Goal: Task Accomplishment & Management: Complete application form

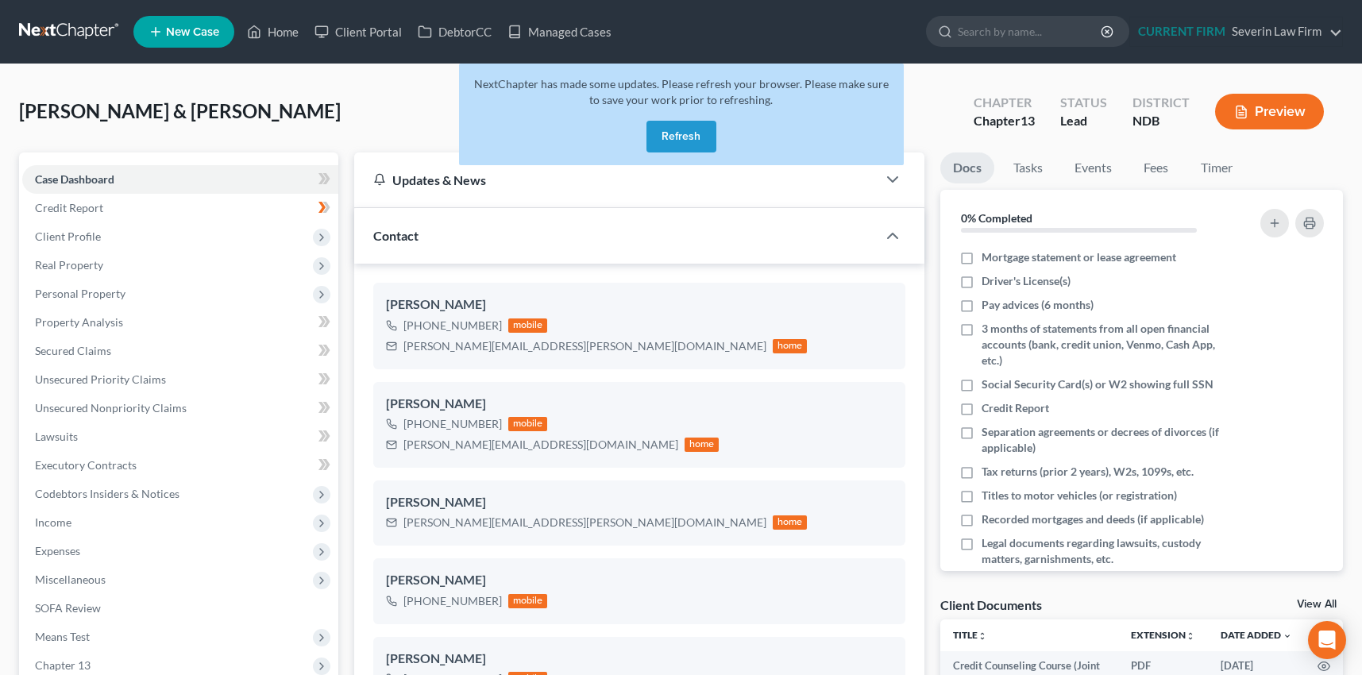
click at [688, 136] on button "Refresh" at bounding box center [681, 137] width 70 height 32
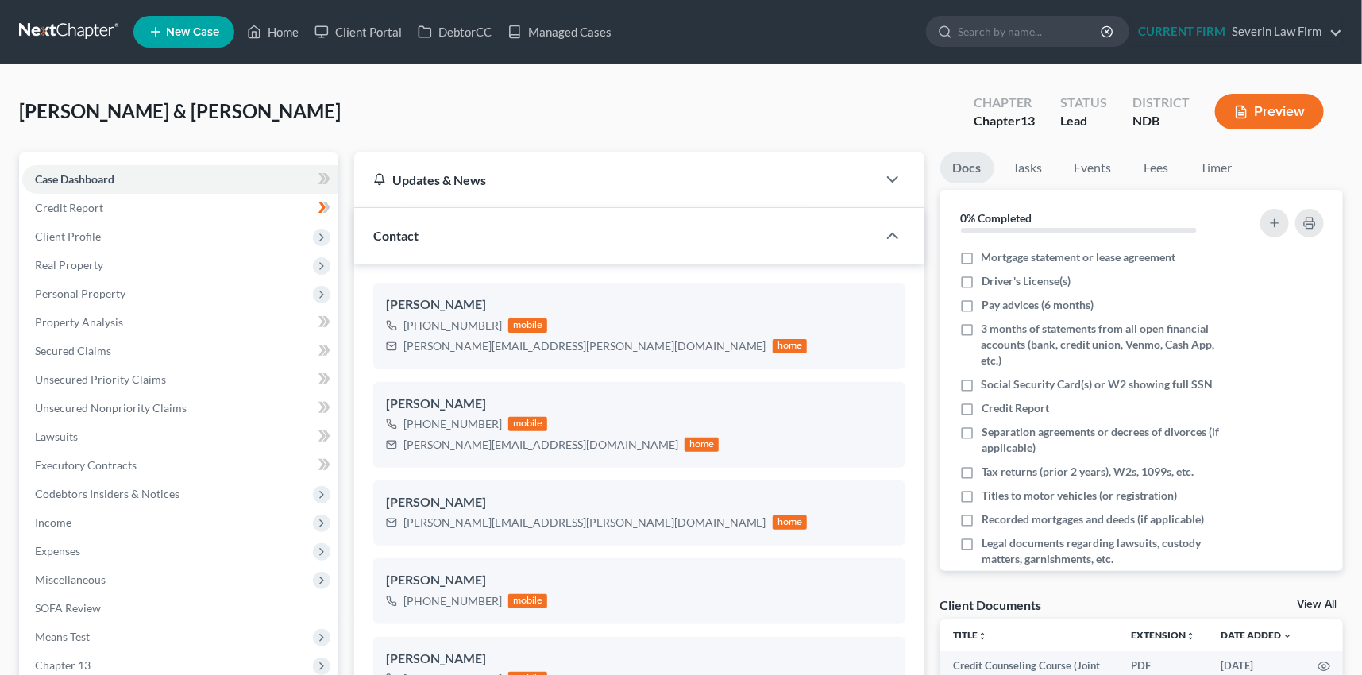
scroll to position [1105, 0]
click at [281, 30] on link "Home" at bounding box center [273, 31] width 68 height 29
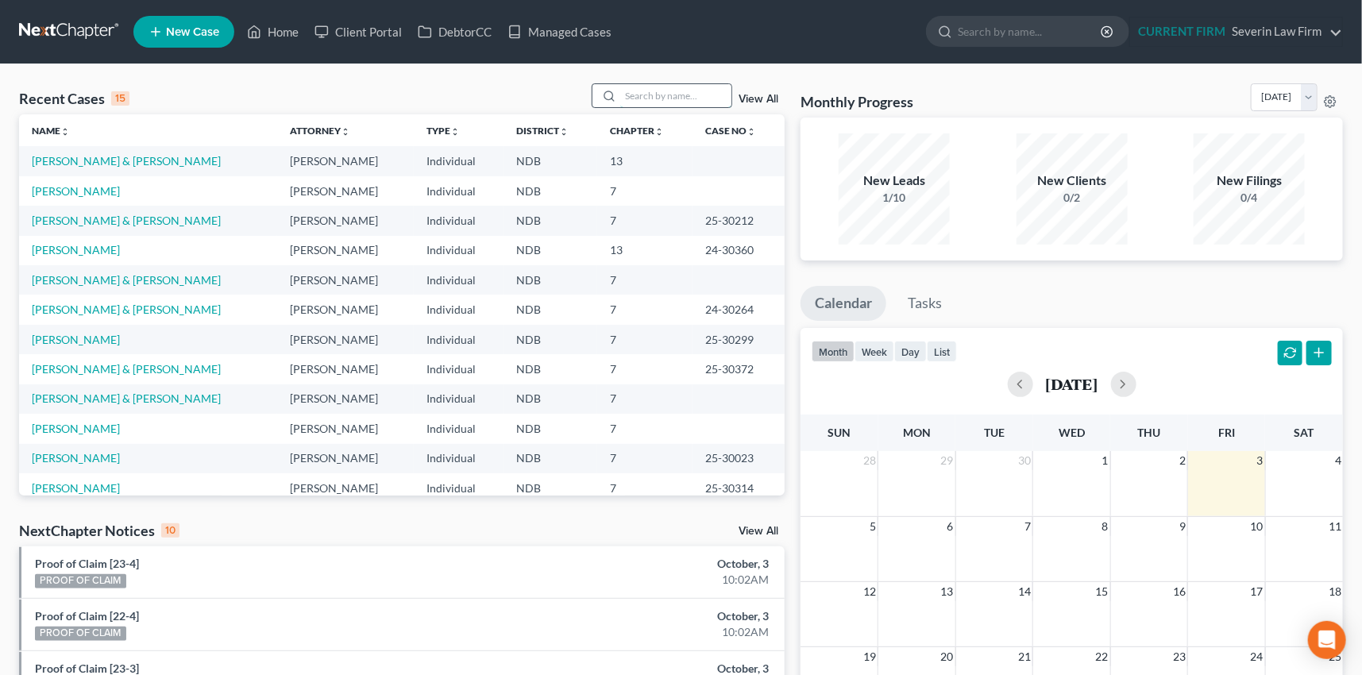
click at [630, 92] on input "search" at bounding box center [675, 95] width 111 height 23
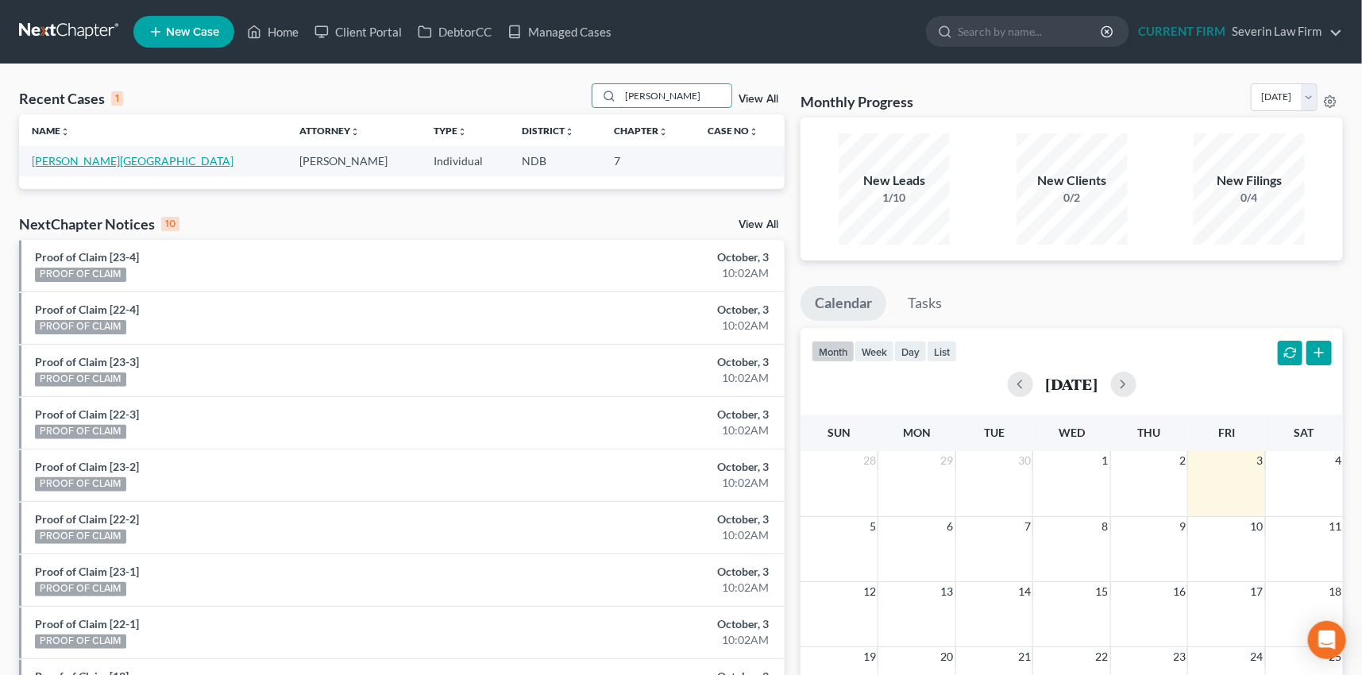
type input "pulis"
click at [67, 163] on link "Pulis, Shelby" at bounding box center [133, 161] width 202 height 14
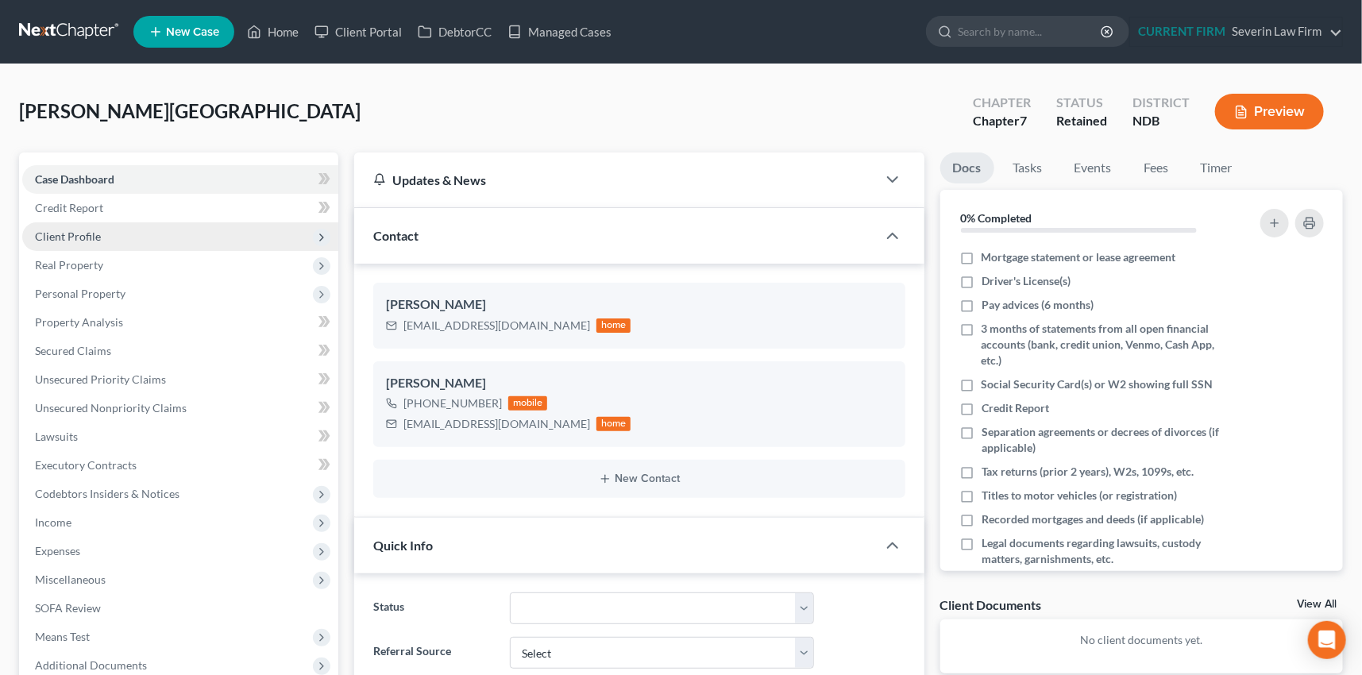
click at [52, 235] on span "Client Profile" at bounding box center [68, 237] width 66 height 14
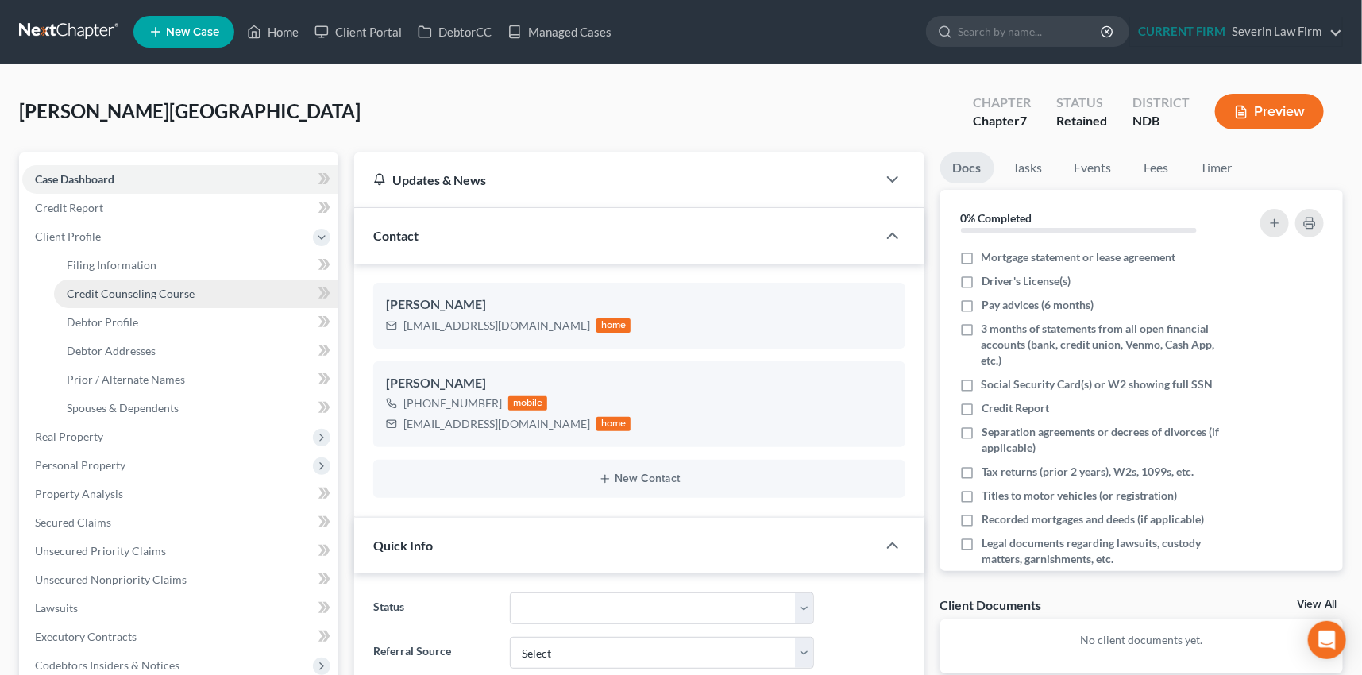
click at [83, 289] on span "Credit Counseling Course" at bounding box center [131, 294] width 128 height 14
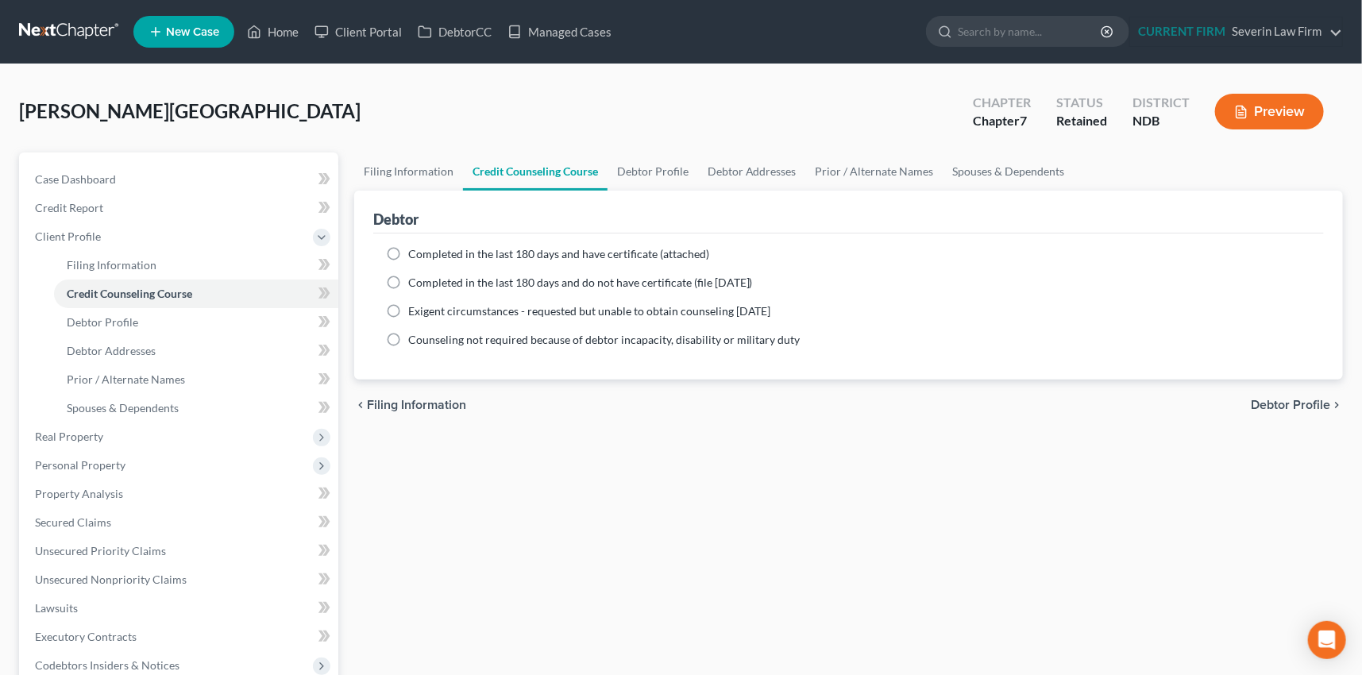
click at [408, 248] on label "Completed in the last 180 days and have certificate (attached)" at bounding box center [558, 254] width 301 height 16
click at [415, 248] on input "Completed in the last 180 days and have certificate (attached)" at bounding box center [420, 251] width 10 height 10
radio input "true"
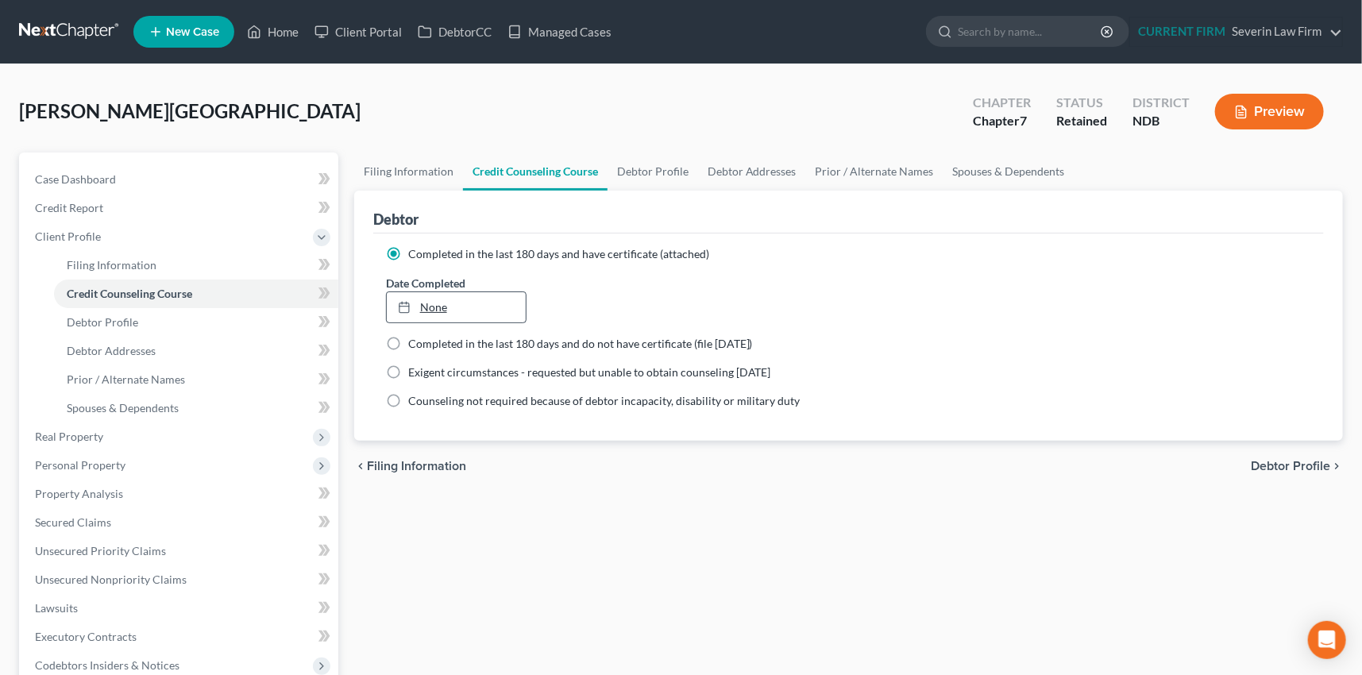
click at [438, 305] on link "None" at bounding box center [457, 307] width 140 height 30
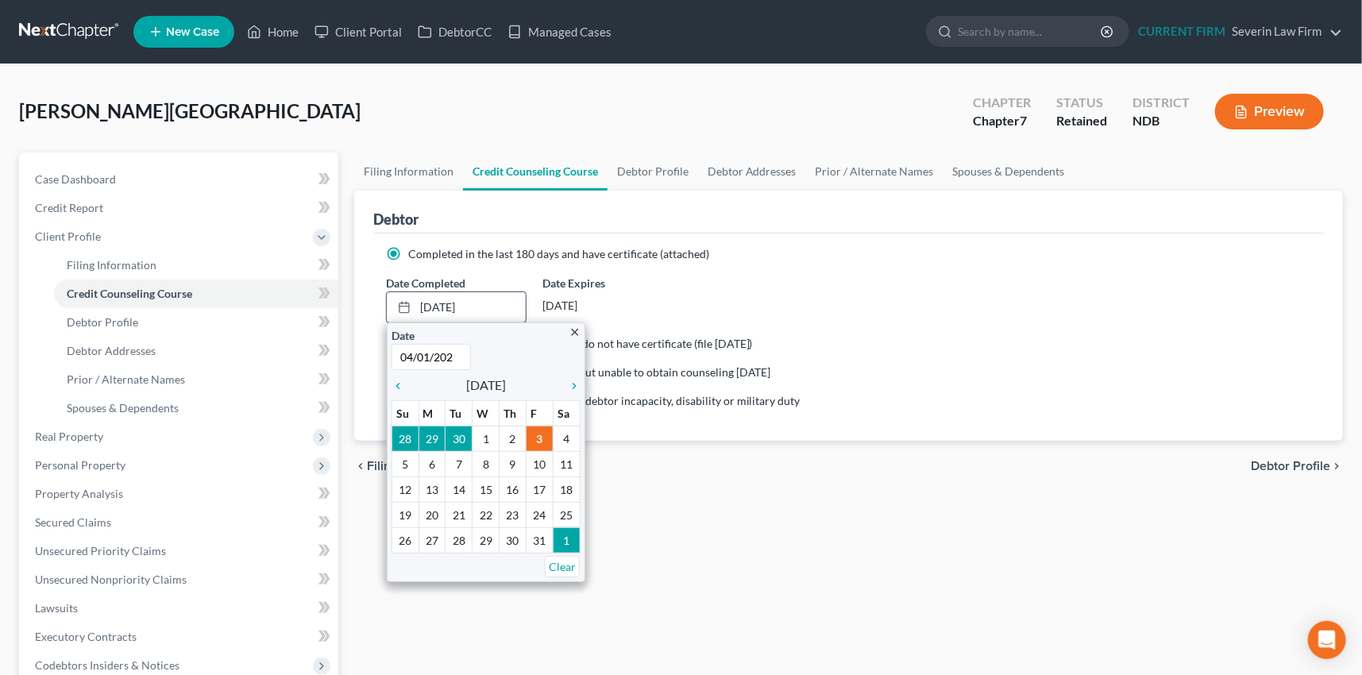
type input "04/01/2025"
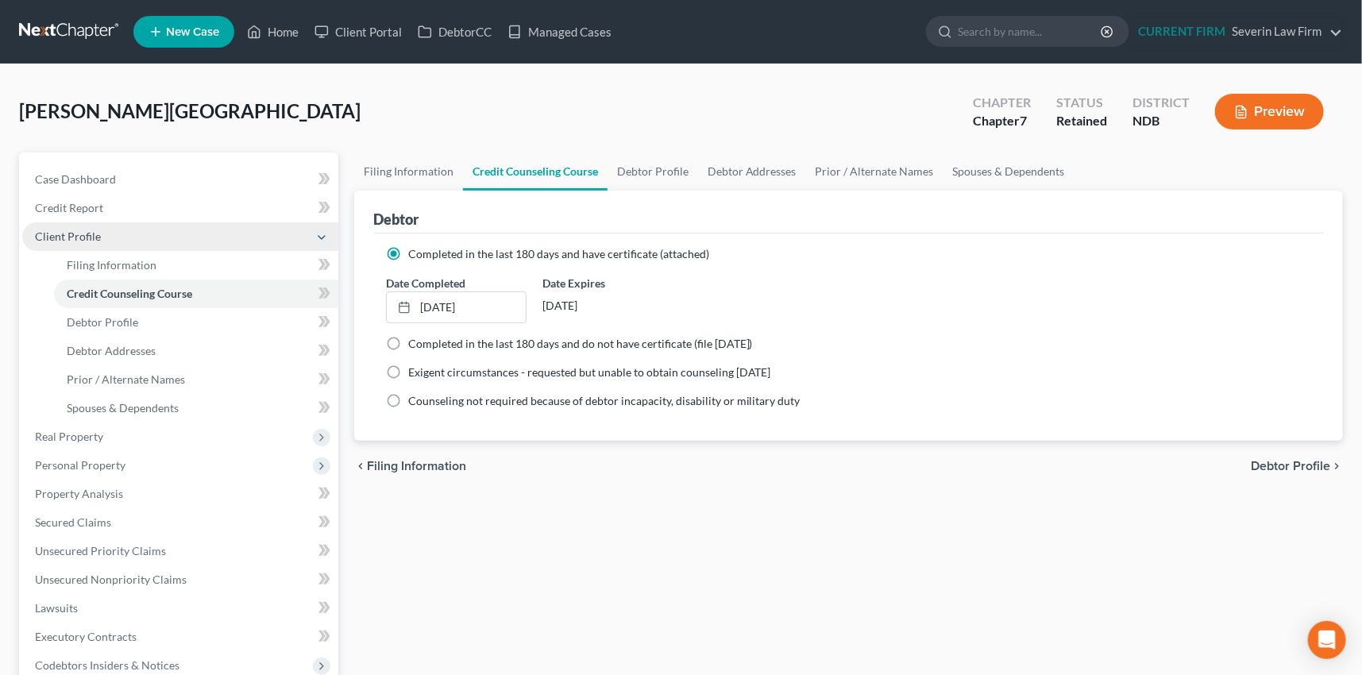
click at [77, 233] on span "Client Profile" at bounding box center [68, 237] width 66 height 14
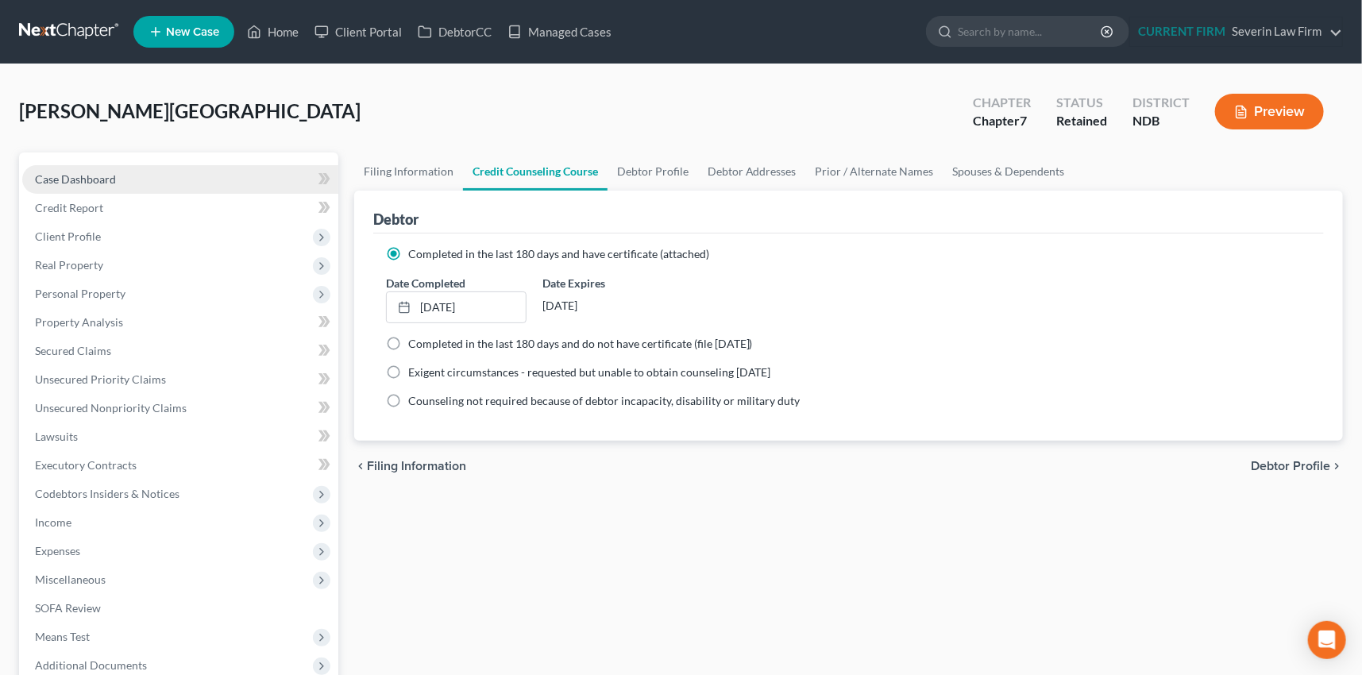
click at [87, 179] on span "Case Dashboard" at bounding box center [75, 179] width 81 height 14
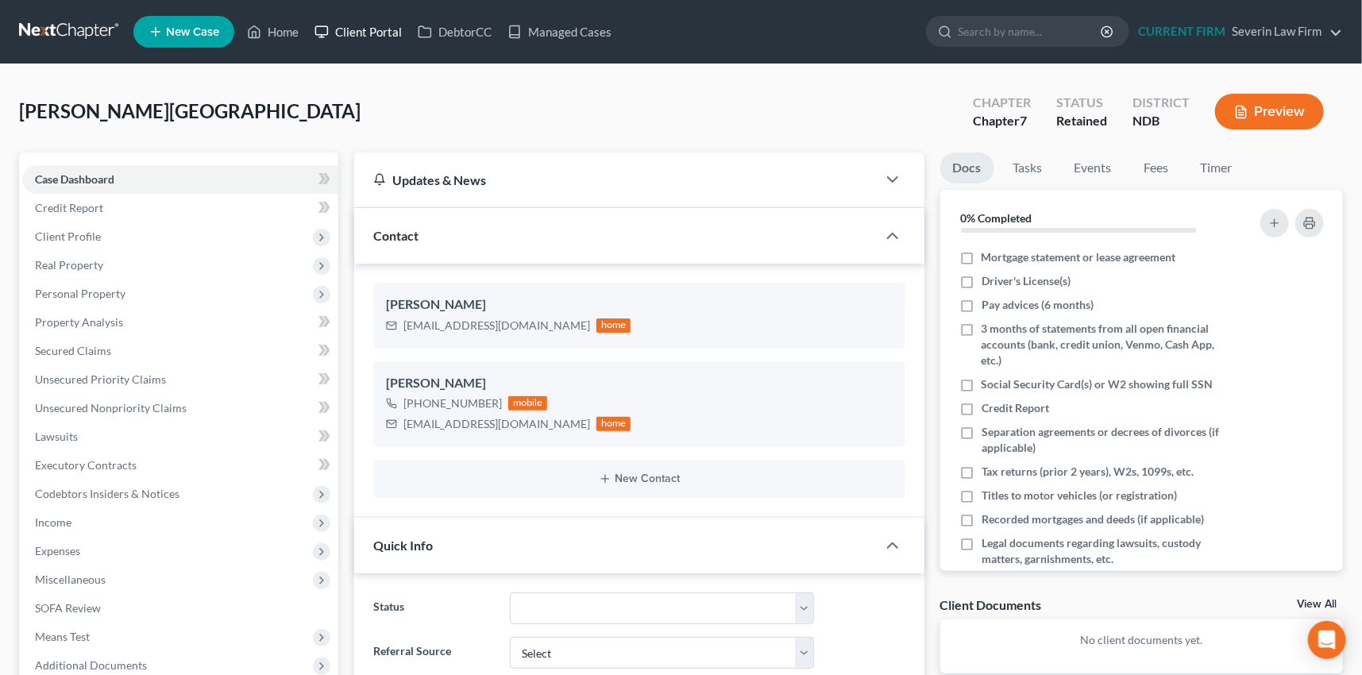
click at [372, 29] on link "Client Portal" at bounding box center [358, 31] width 103 height 29
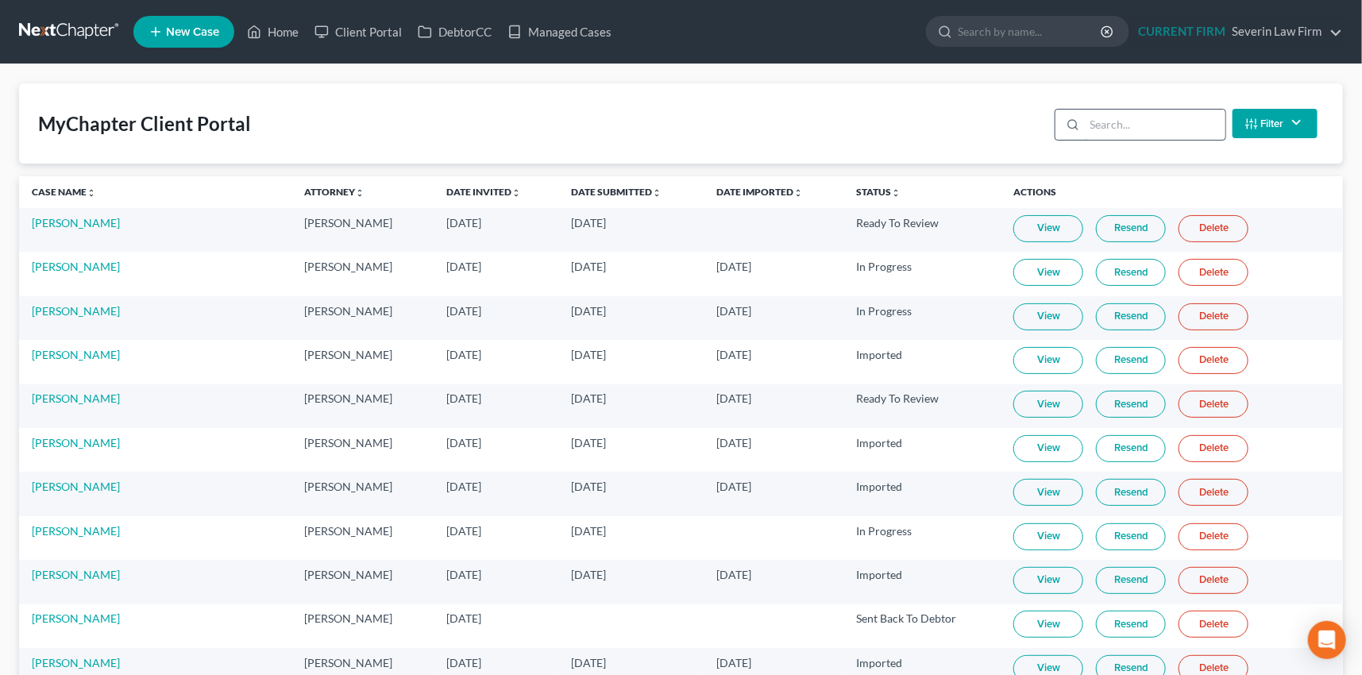
click at [1096, 125] on input "search" at bounding box center [1155, 125] width 141 height 30
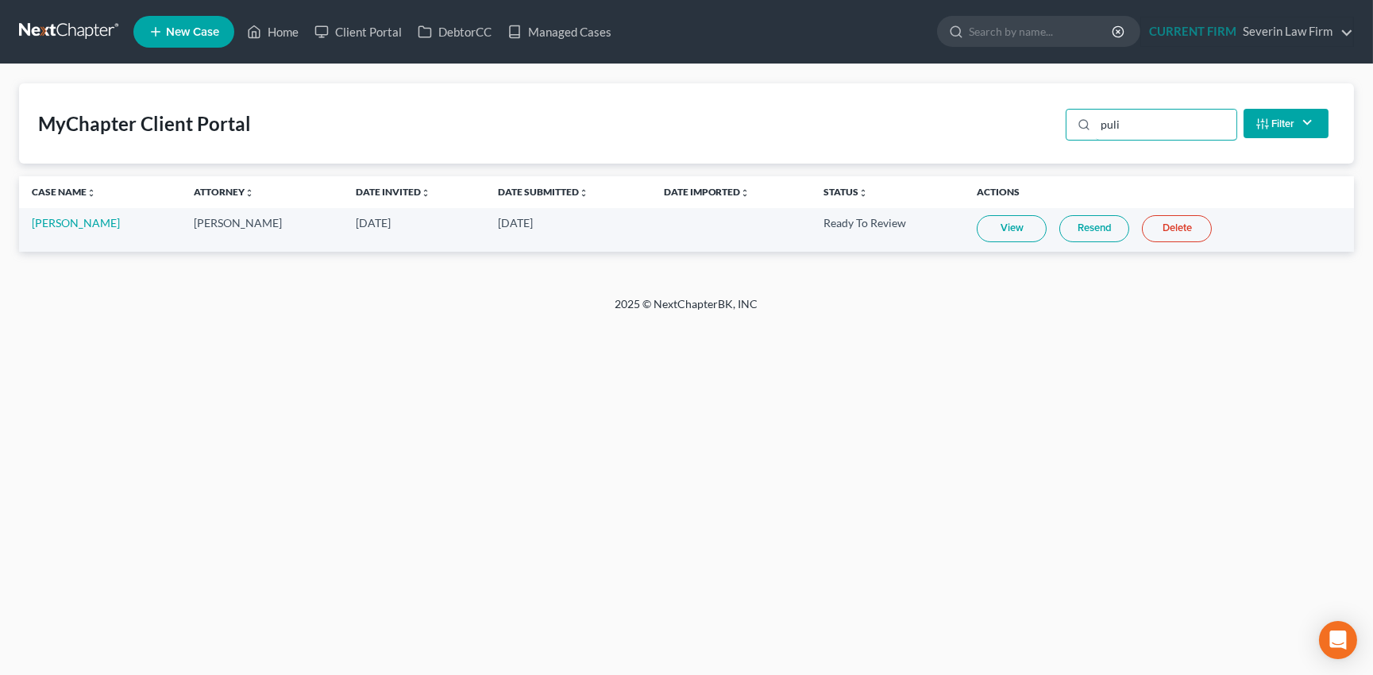
type input "puli"
click at [1001, 226] on link "View" at bounding box center [1012, 228] width 70 height 27
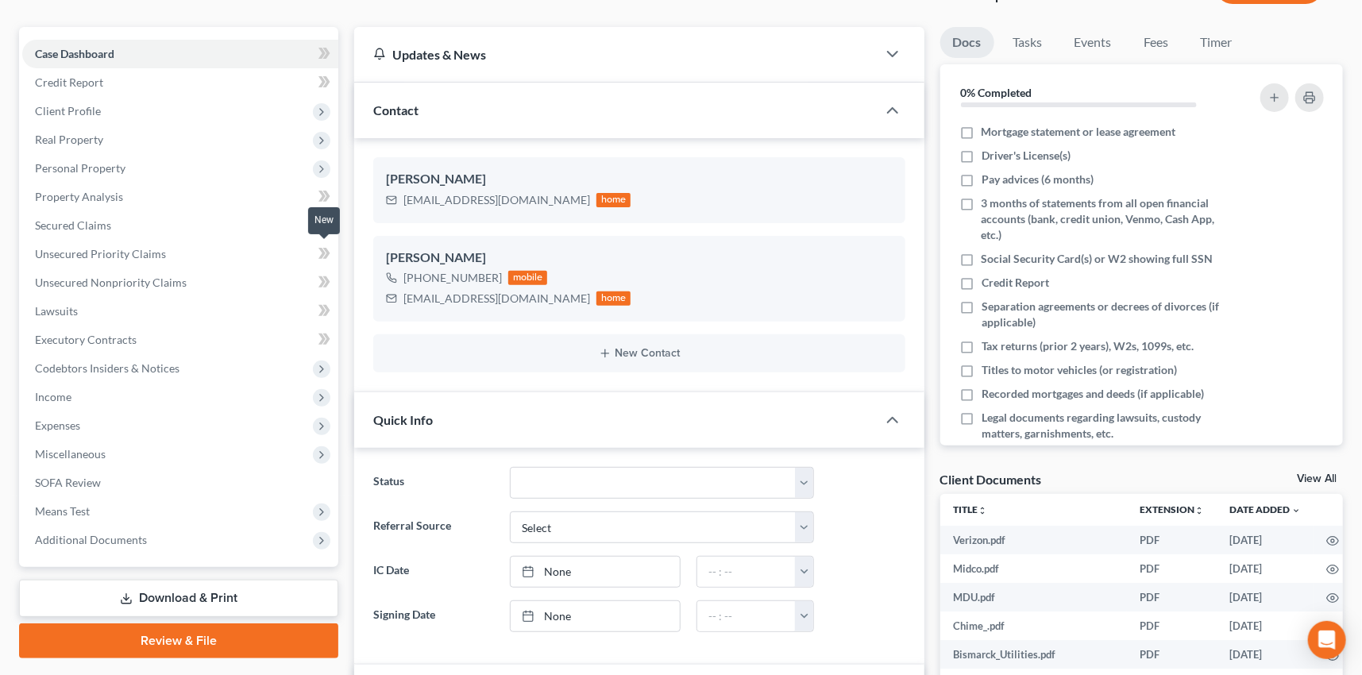
scroll to position [361, 0]
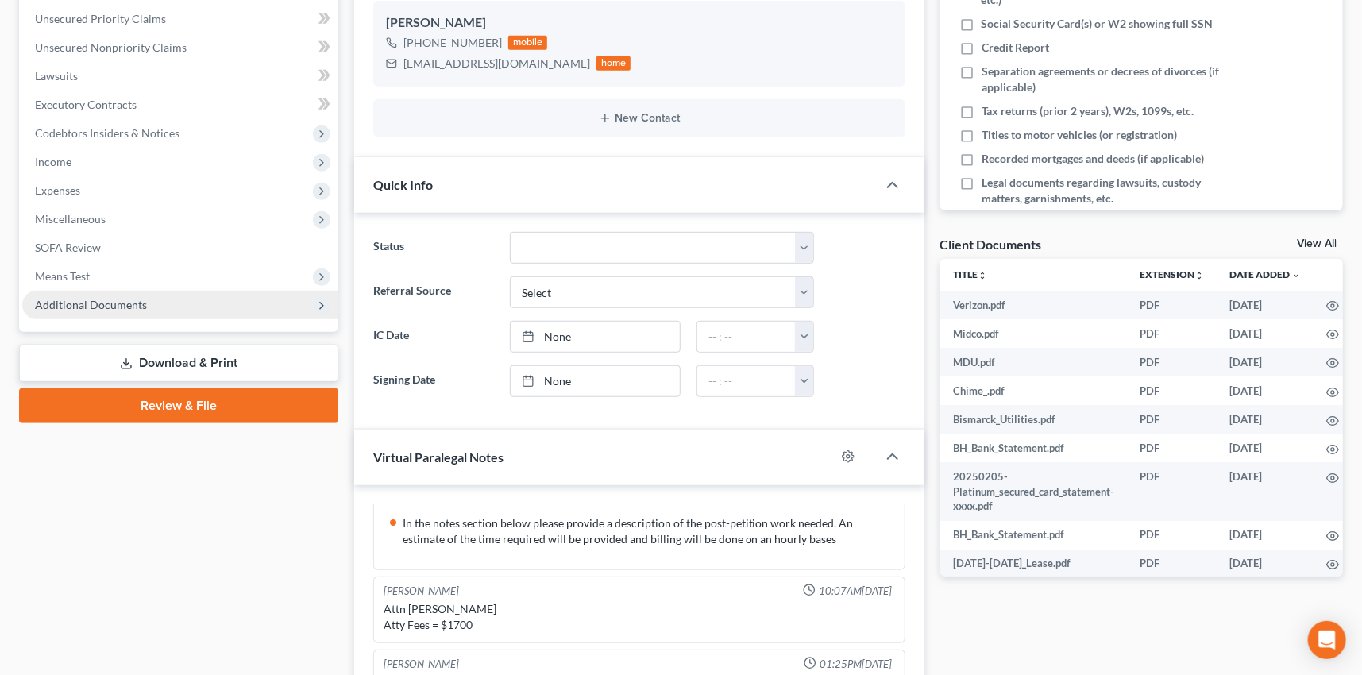
click at [104, 299] on span "Additional Documents" at bounding box center [91, 305] width 112 height 14
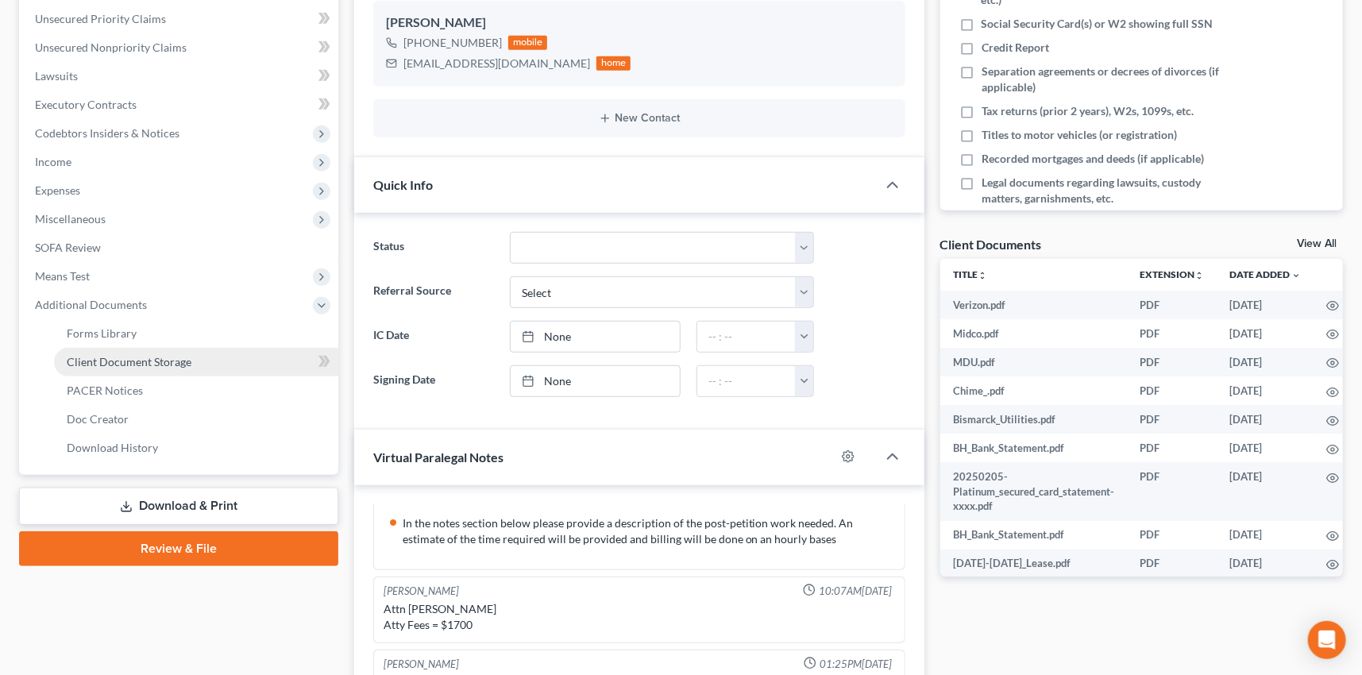
click at [117, 358] on span "Client Document Storage" at bounding box center [129, 362] width 125 height 14
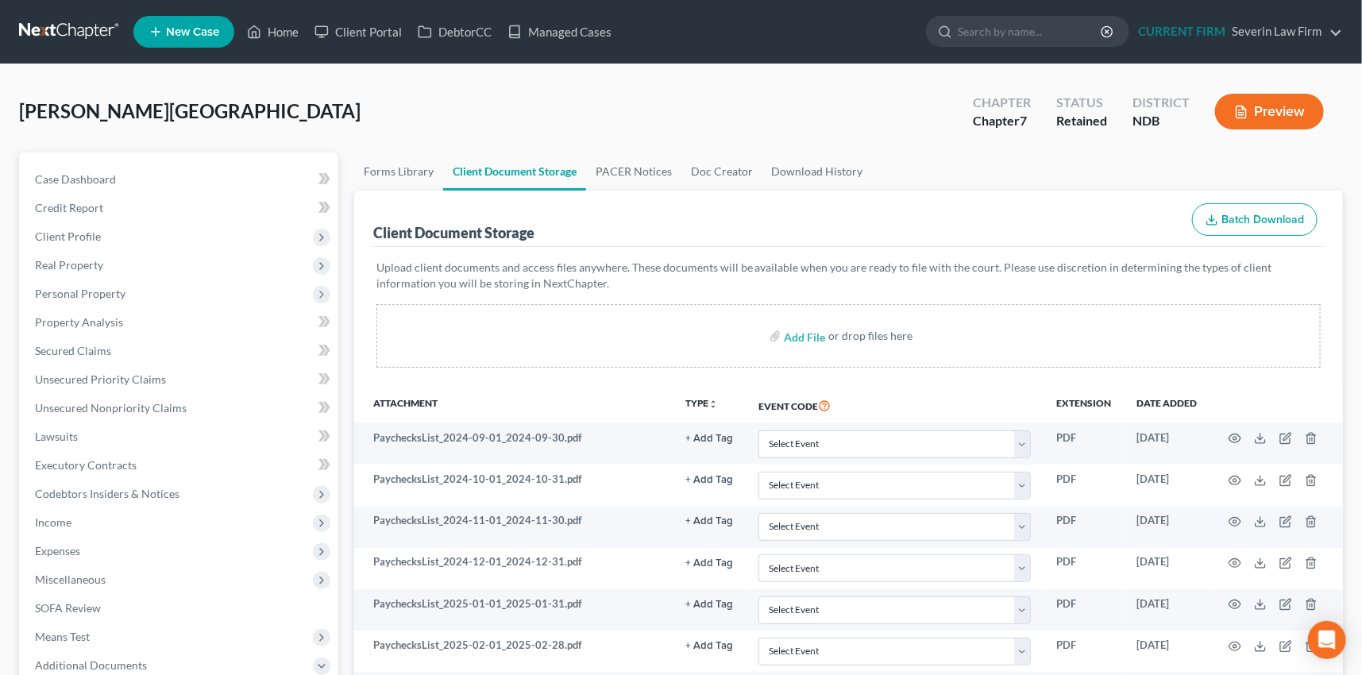
click at [1214, 218] on polyline "button" at bounding box center [1213, 219] width 6 height 2
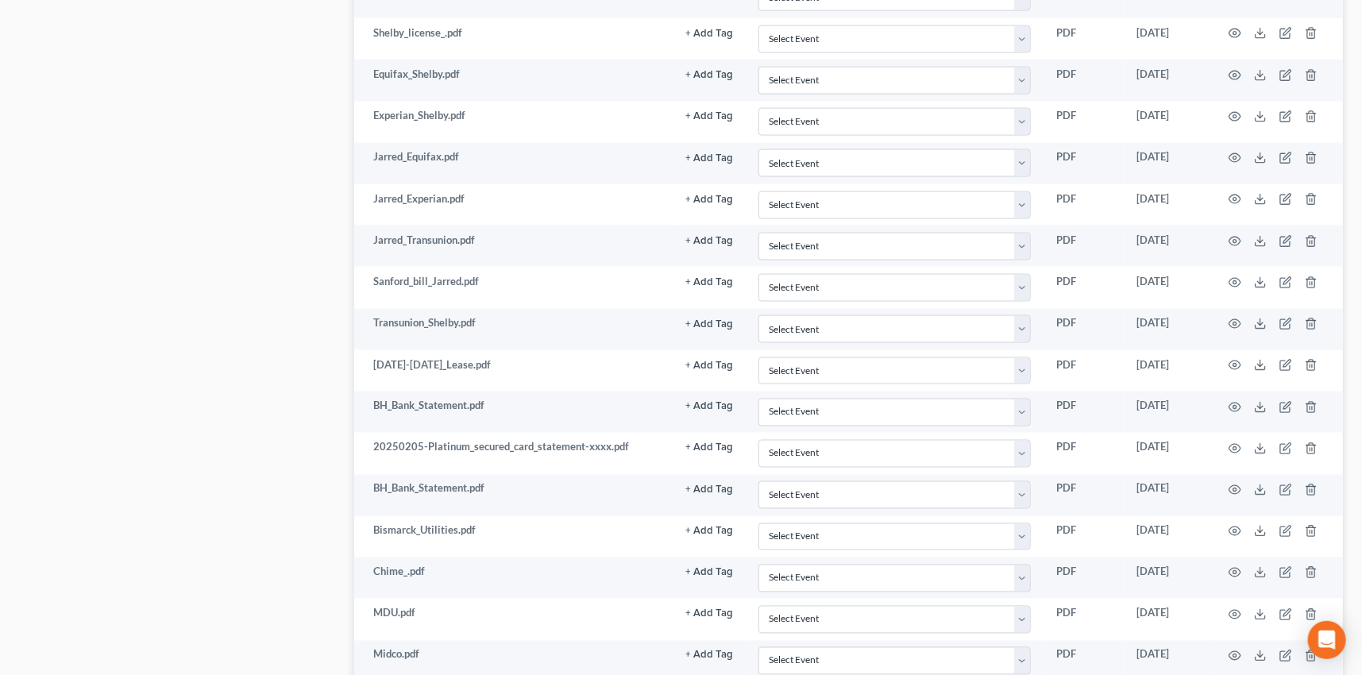
scroll to position [1318, 0]
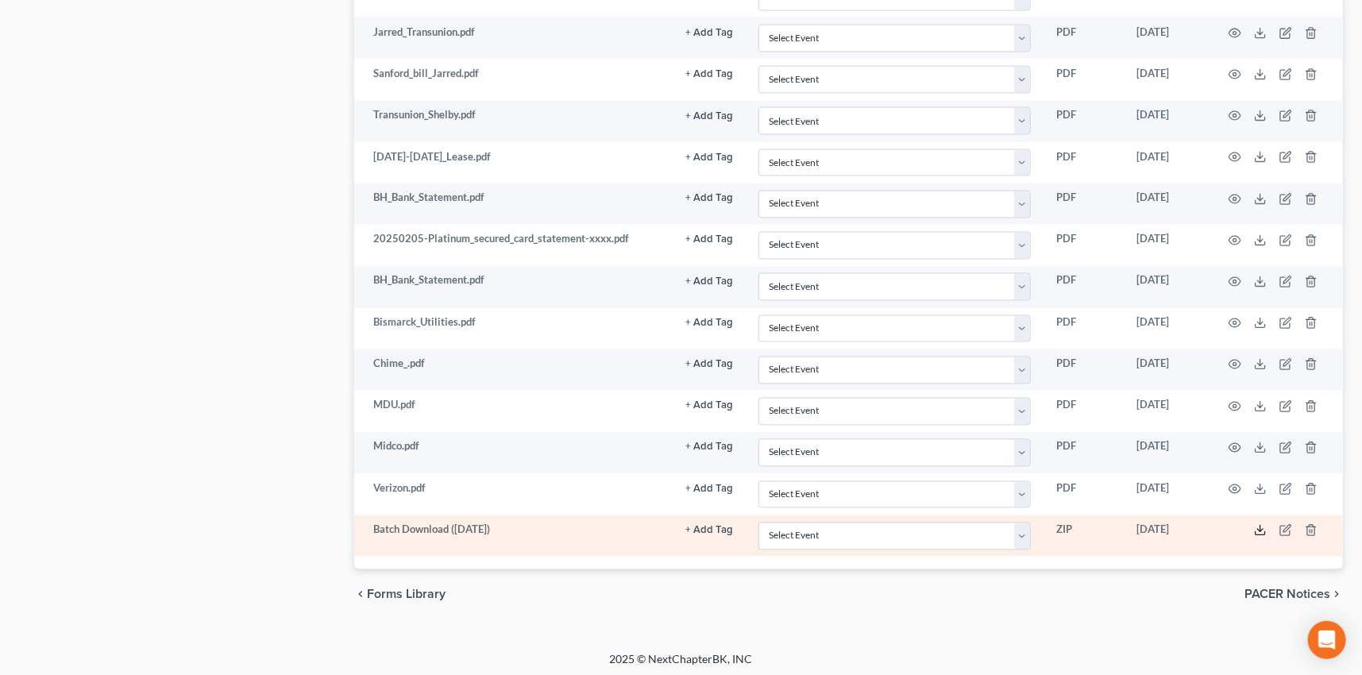
click at [1263, 524] on icon at bounding box center [1260, 530] width 13 height 13
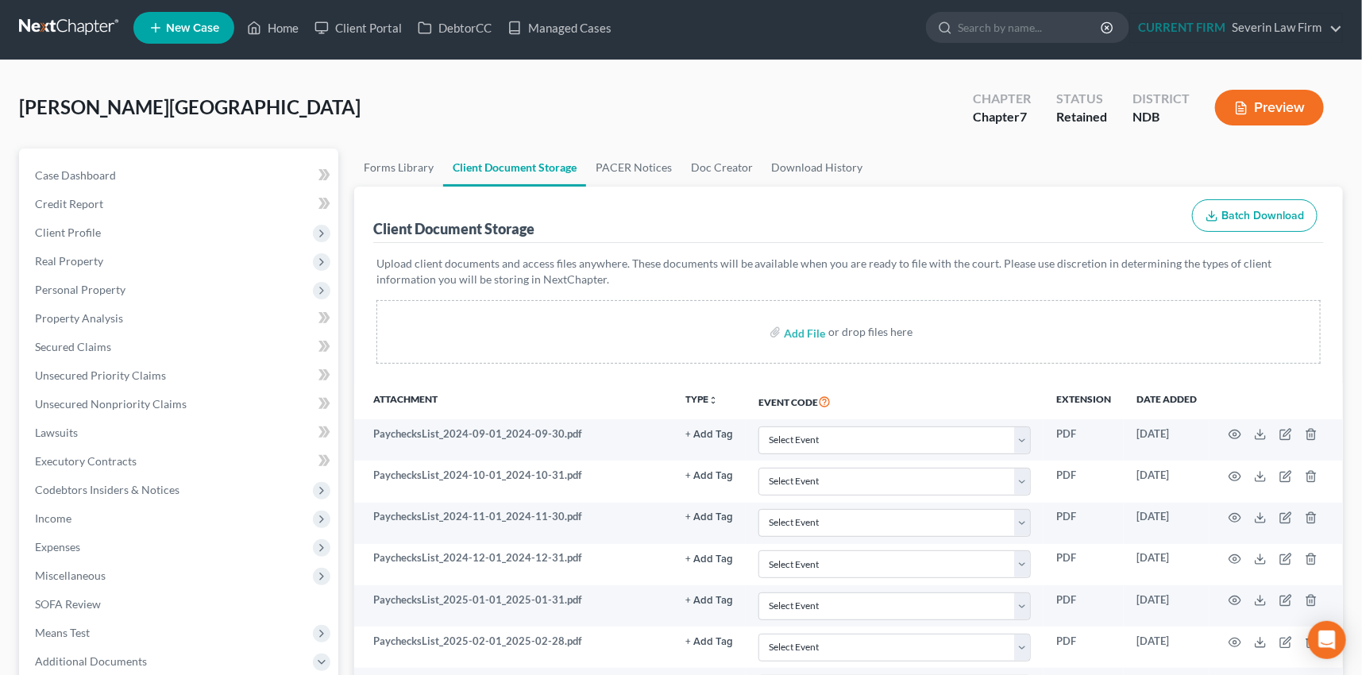
scroll to position [0, 0]
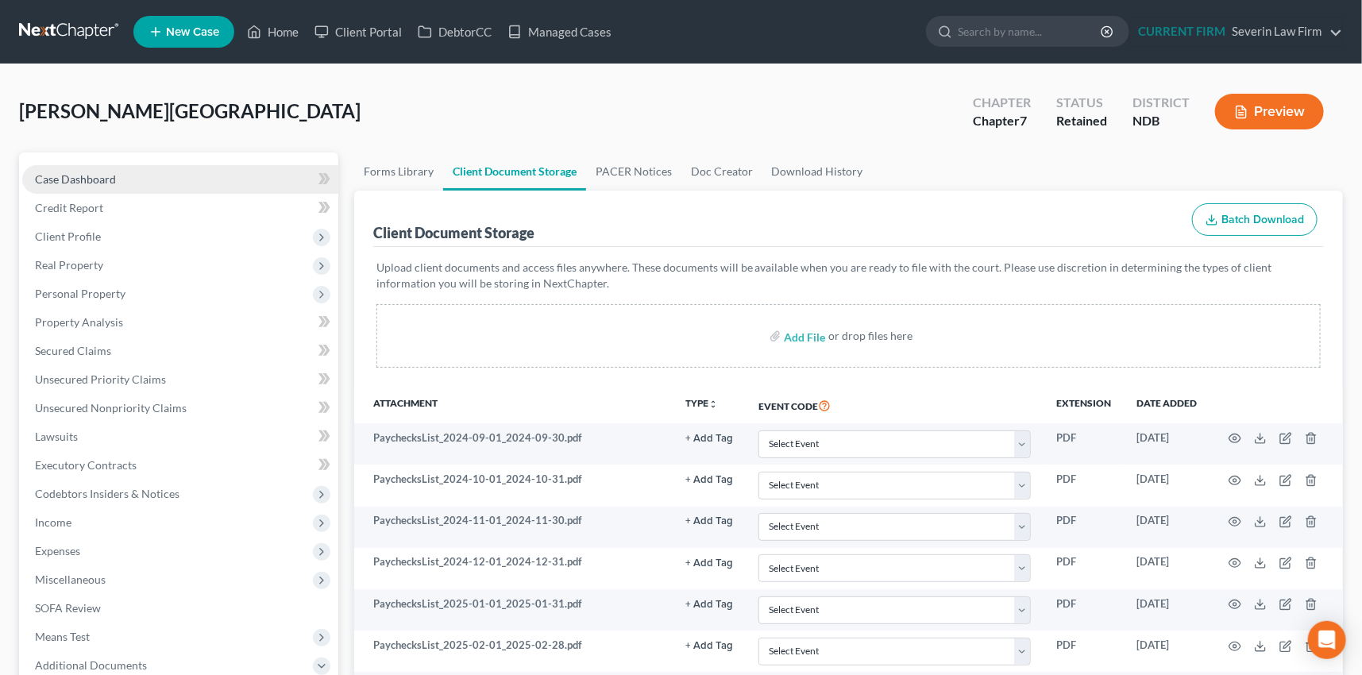
click at [73, 175] on span "Case Dashboard" at bounding box center [75, 179] width 81 height 14
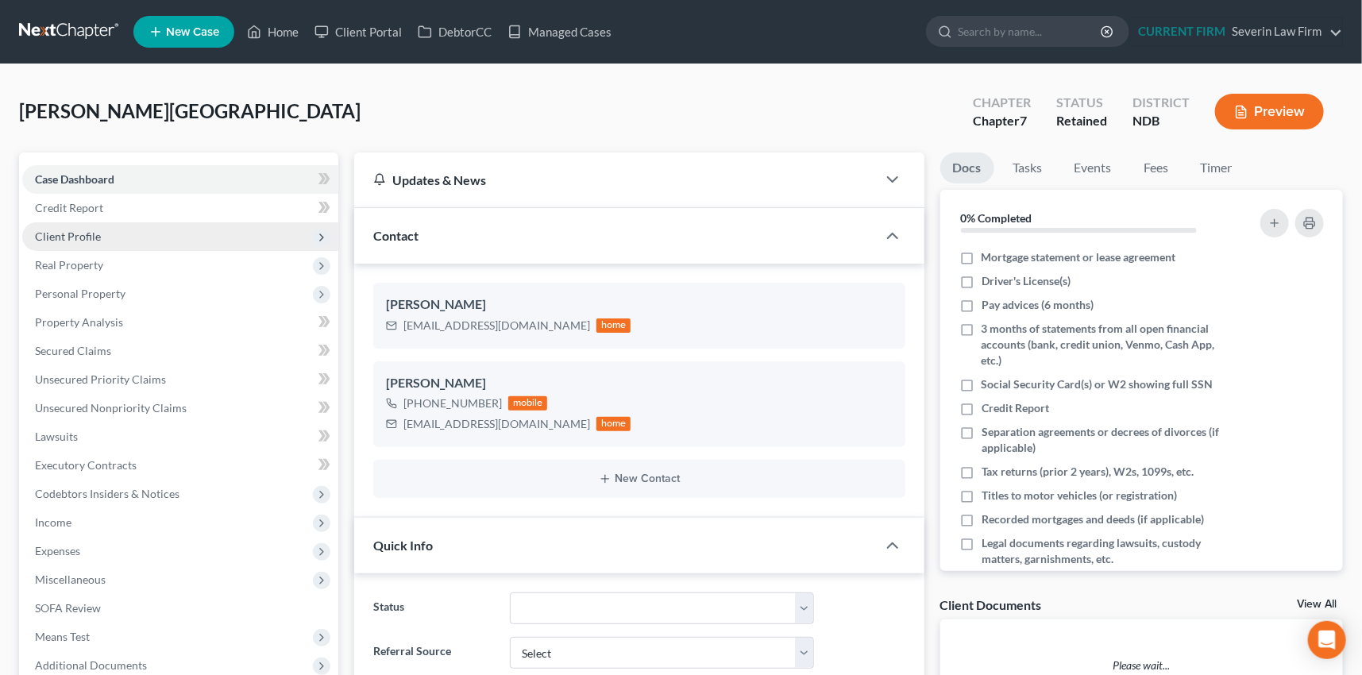
click at [78, 239] on span "Client Profile" at bounding box center [68, 237] width 66 height 14
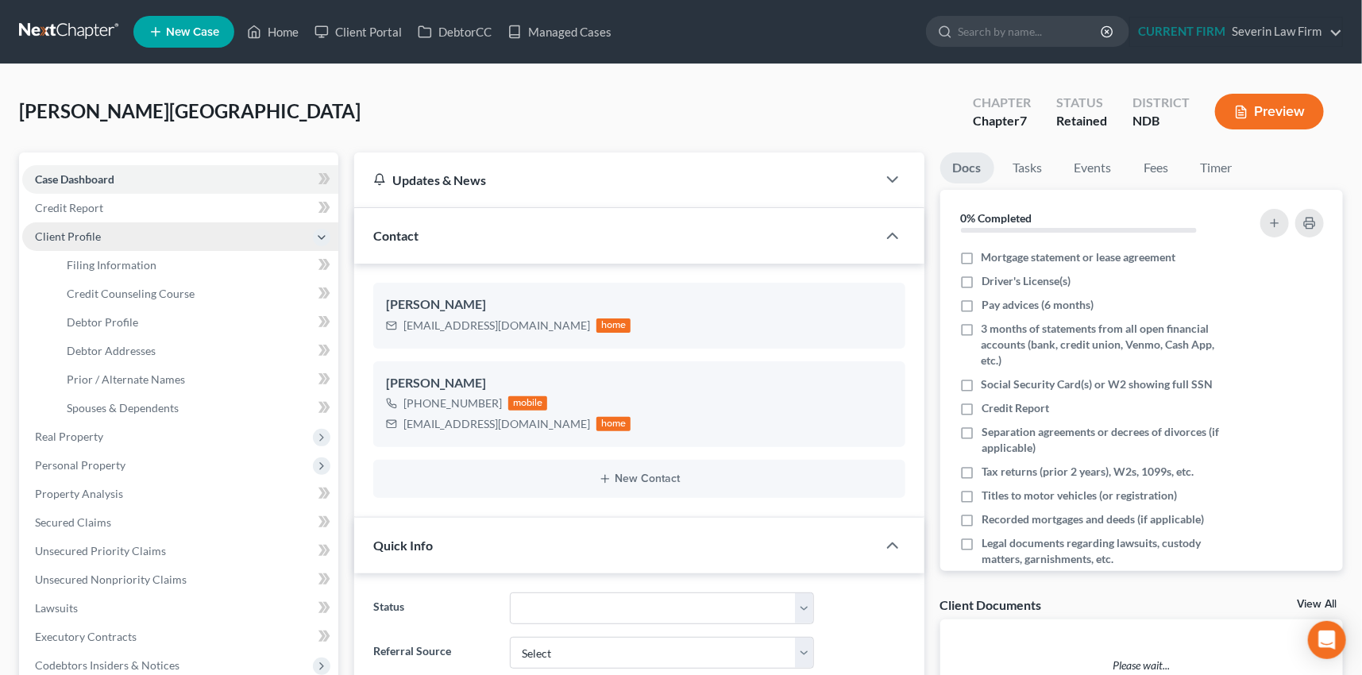
scroll to position [339, 0]
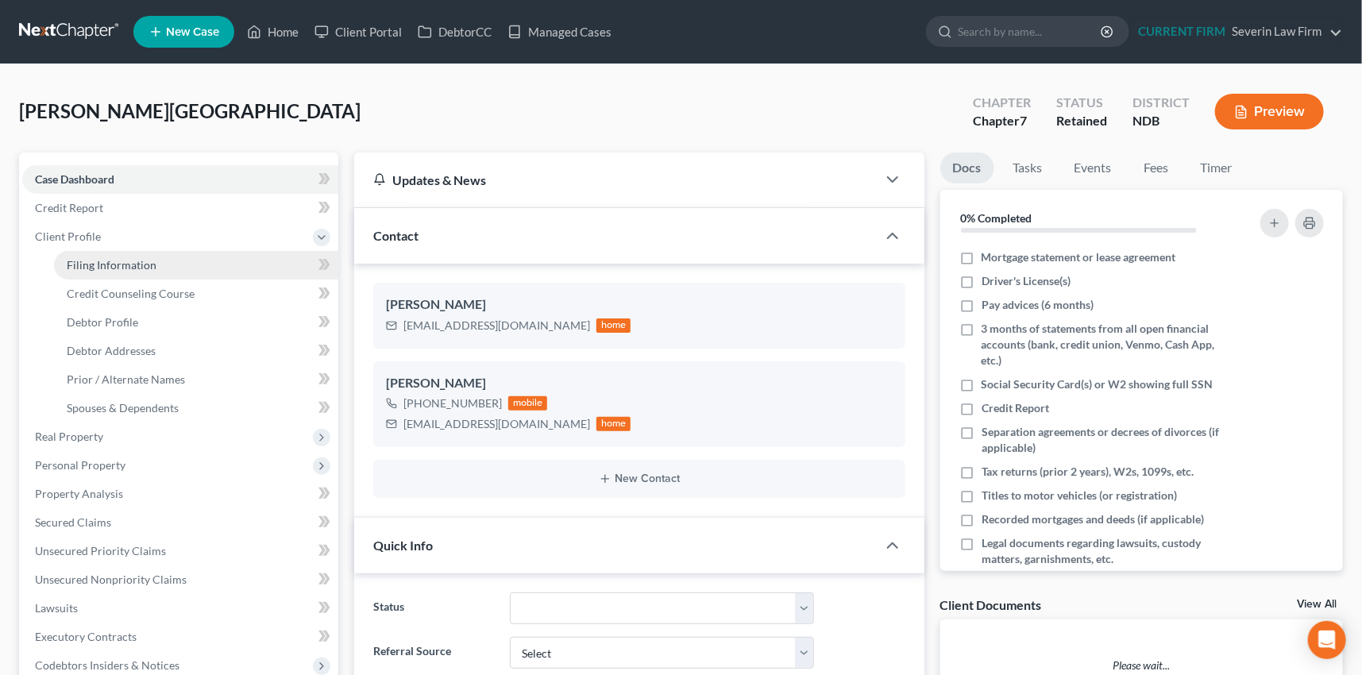
click at [90, 259] on span "Filing Information" at bounding box center [112, 265] width 90 height 14
select select "1"
select select "0"
select select "29"
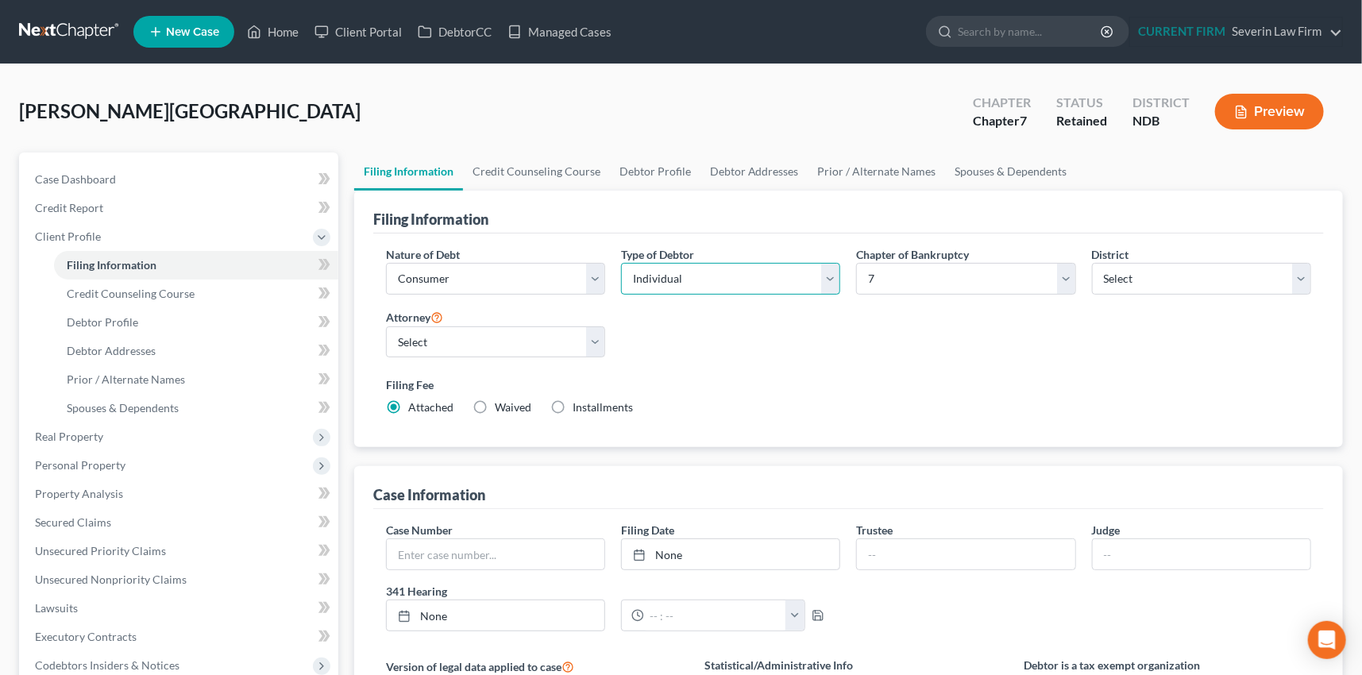
click at [834, 277] on select "Select Individual Joint" at bounding box center [730, 279] width 219 height 32
select select "1"
click at [621, 263] on select "Select Individual Joint" at bounding box center [730, 279] width 219 height 32
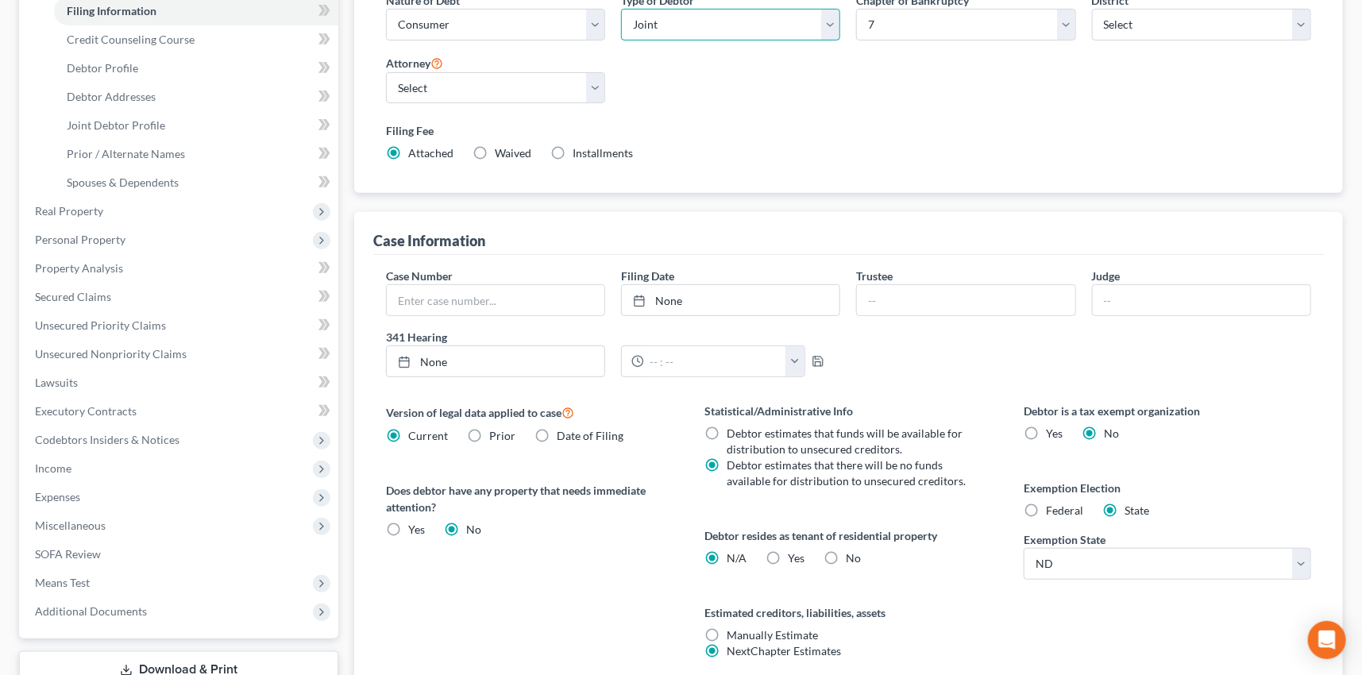
scroll to position [361, 0]
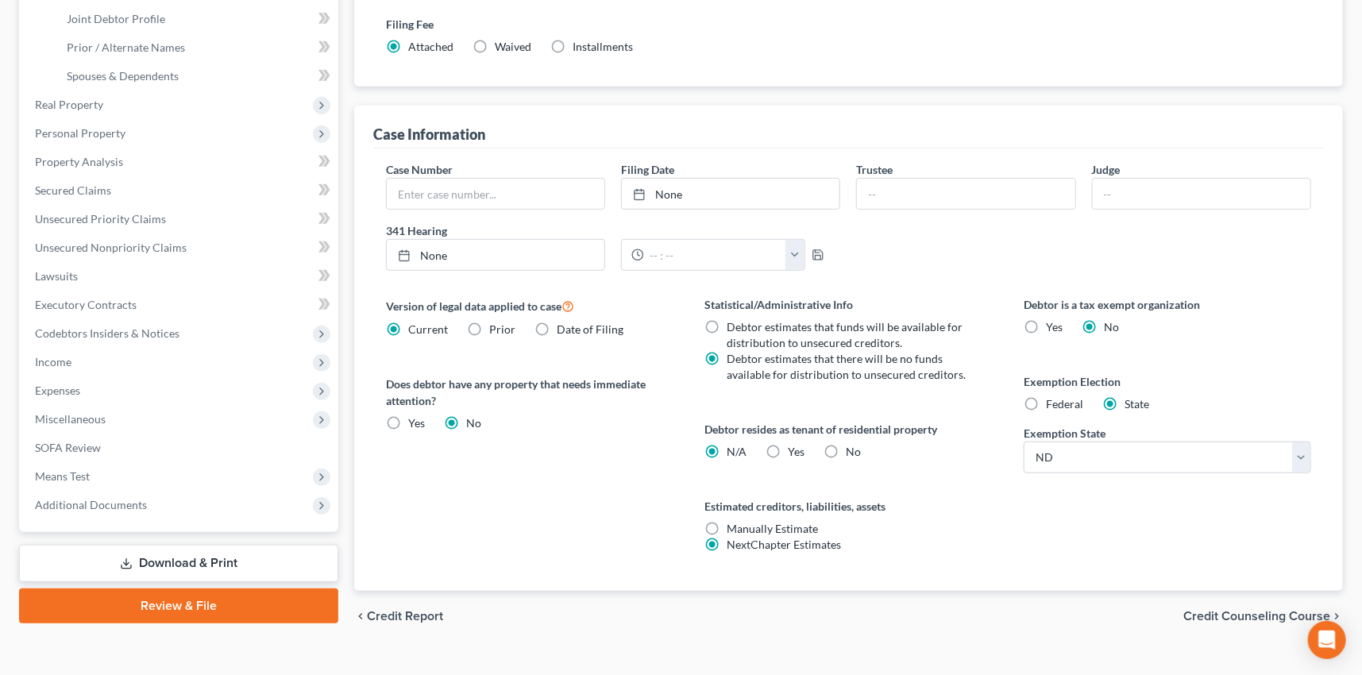
click at [789, 446] on label "Yes Yes" at bounding box center [797, 452] width 17 height 16
click at [795, 446] on input "Yes Yes" at bounding box center [800, 449] width 10 height 10
radio input "true"
radio input "false"
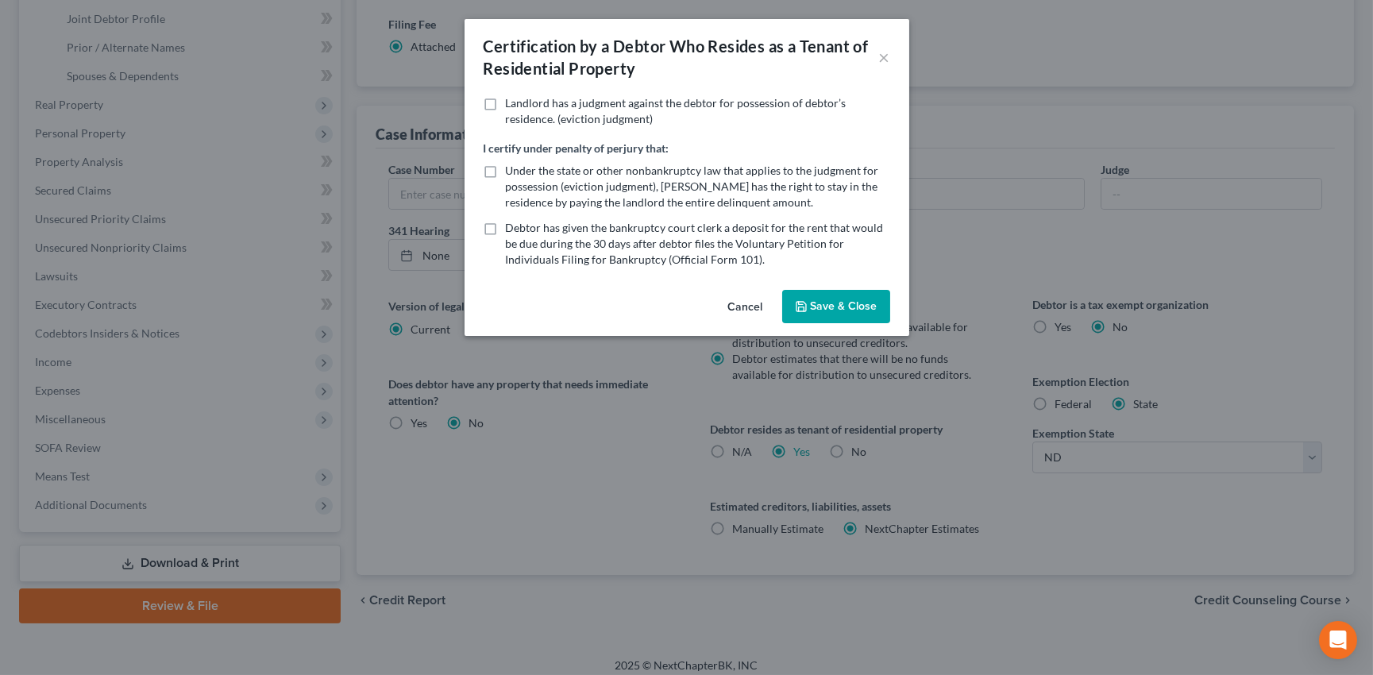
click at [839, 302] on button "Save & Close" at bounding box center [836, 306] width 108 height 33
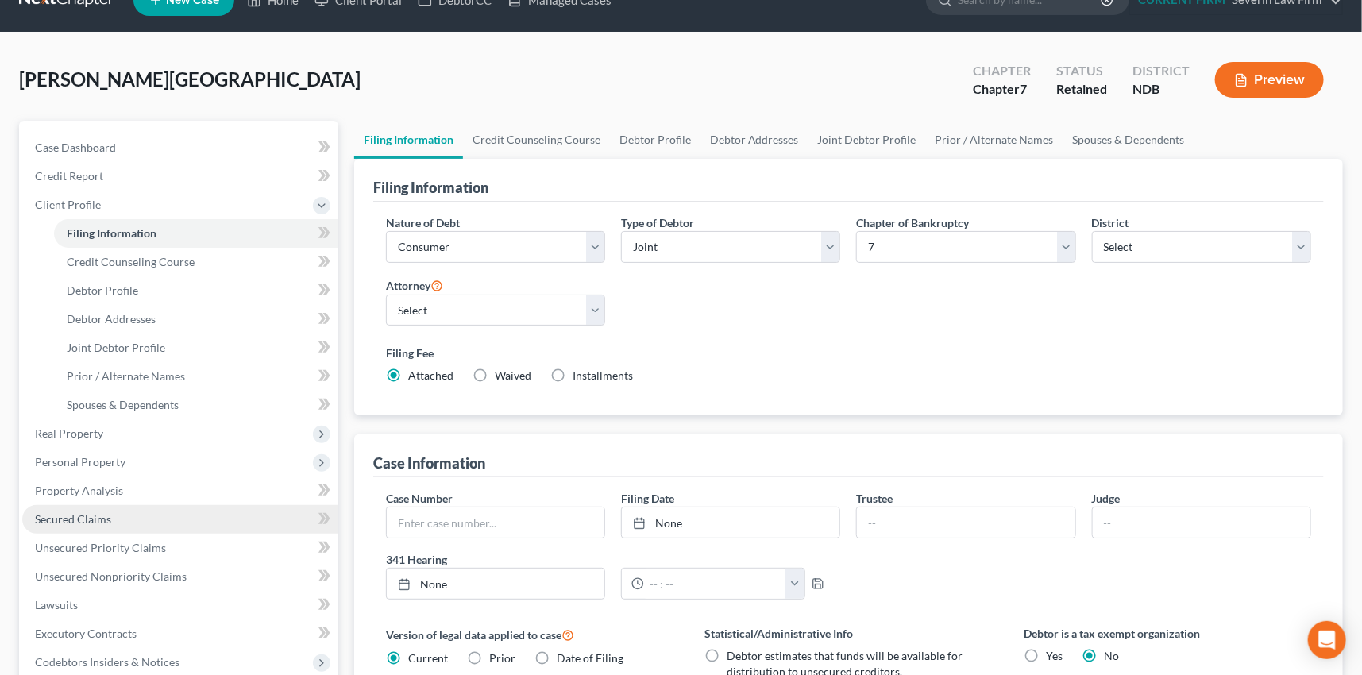
scroll to position [0, 0]
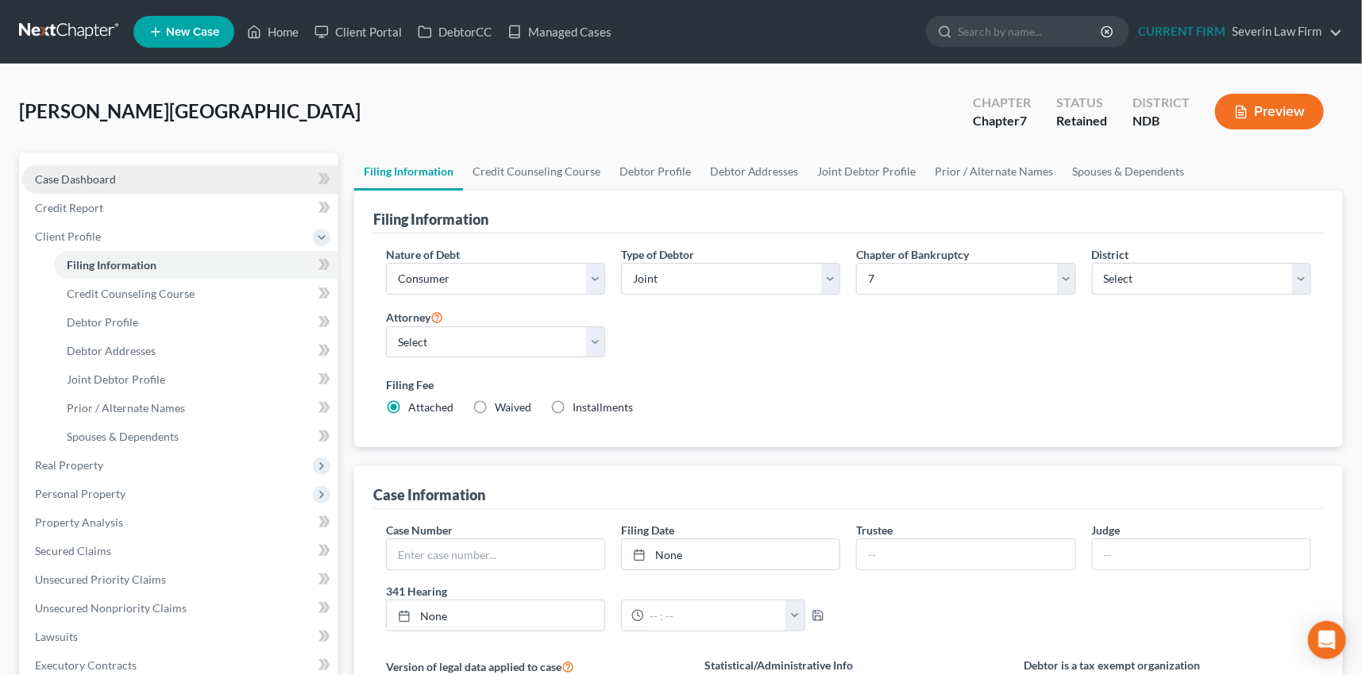
click at [97, 176] on span "Case Dashboard" at bounding box center [75, 179] width 81 height 14
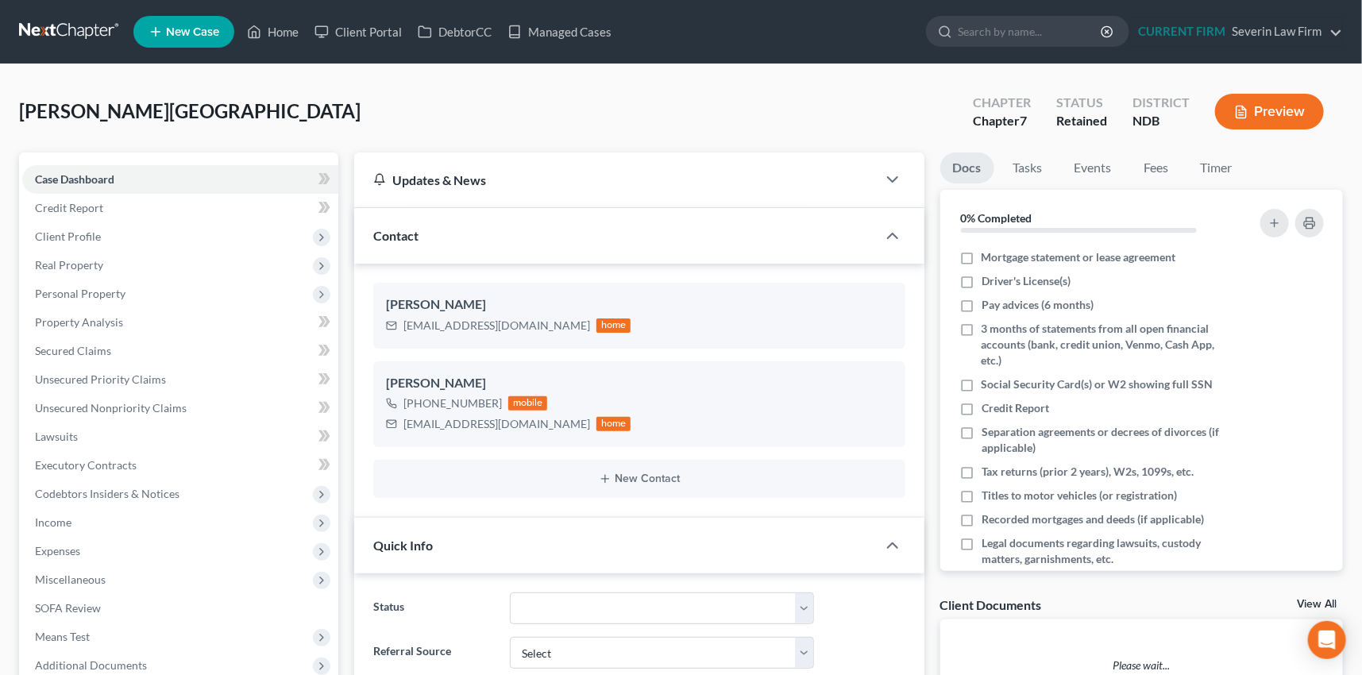
scroll to position [339, 0]
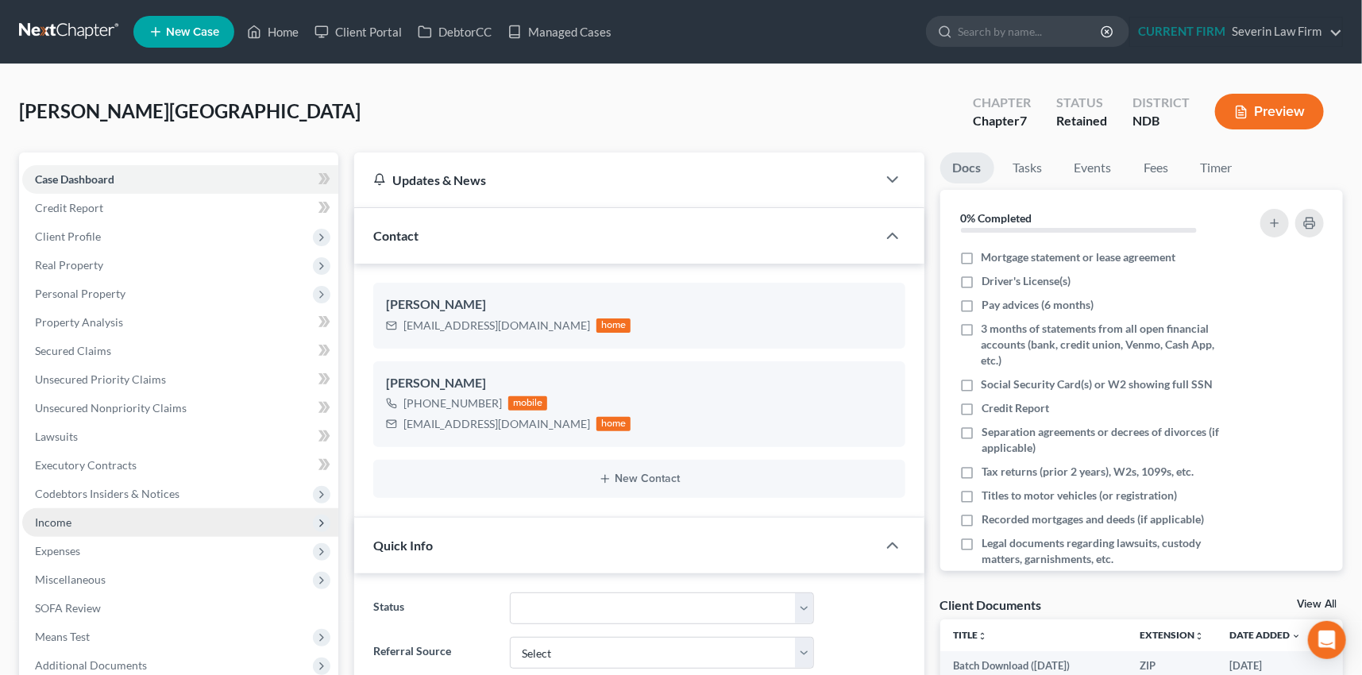
click at [56, 523] on span "Income" at bounding box center [53, 522] width 37 height 14
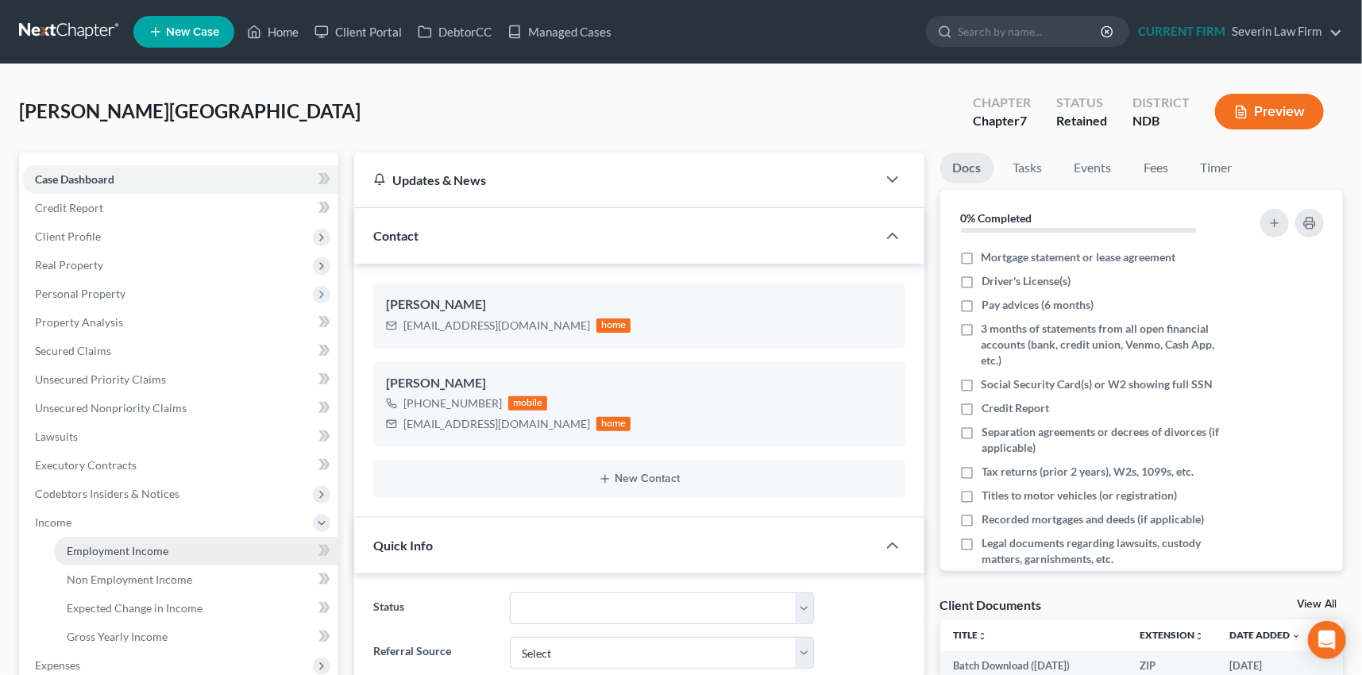
click at [107, 549] on span "Employment Income" at bounding box center [118, 551] width 102 height 14
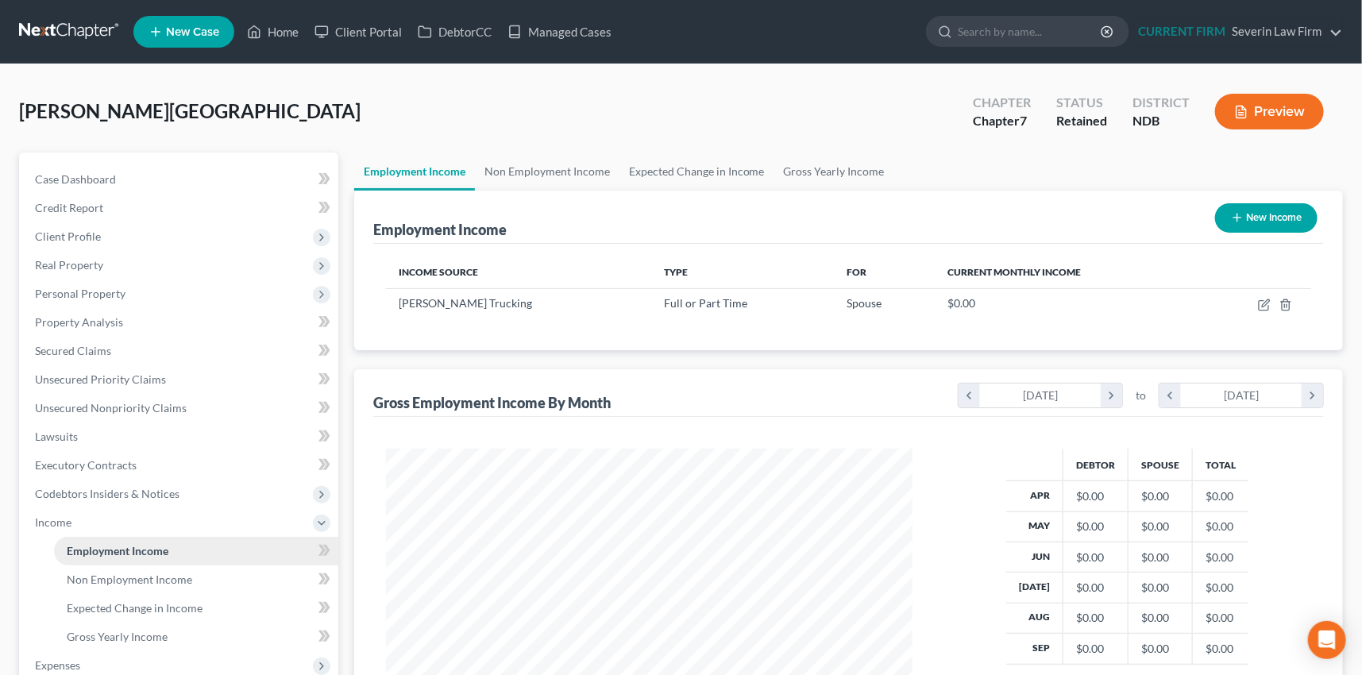
scroll to position [284, 558]
click at [544, 167] on link "Non Employment Income" at bounding box center [547, 171] width 145 height 38
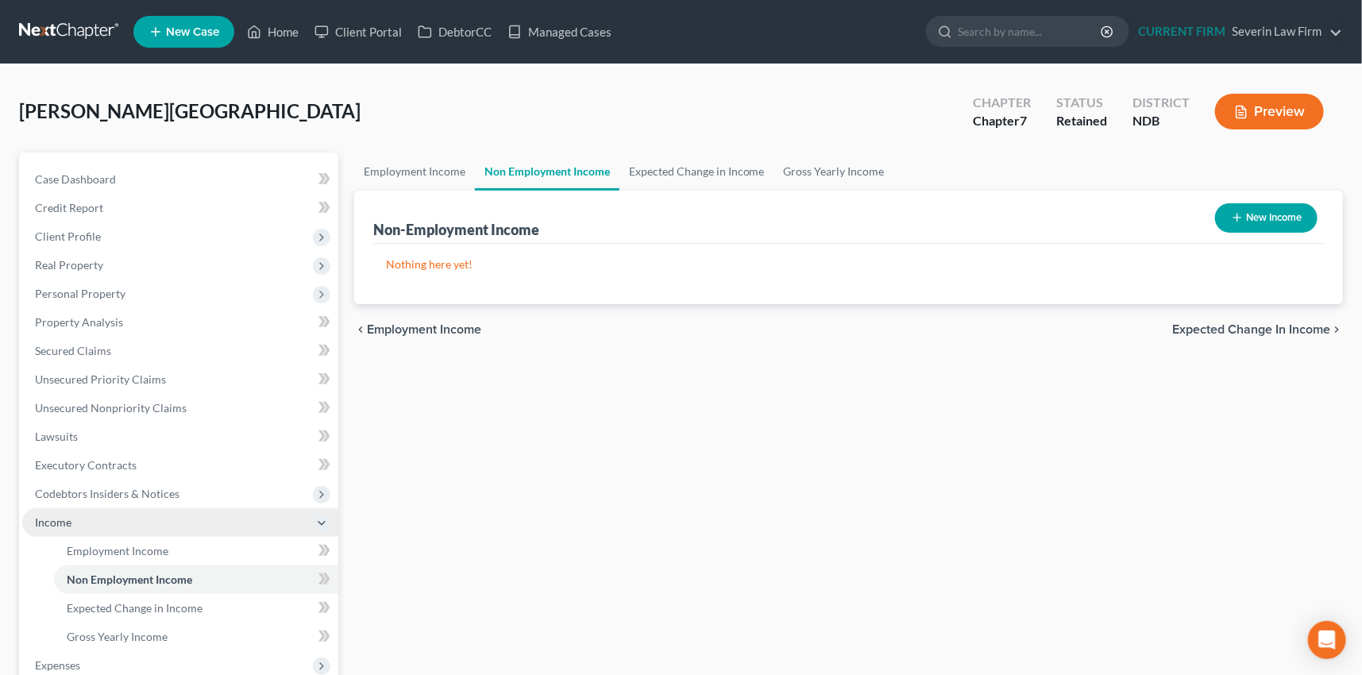
click at [59, 517] on span "Income" at bounding box center [53, 522] width 37 height 14
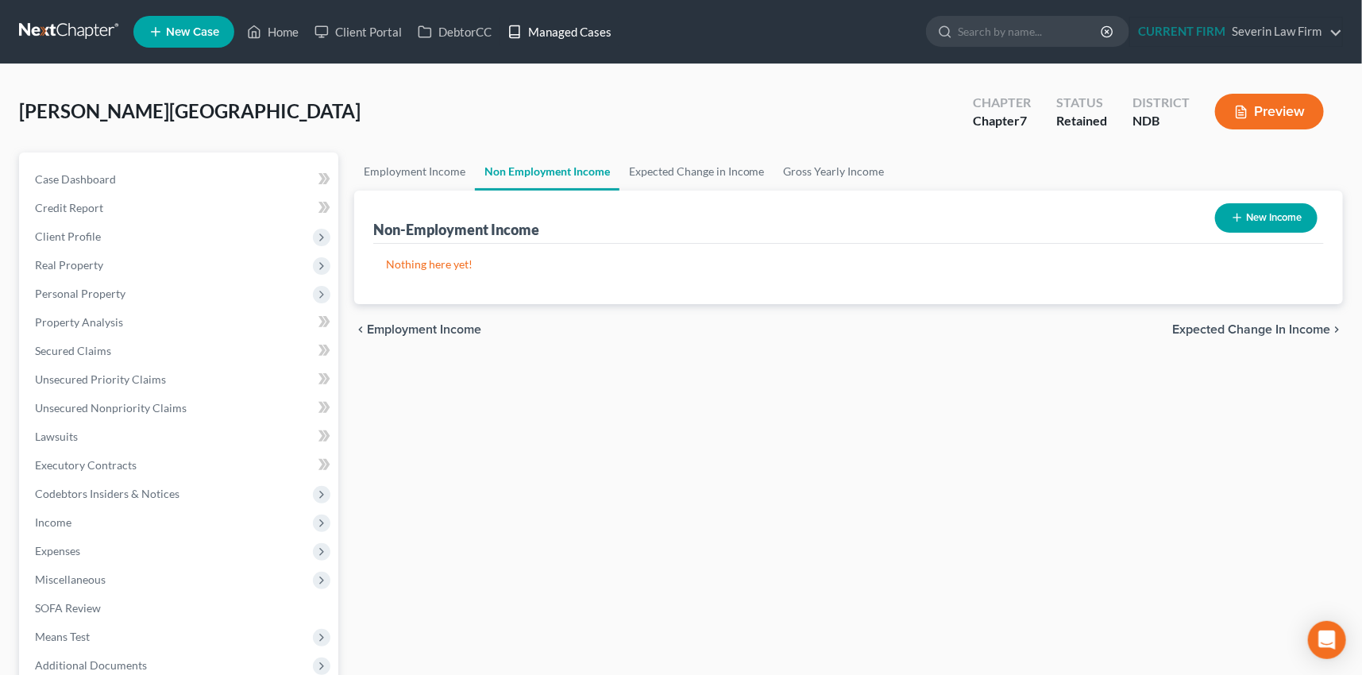
click at [557, 33] on link "Managed Cases" at bounding box center [560, 31] width 120 height 29
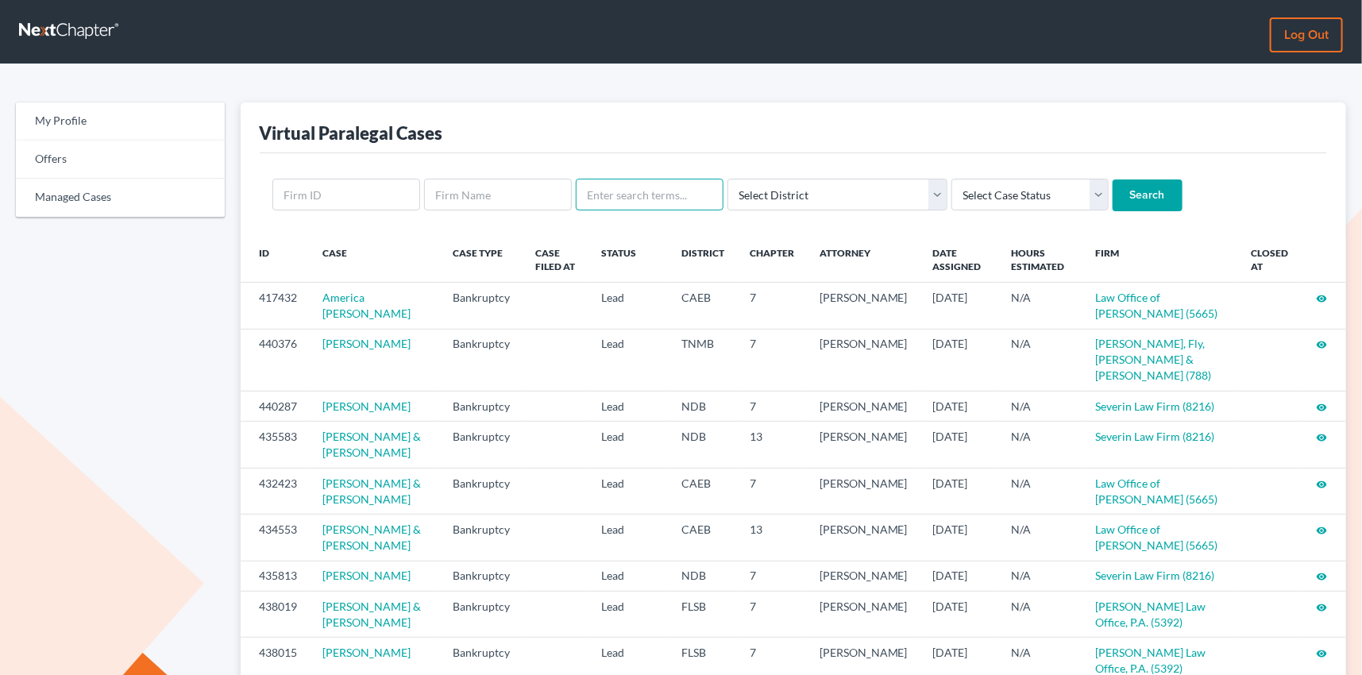
click at [627, 193] on input "text" at bounding box center [650, 195] width 148 height 32
type input "cynthia ray"
click at [1113, 179] on input "Search" at bounding box center [1148, 195] width 70 height 32
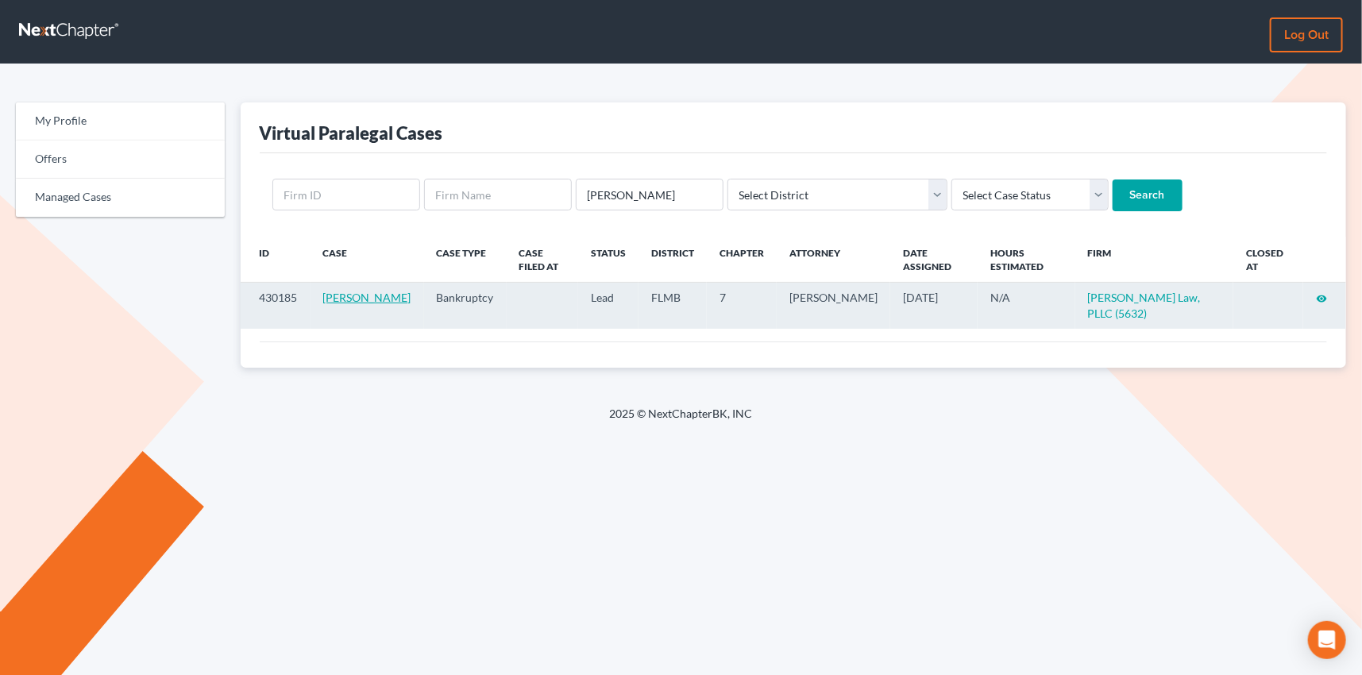
click at [345, 291] on link "Cynthia Ray" at bounding box center [367, 298] width 88 height 14
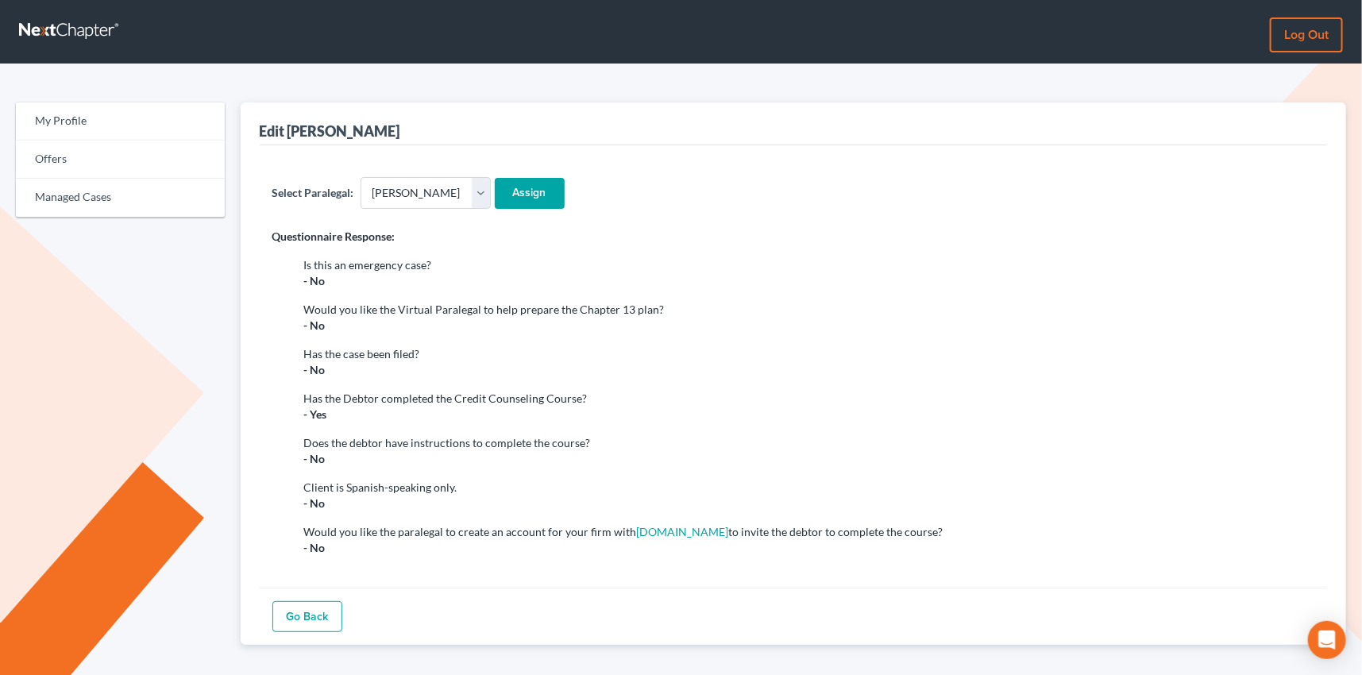
click at [319, 604] on link "Go Back" at bounding box center [307, 617] width 70 height 32
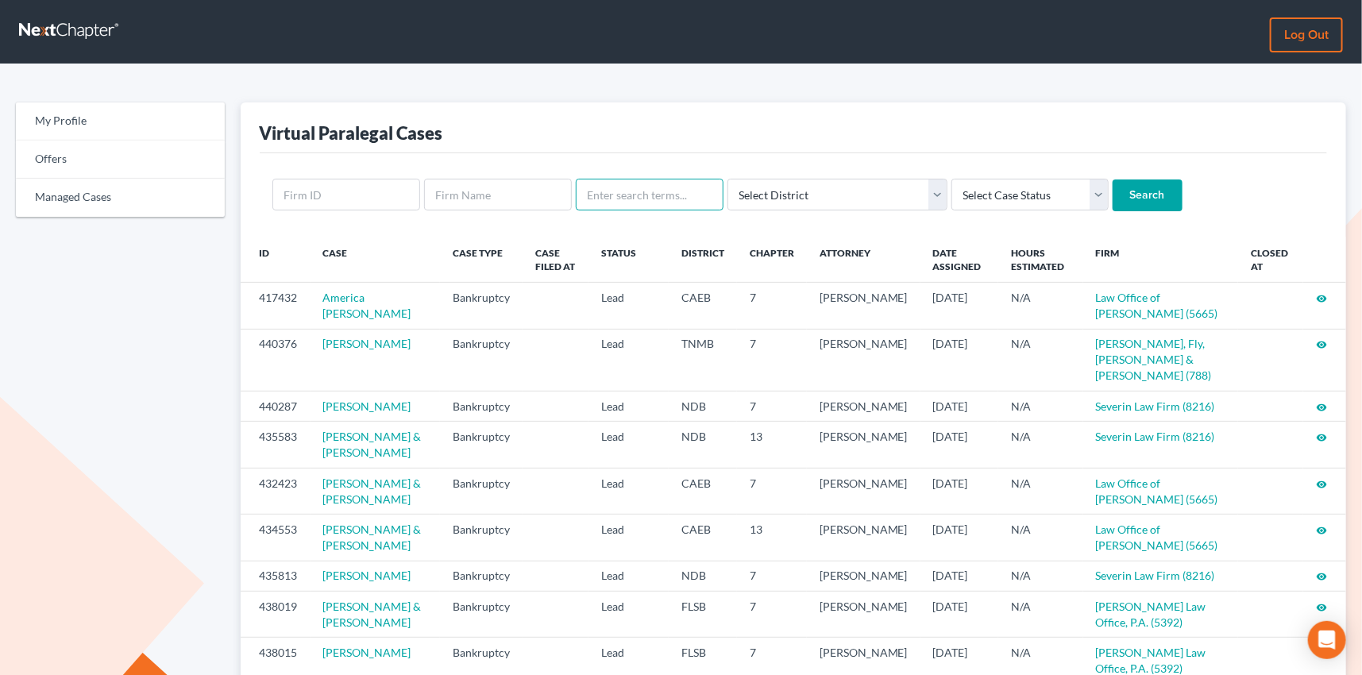
click at [658, 197] on input "text" at bounding box center [650, 195] width 148 height 32
type input "cynthia ray"
click at [1113, 191] on input "Search" at bounding box center [1148, 195] width 70 height 32
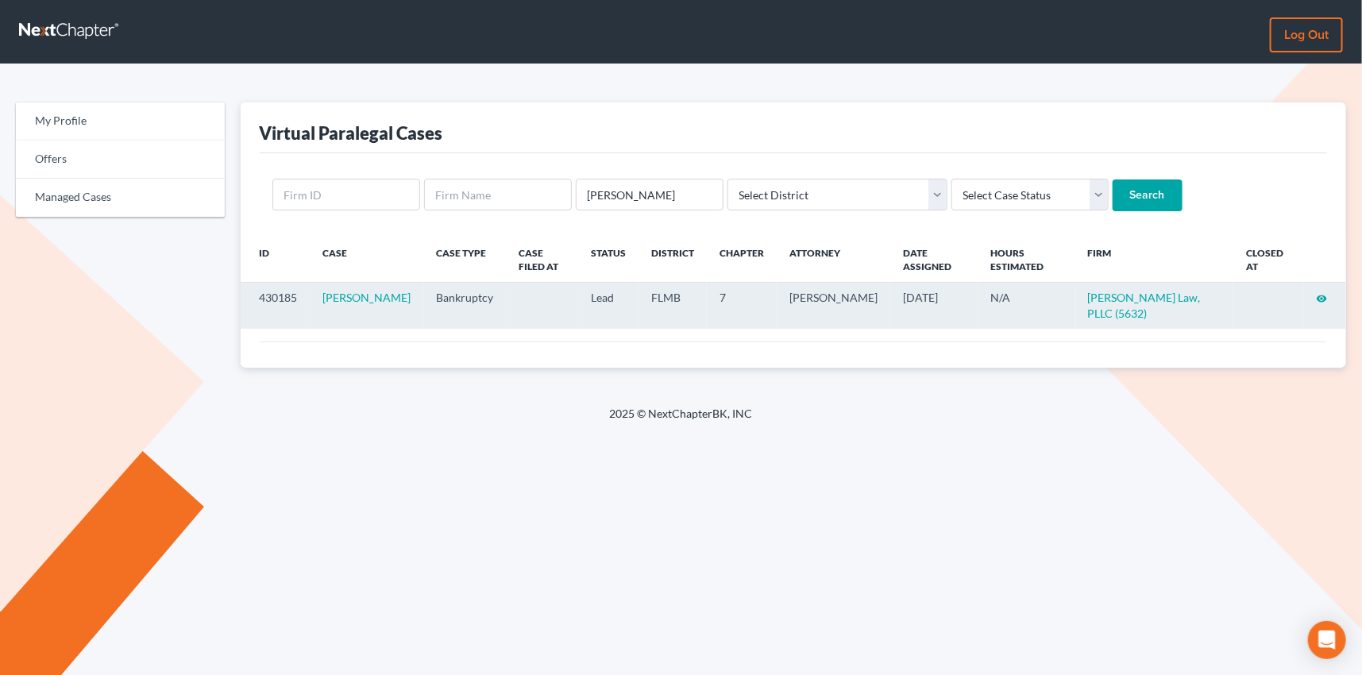
click at [1325, 293] on icon "visibility" at bounding box center [1321, 298] width 11 height 11
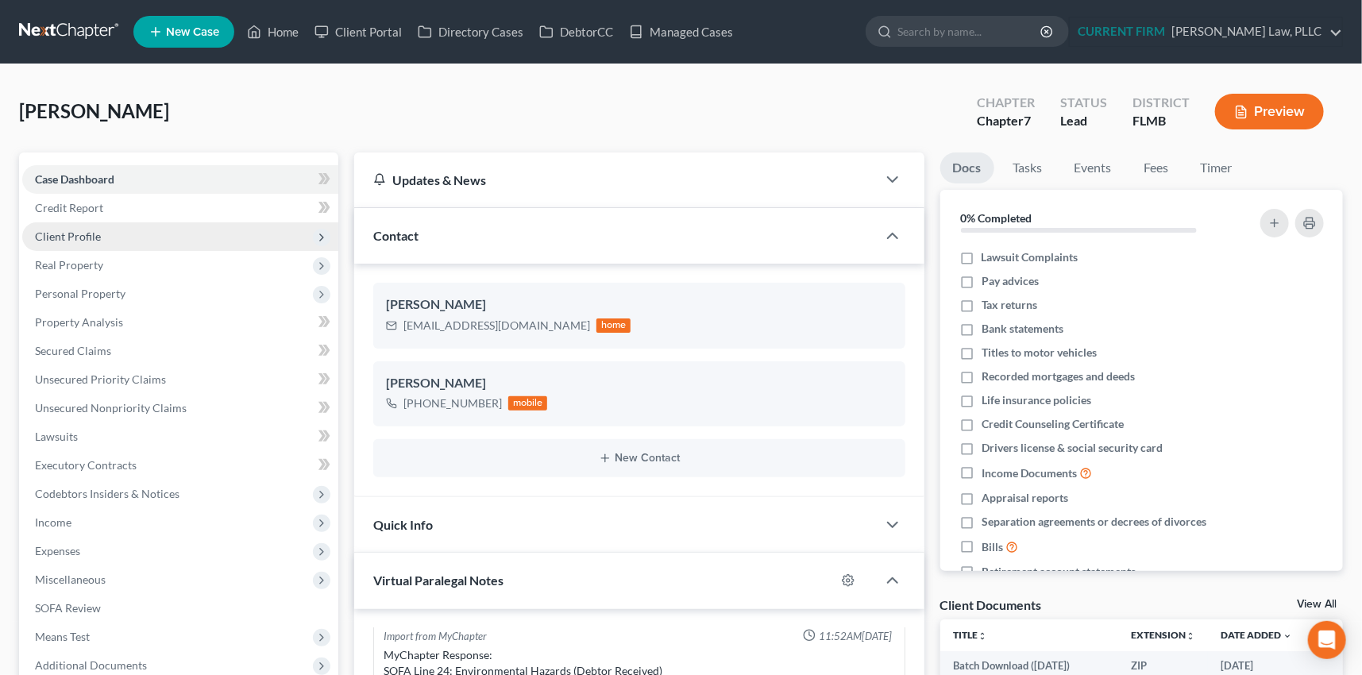
click at [59, 235] on span "Client Profile" at bounding box center [68, 237] width 66 height 14
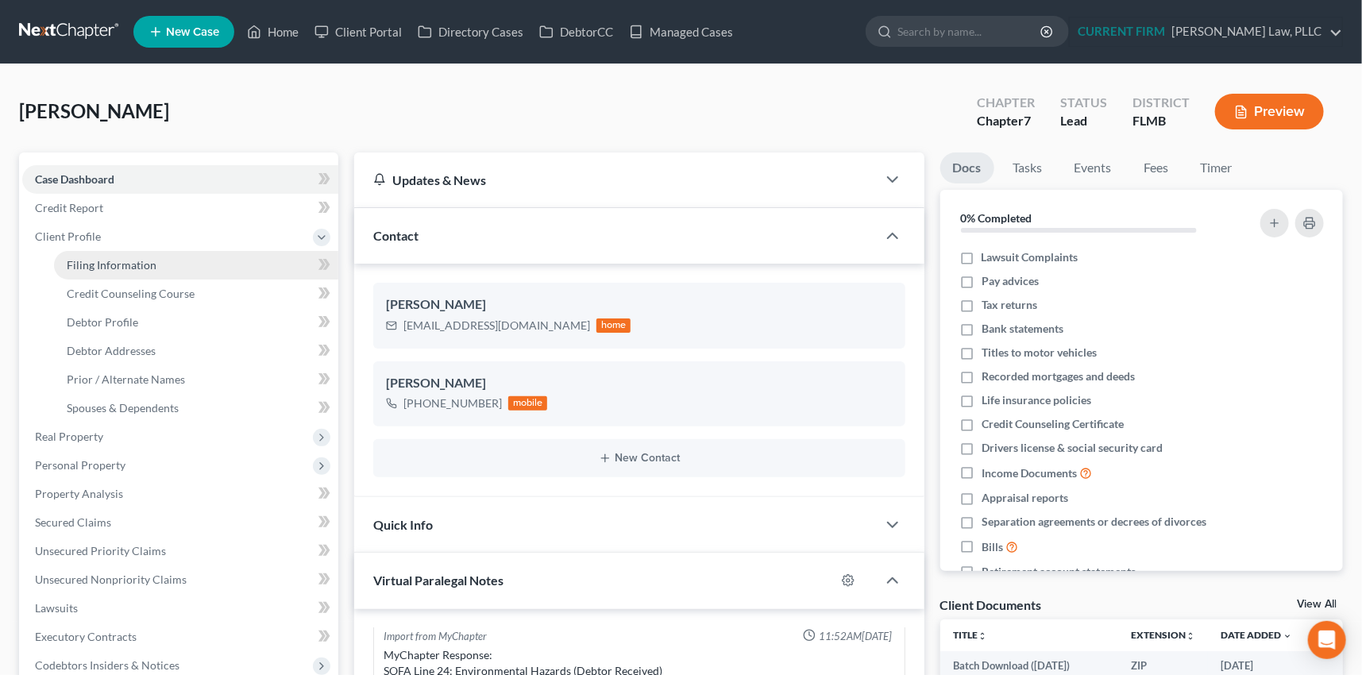
click at [79, 265] on span "Filing Information" at bounding box center [112, 265] width 90 height 14
select select "1"
select select "0"
select select "9"
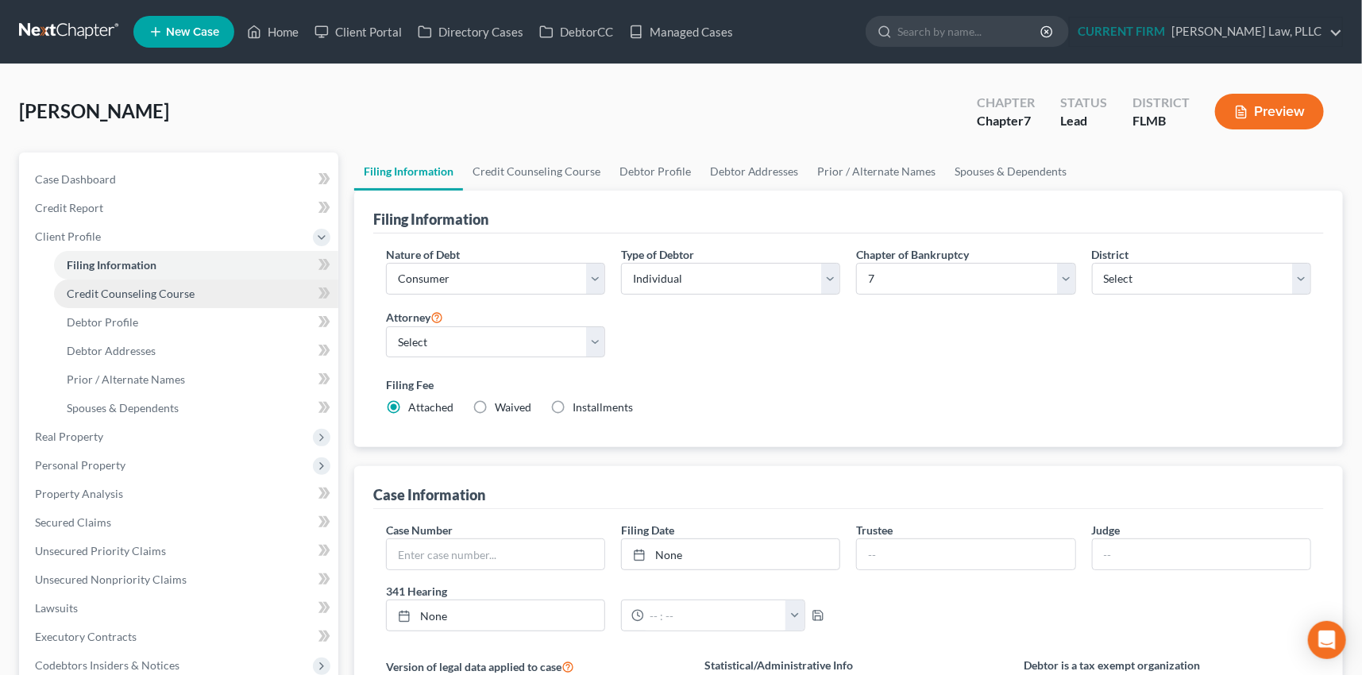
click at [84, 291] on span "Credit Counseling Course" at bounding box center [131, 294] width 128 height 14
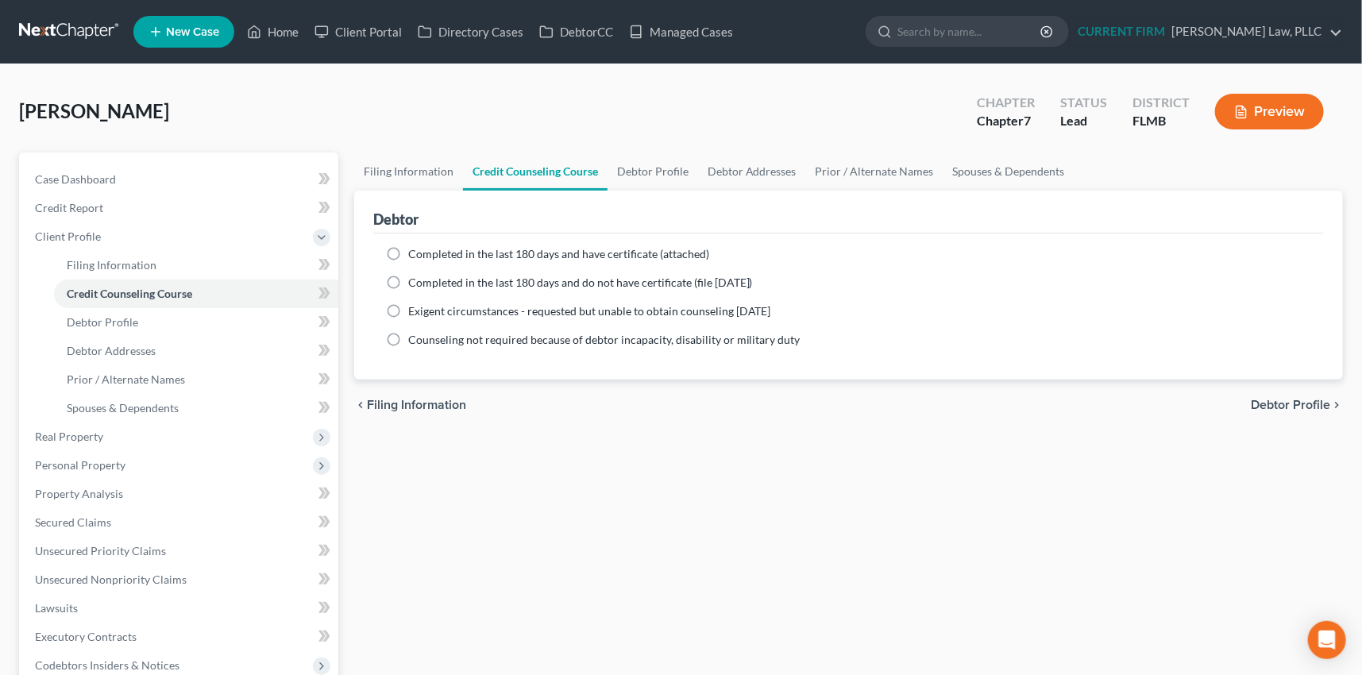
click at [408, 249] on label "Completed in the last 180 days and have certificate (attached)" at bounding box center [558, 254] width 301 height 16
click at [415, 249] on input "Completed in the last 180 days and have certificate (attached)" at bounding box center [420, 251] width 10 height 10
radio input "true"
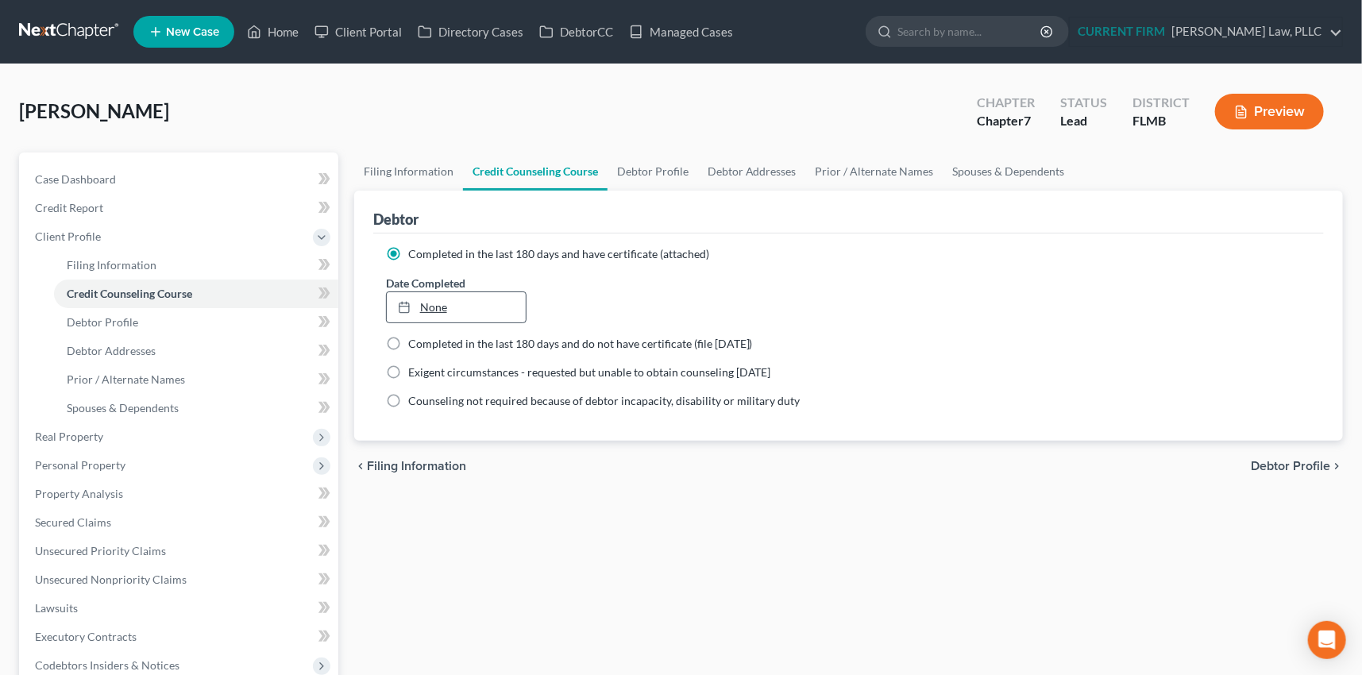
click at [434, 302] on link "None" at bounding box center [457, 307] width 140 height 30
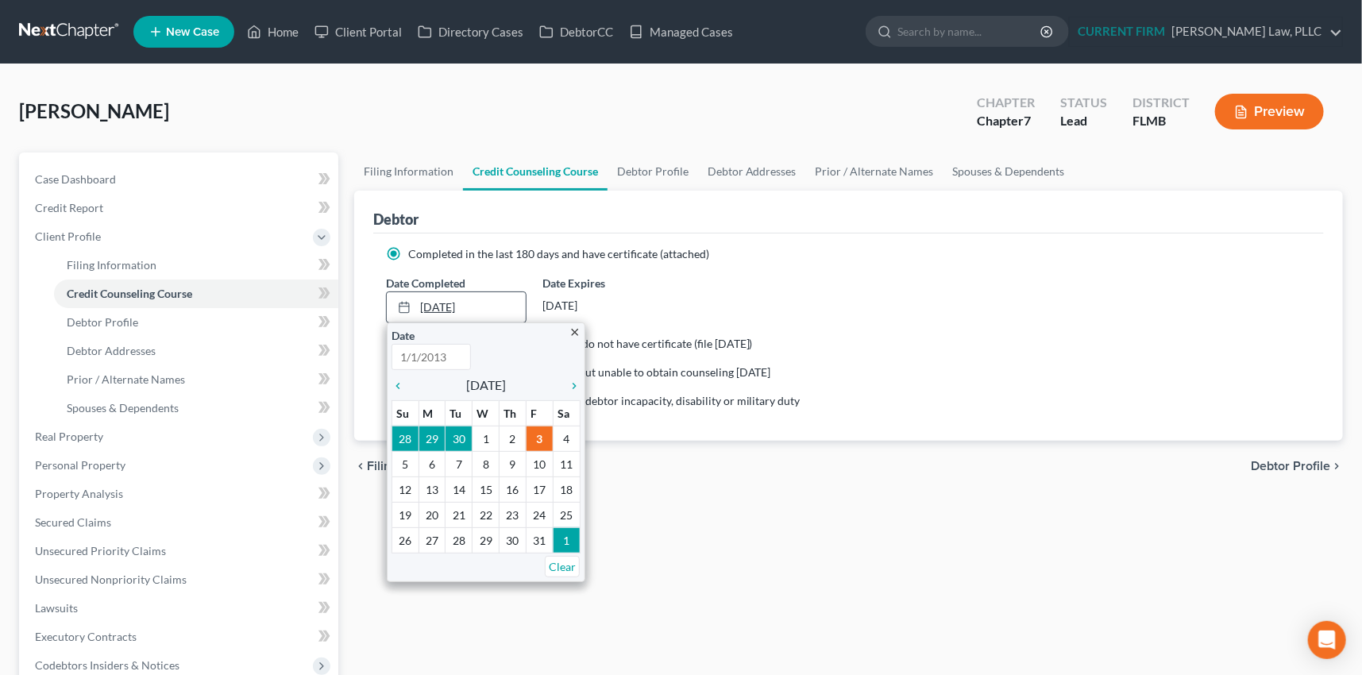
type input "[DATE]"
click at [404, 380] on icon "chevron_left" at bounding box center [402, 386] width 21 height 13
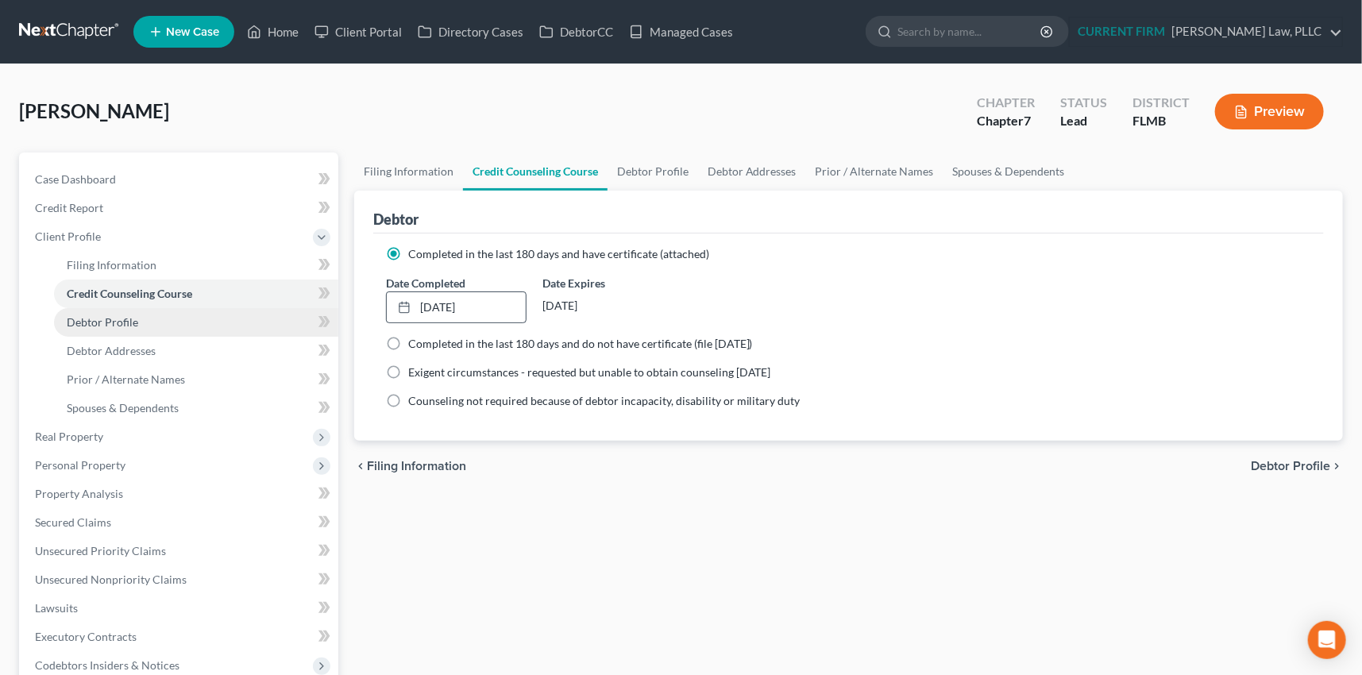
click at [96, 323] on span "Debtor Profile" at bounding box center [102, 322] width 71 height 14
select select "1"
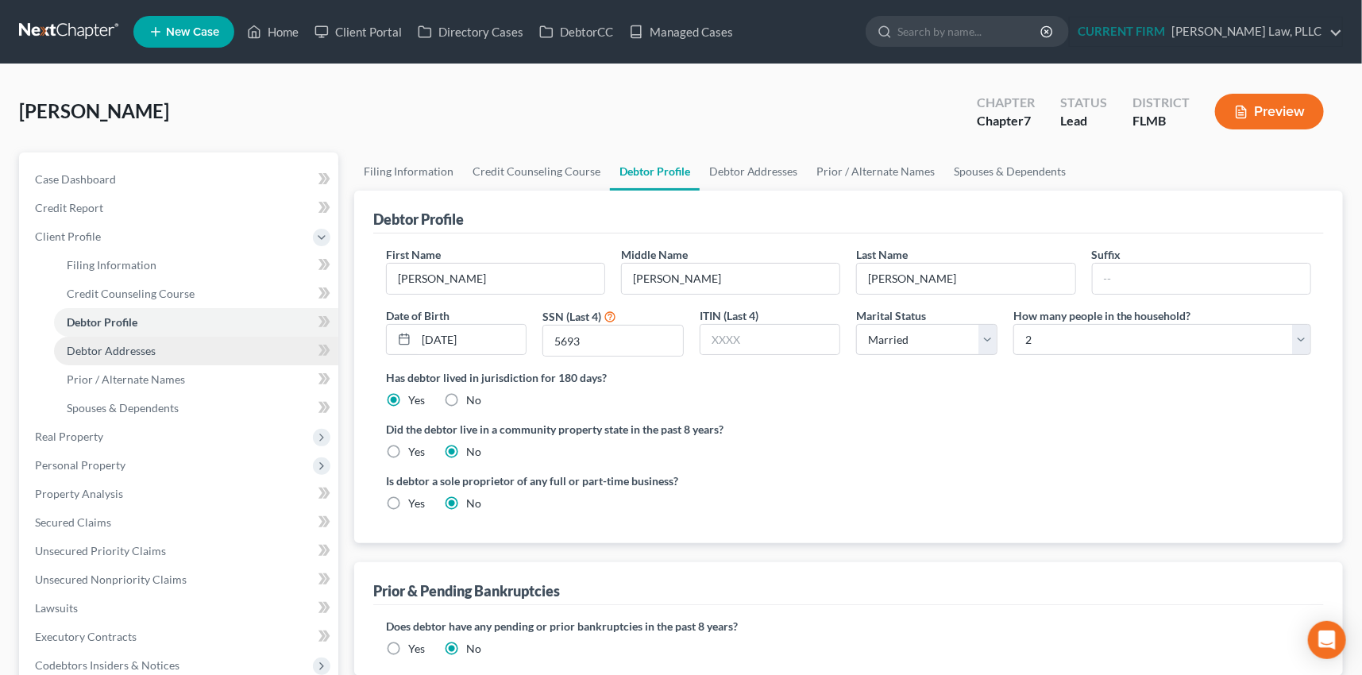
click at [135, 349] on span "Debtor Addresses" at bounding box center [111, 351] width 89 height 14
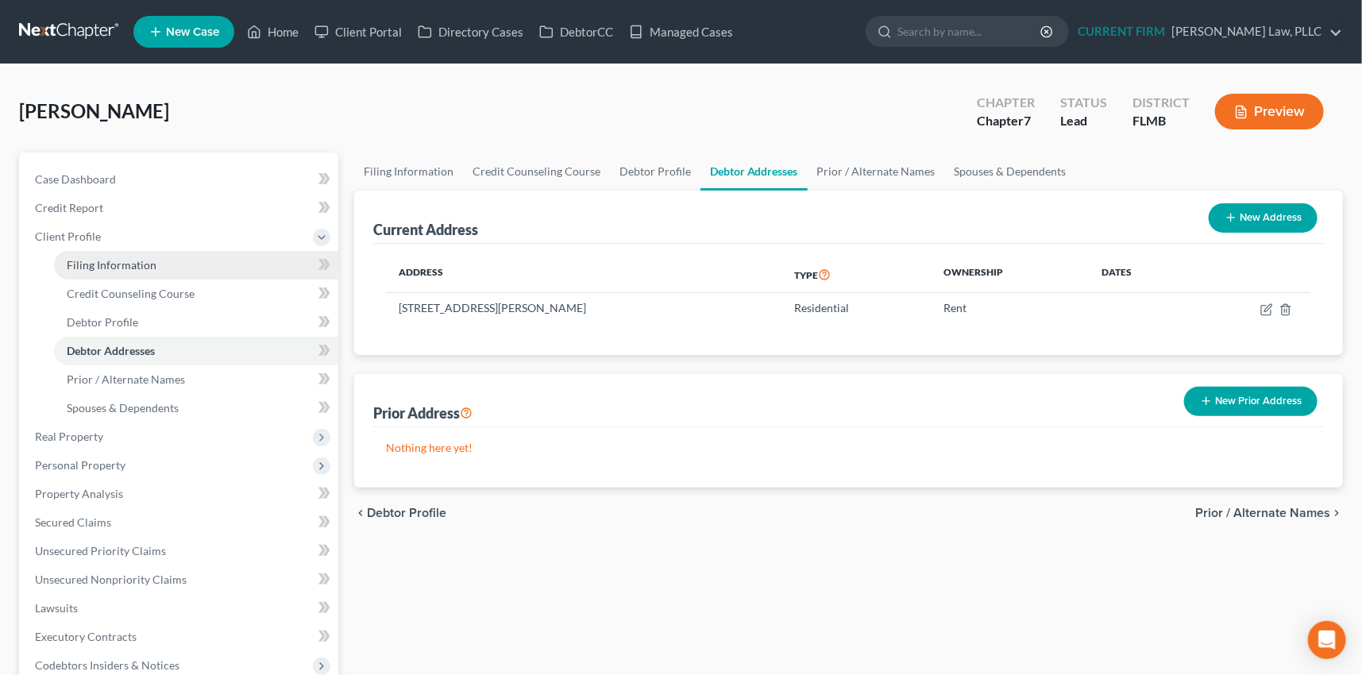
click at [124, 265] on span "Filing Information" at bounding box center [112, 265] width 90 height 14
select select "1"
select select "0"
select select "15"
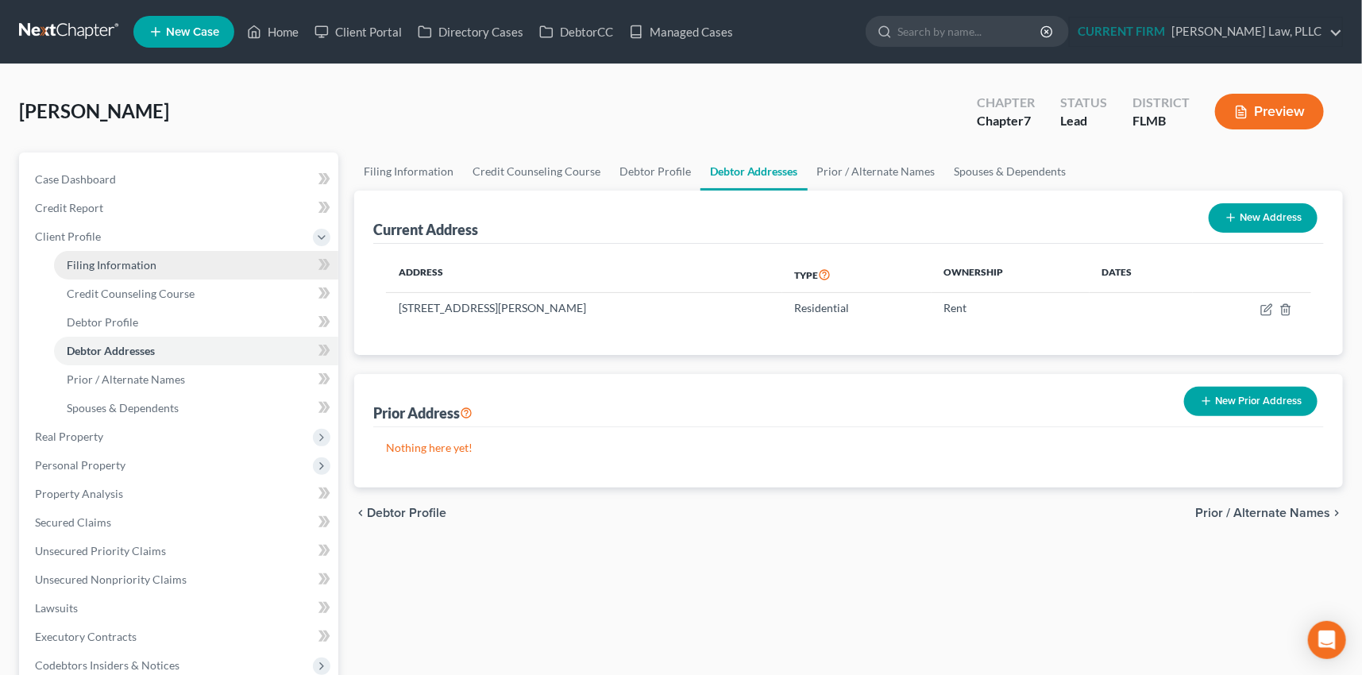
select select "0"
select select "9"
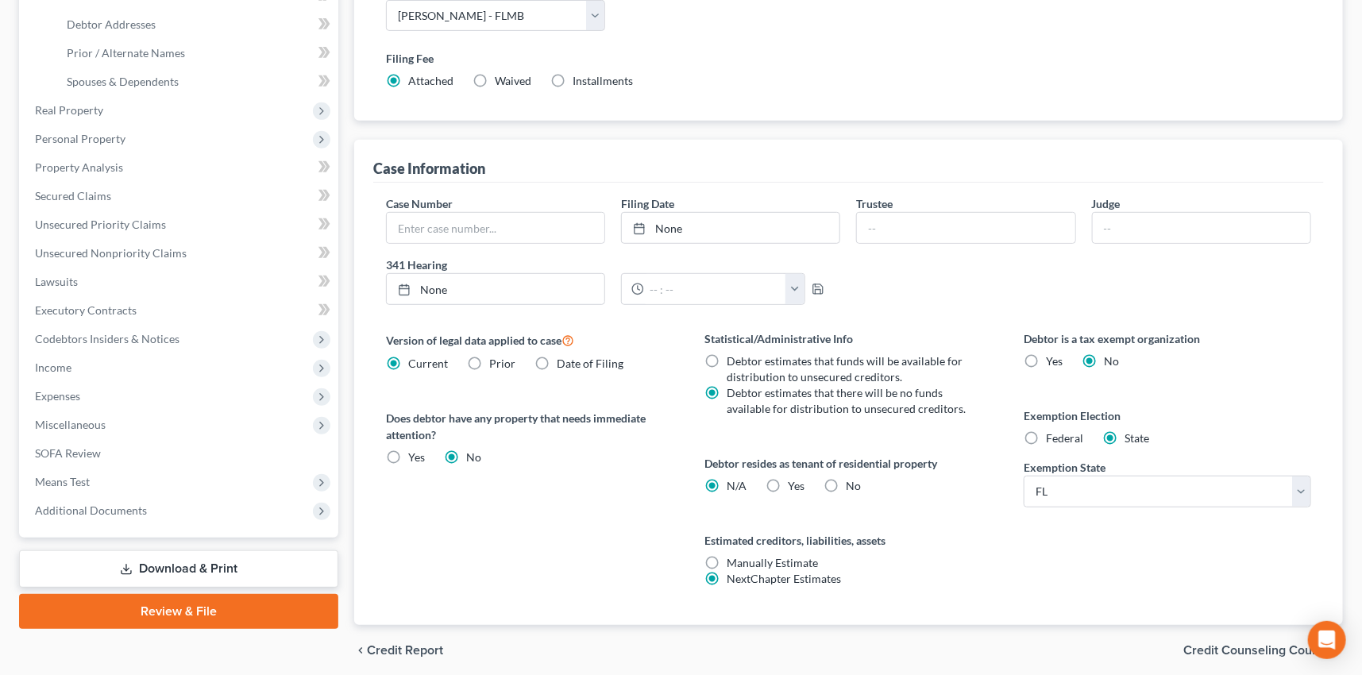
scroll to position [369, 0]
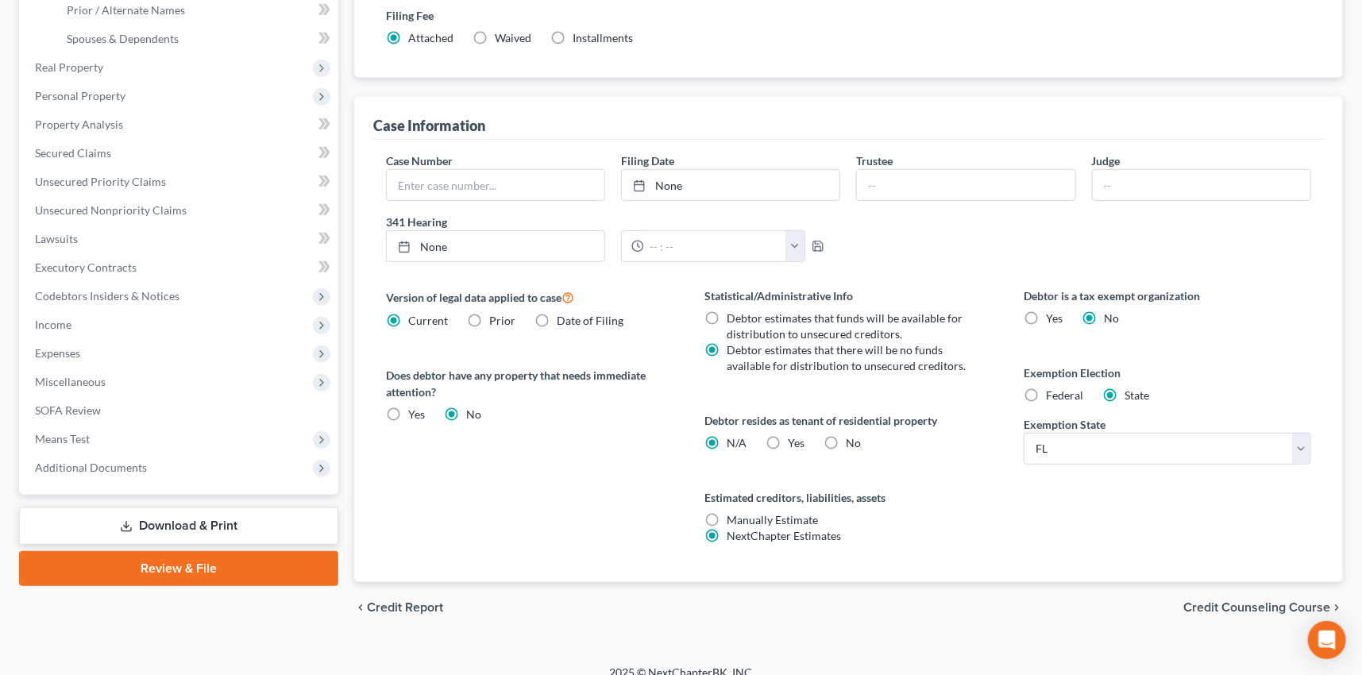
click at [789, 439] on label "Yes Yes" at bounding box center [797, 443] width 17 height 16
click at [795, 439] on input "Yes Yes" at bounding box center [800, 440] width 10 height 10
radio input "true"
radio input "false"
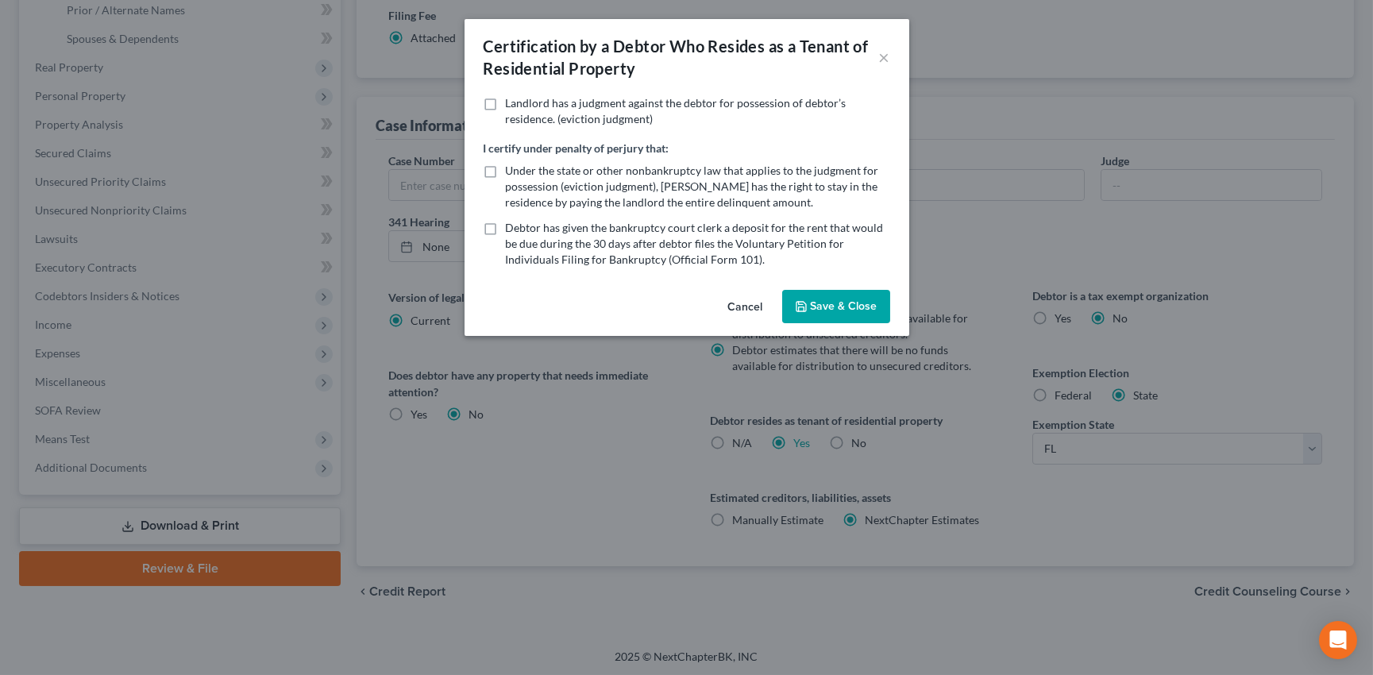
click at [847, 304] on button "Save & Close" at bounding box center [836, 306] width 108 height 33
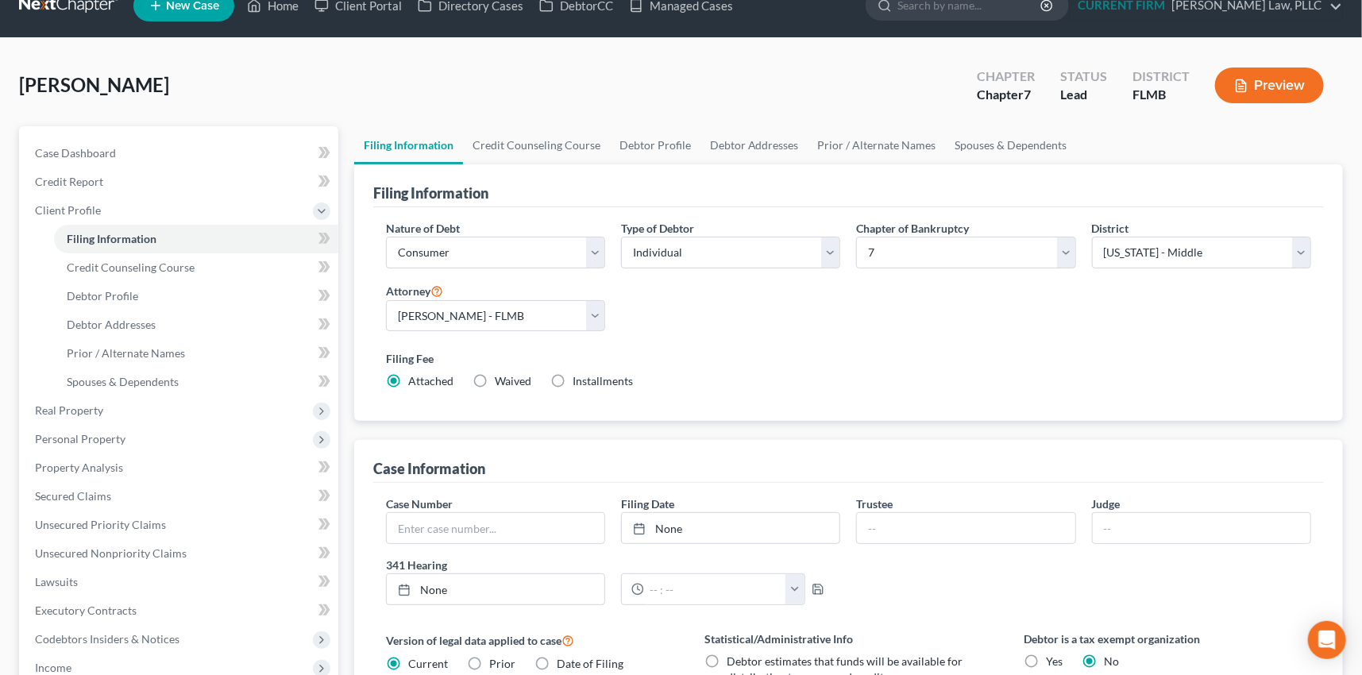
scroll to position [8, 0]
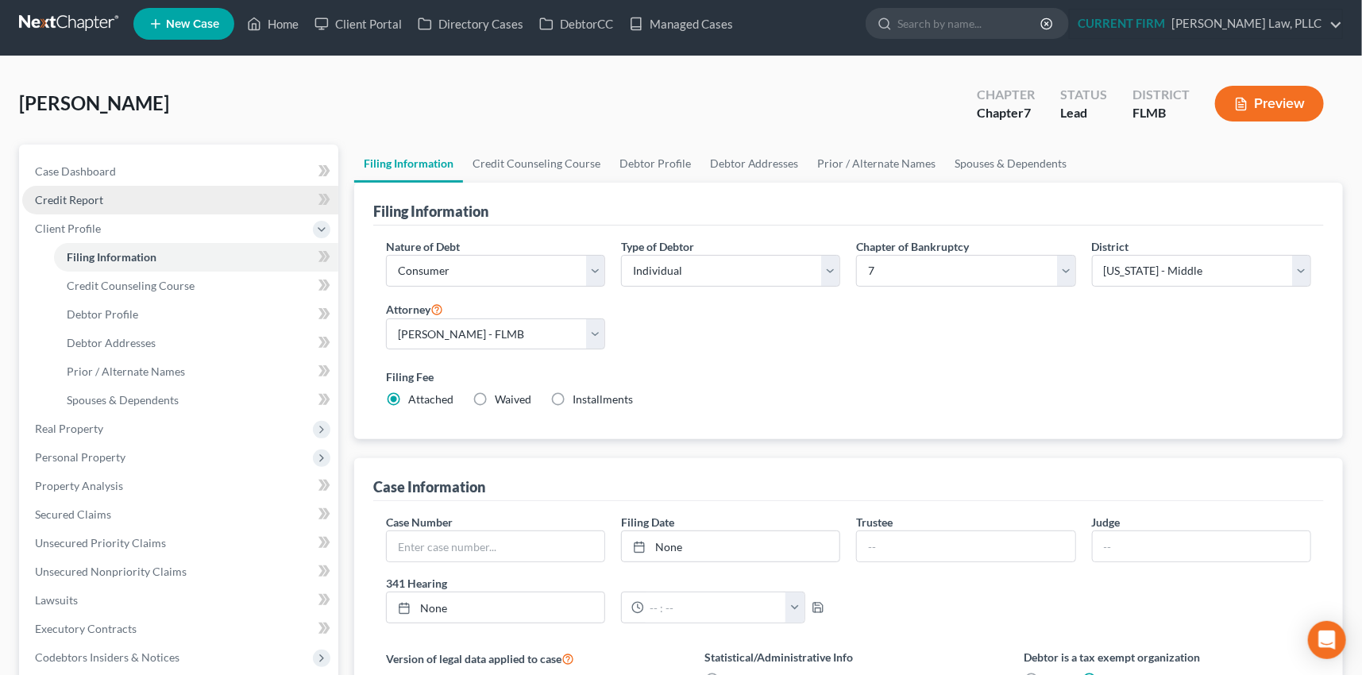
click at [82, 195] on span "Credit Report" at bounding box center [69, 200] width 68 height 14
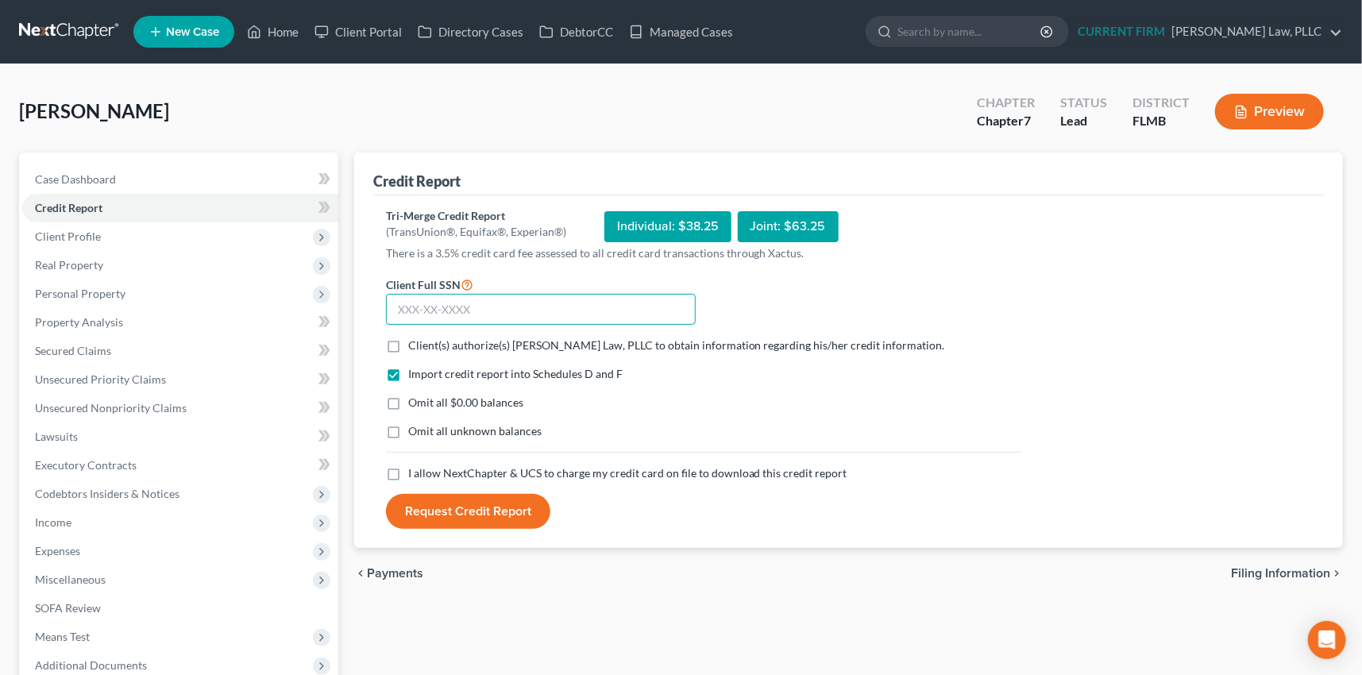
click at [471, 305] on input "text" at bounding box center [541, 310] width 310 height 32
type input "481-74-5693"
click at [408, 346] on label "Client(s) authorize(s) [PERSON_NAME] Law, PLLC to obtain information regarding …" at bounding box center [676, 346] width 537 height 16
click at [415, 346] on input "Client(s) authorize(s) [PERSON_NAME] Law, PLLC to obtain information regarding …" at bounding box center [420, 343] width 10 height 10
checkbox input "true"
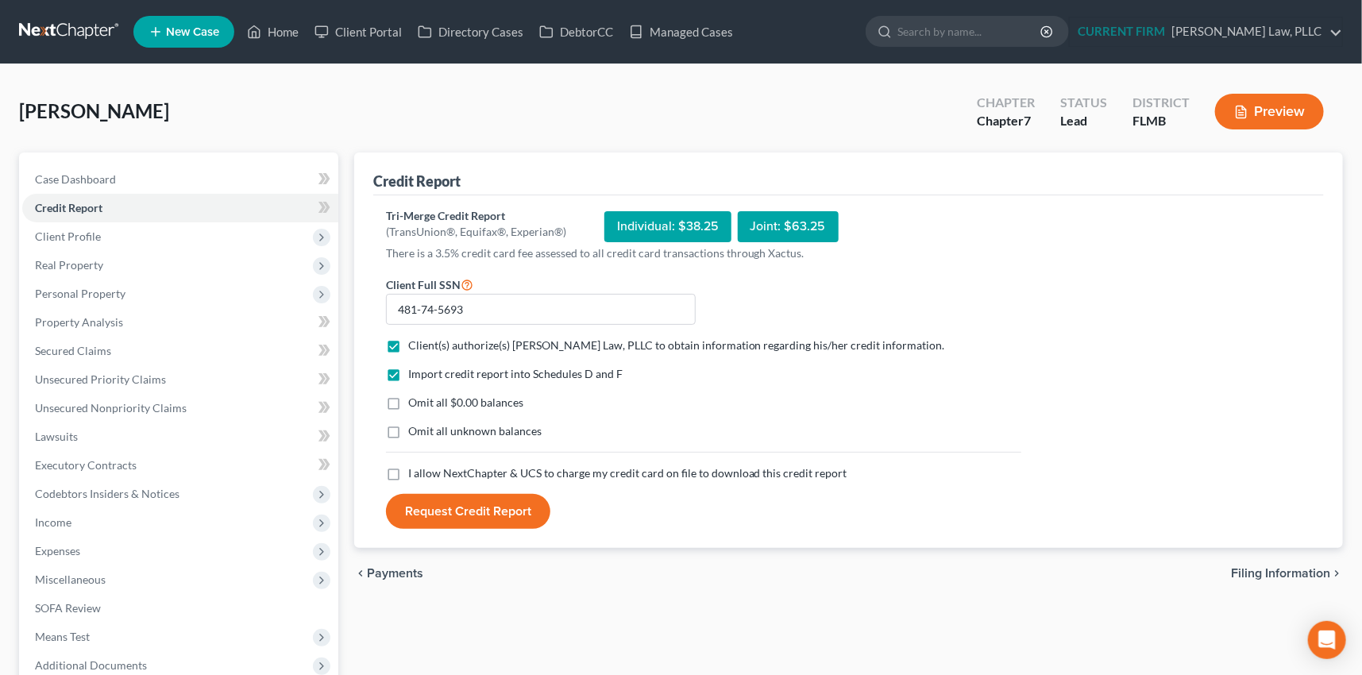
click at [408, 473] on label "I allow NextChapter & UCS to charge my credit card on file to download this cre…" at bounding box center [627, 473] width 439 height 16
click at [415, 473] on input "I allow NextChapter & UCS to charge my credit card on file to download this cre…" at bounding box center [420, 470] width 10 height 10
checkbox input "true"
click at [493, 508] on button "Request Credit Report" at bounding box center [468, 511] width 164 height 35
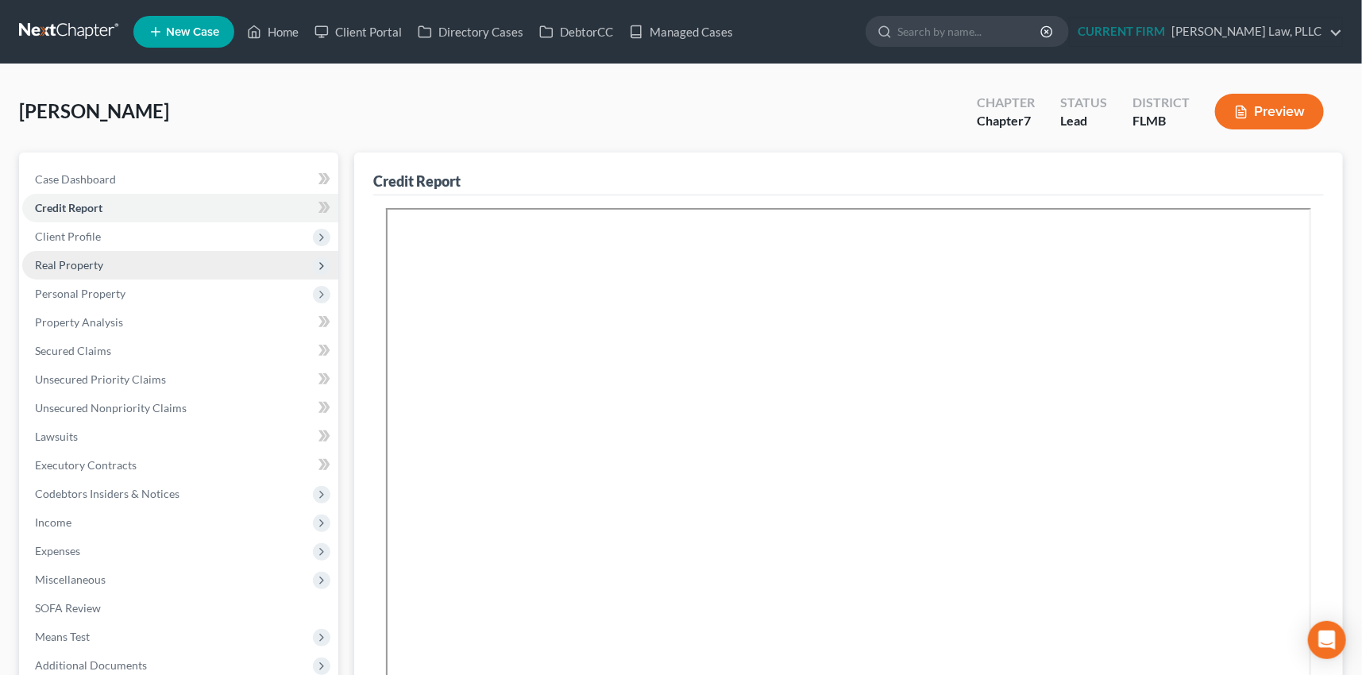
click at [87, 262] on span "Real Property" at bounding box center [69, 265] width 68 height 14
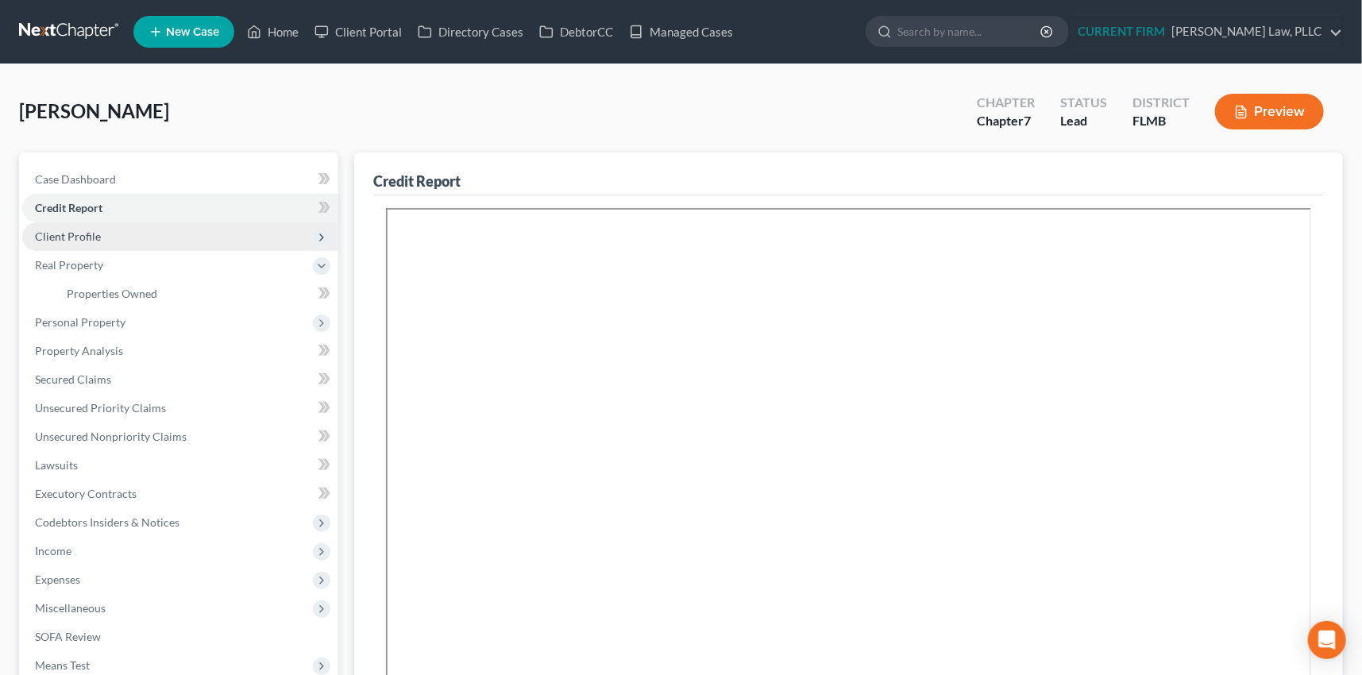
click at [72, 237] on span "Client Profile" at bounding box center [68, 237] width 66 height 14
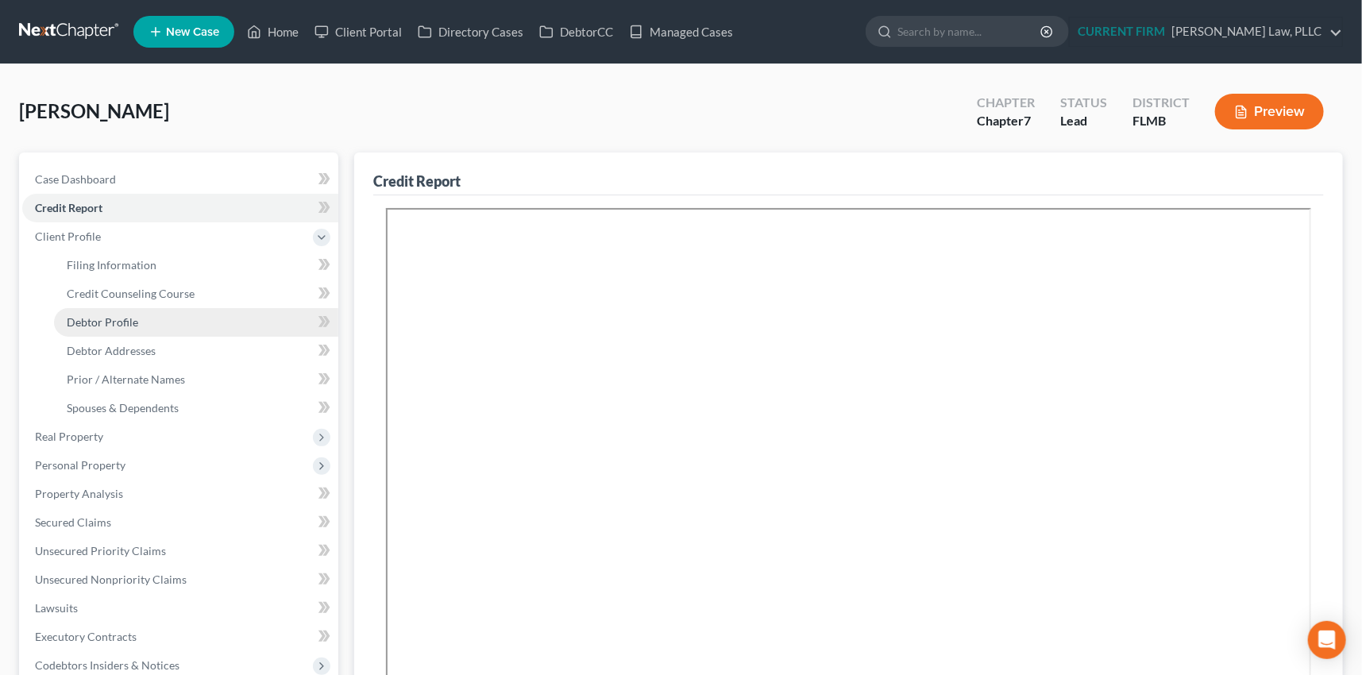
click at [96, 315] on span "Debtor Profile" at bounding box center [102, 322] width 71 height 14
select select "1"
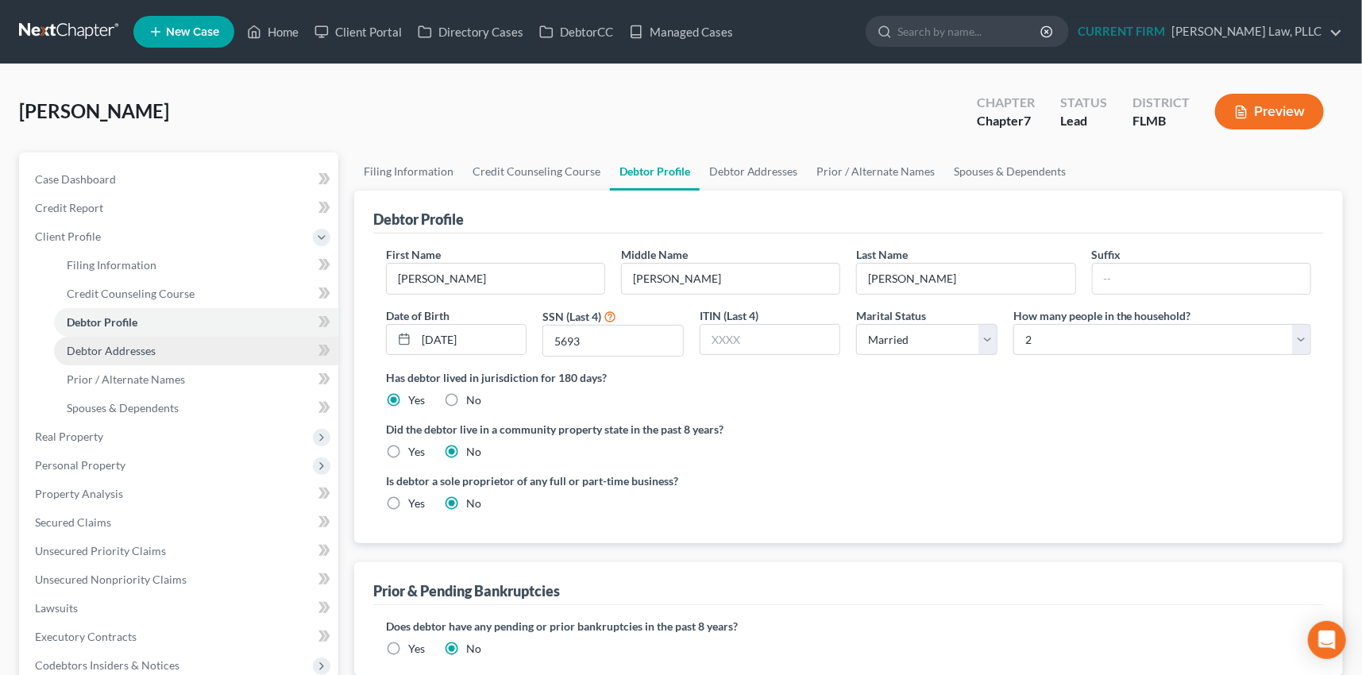
click at [102, 349] on span "Debtor Addresses" at bounding box center [111, 351] width 89 height 14
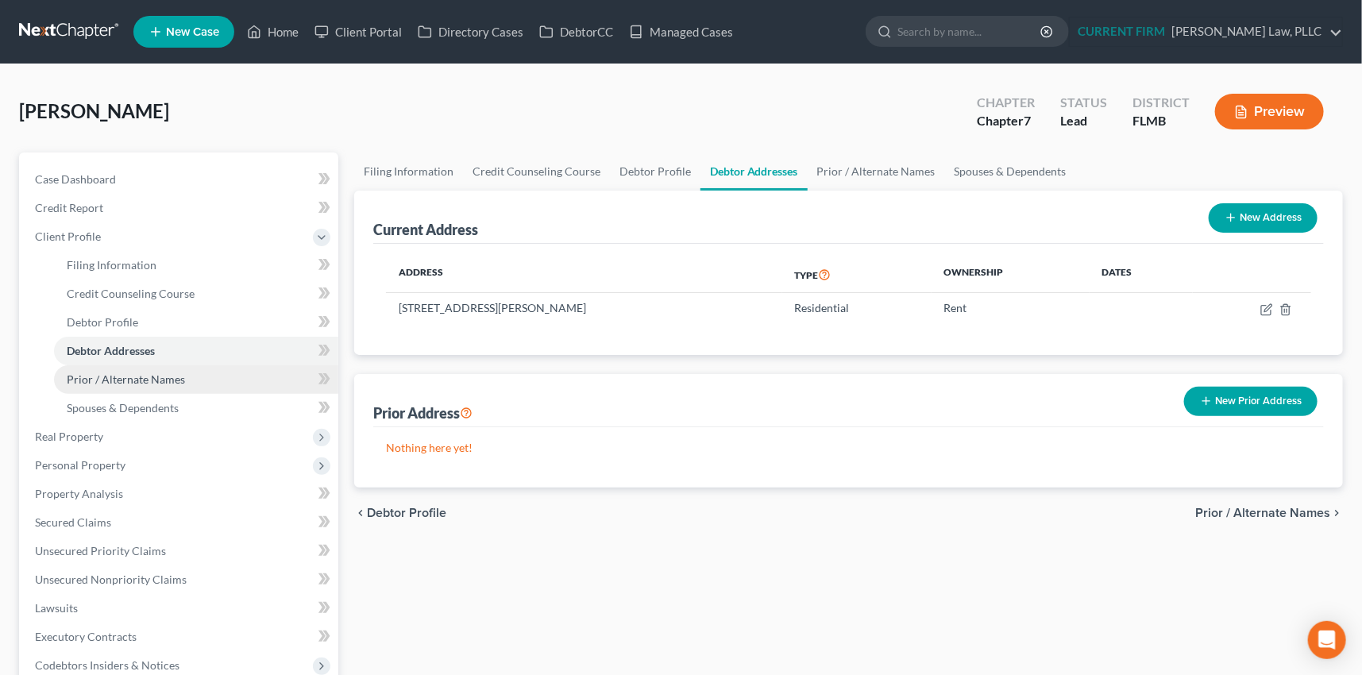
click at [106, 376] on span "Prior / Alternate Names" at bounding box center [126, 379] width 118 height 14
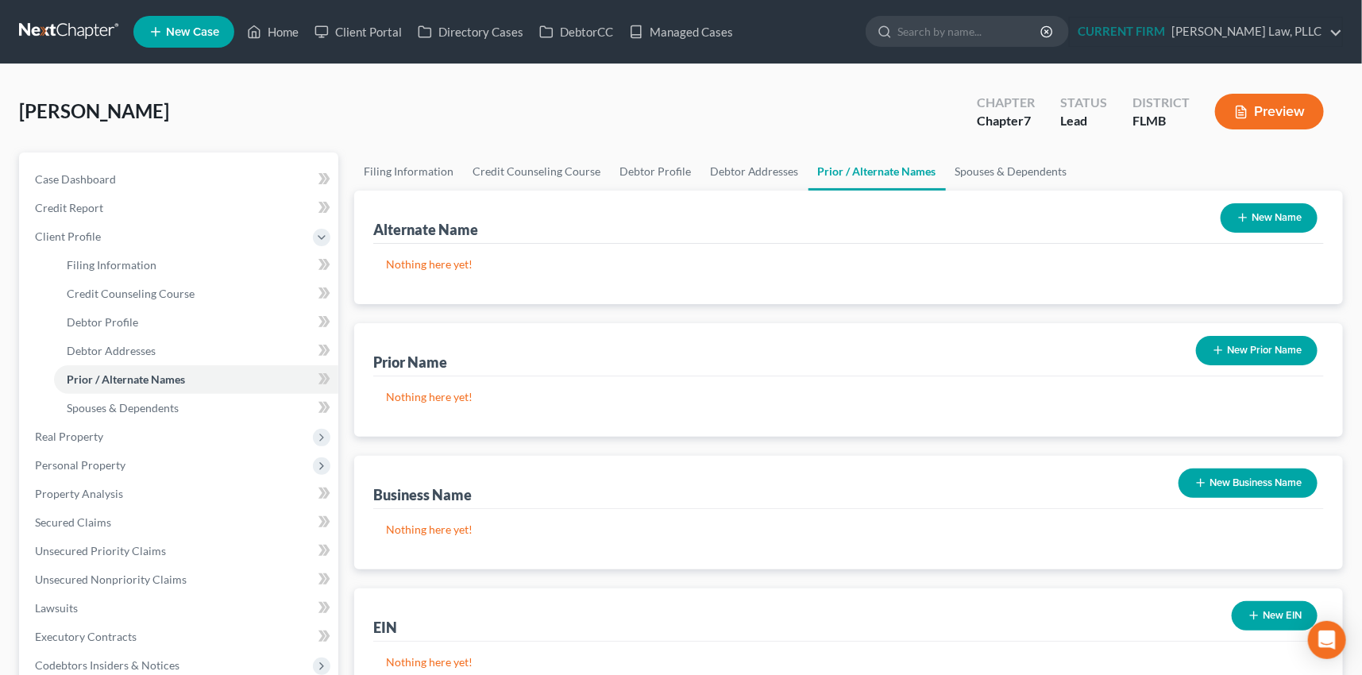
click at [1242, 212] on icon "button" at bounding box center [1243, 217] width 13 height 13
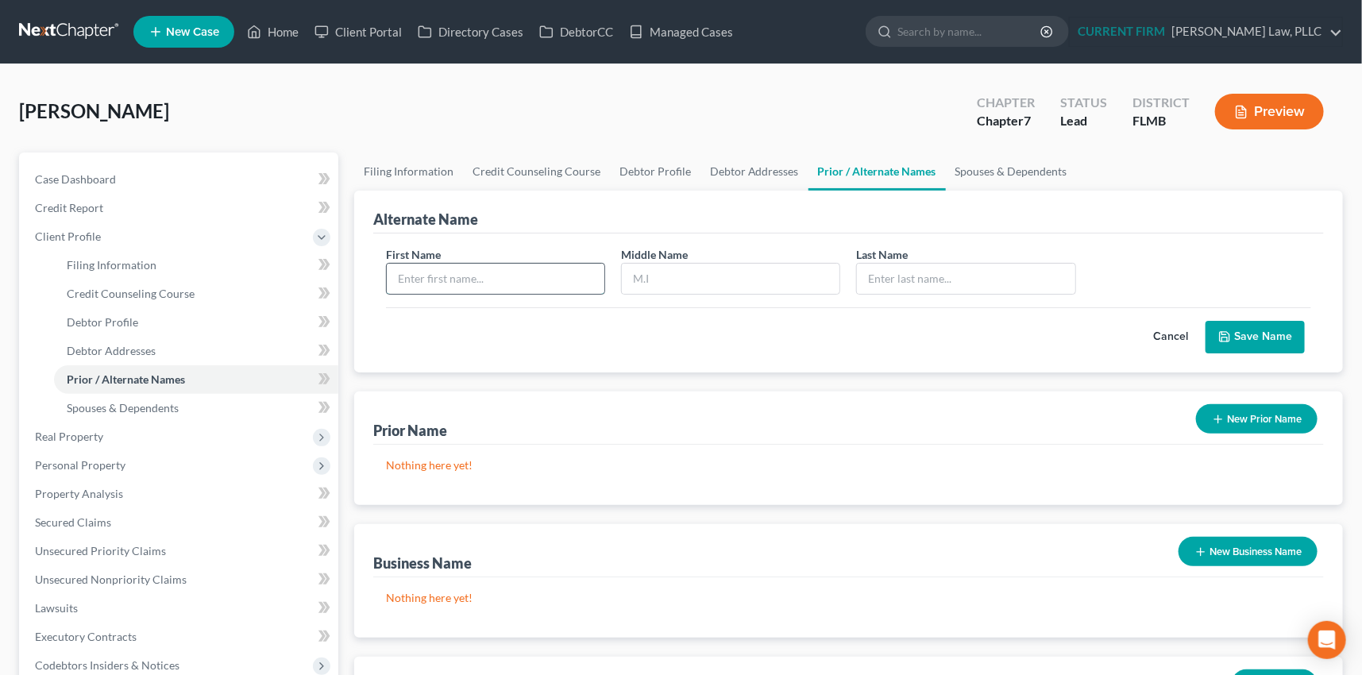
click at [561, 282] on input "text" at bounding box center [496, 279] width 218 height 30
type input "[PERSON_NAME]"
type input "A"
type input "[PERSON_NAME]"
click at [1245, 333] on button "Save Name" at bounding box center [1255, 337] width 99 height 33
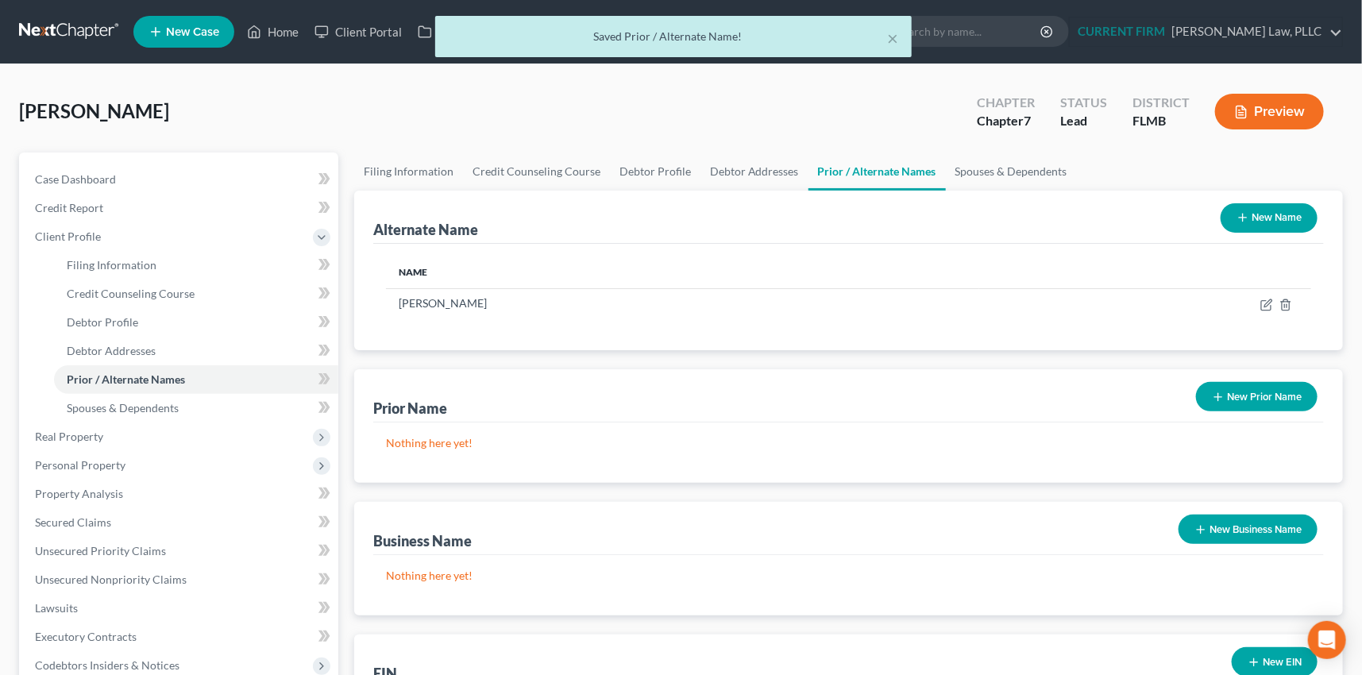
click at [1239, 218] on line "button" at bounding box center [1242, 218] width 7 height 0
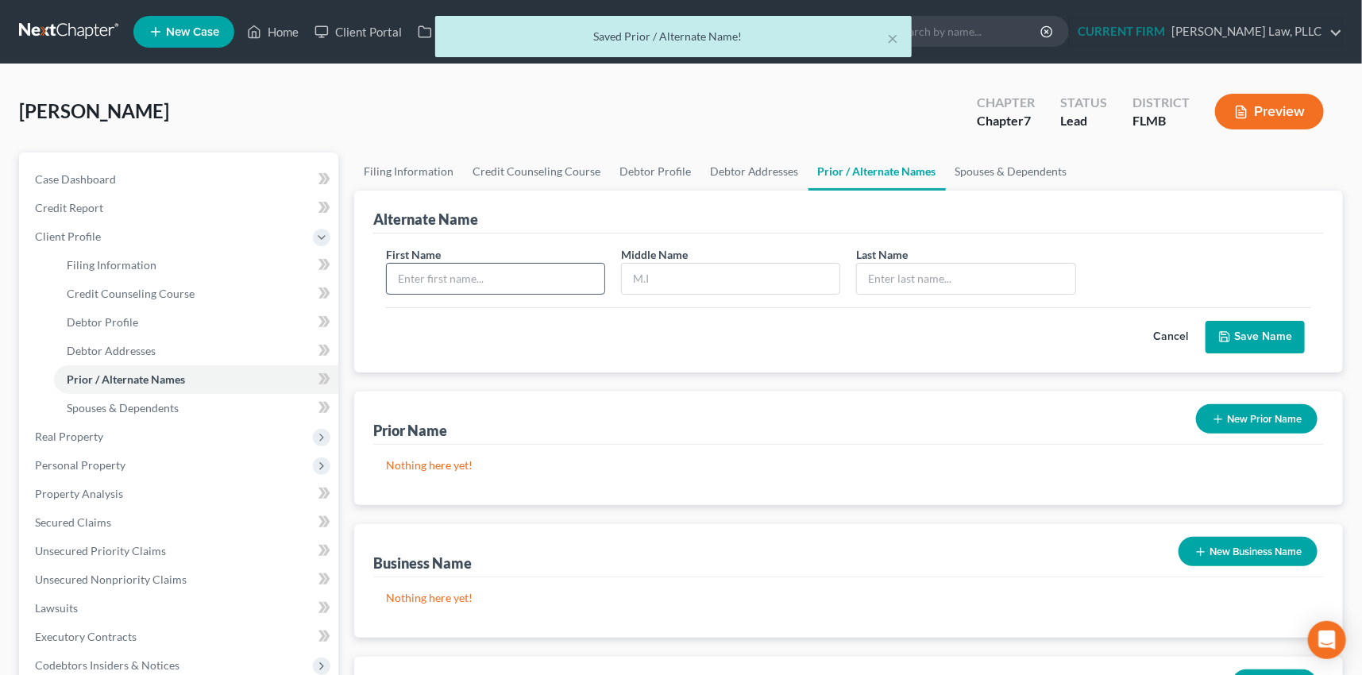
click at [464, 280] on input "text" at bounding box center [496, 279] width 218 height 30
type input "[PERSON_NAME]"
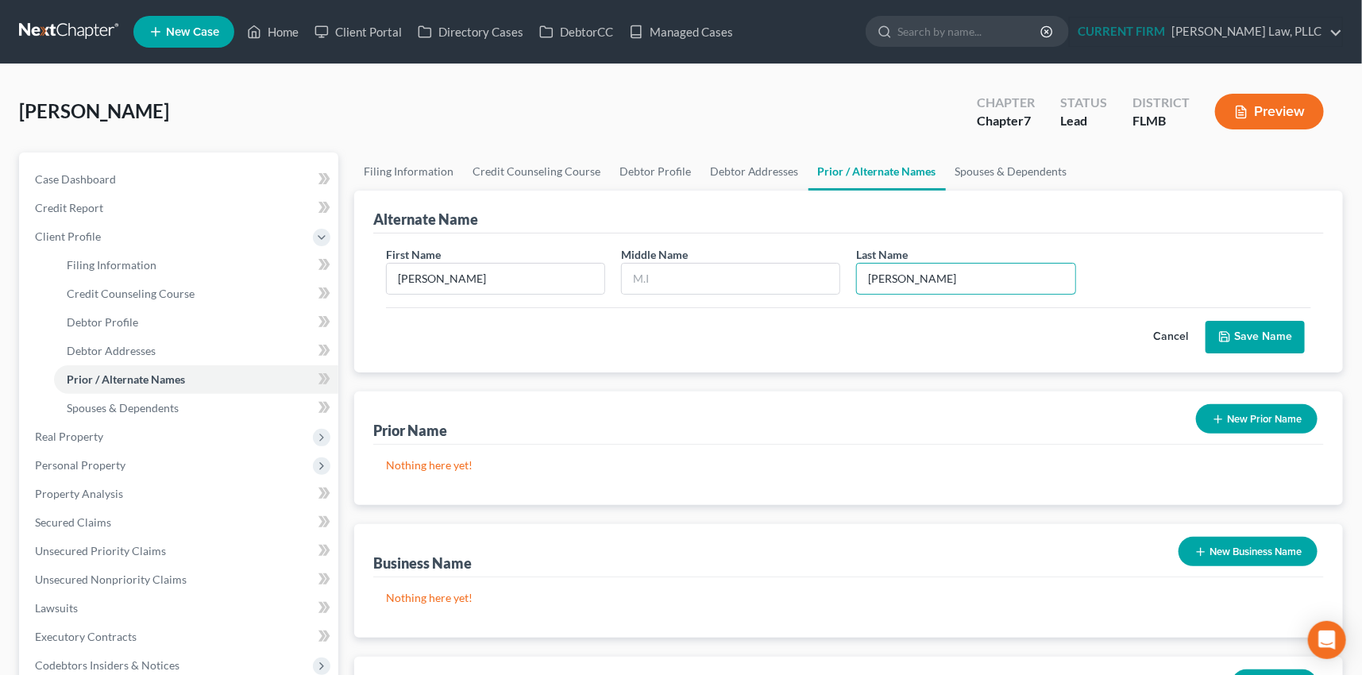
type input "[PERSON_NAME]"
click at [1263, 334] on button "Save Name" at bounding box center [1255, 337] width 99 height 33
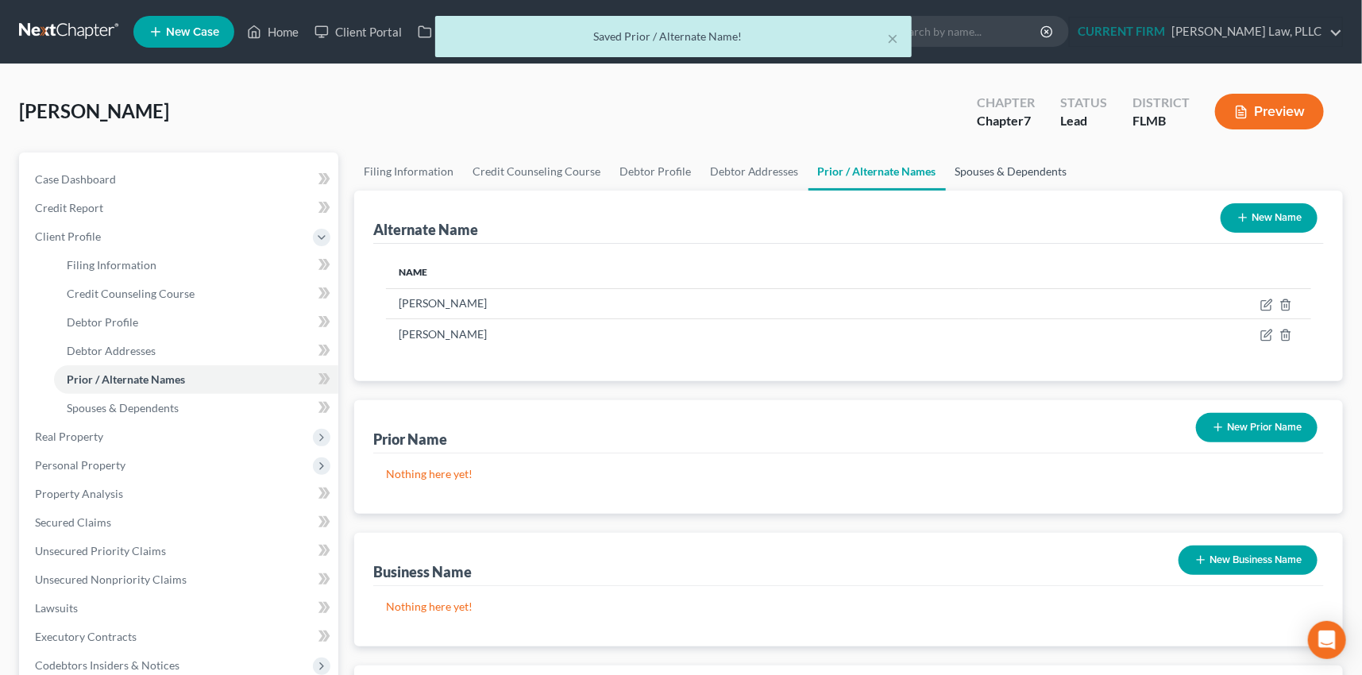
click at [1005, 168] on link "Spouses & Dependents" at bounding box center [1011, 171] width 131 height 38
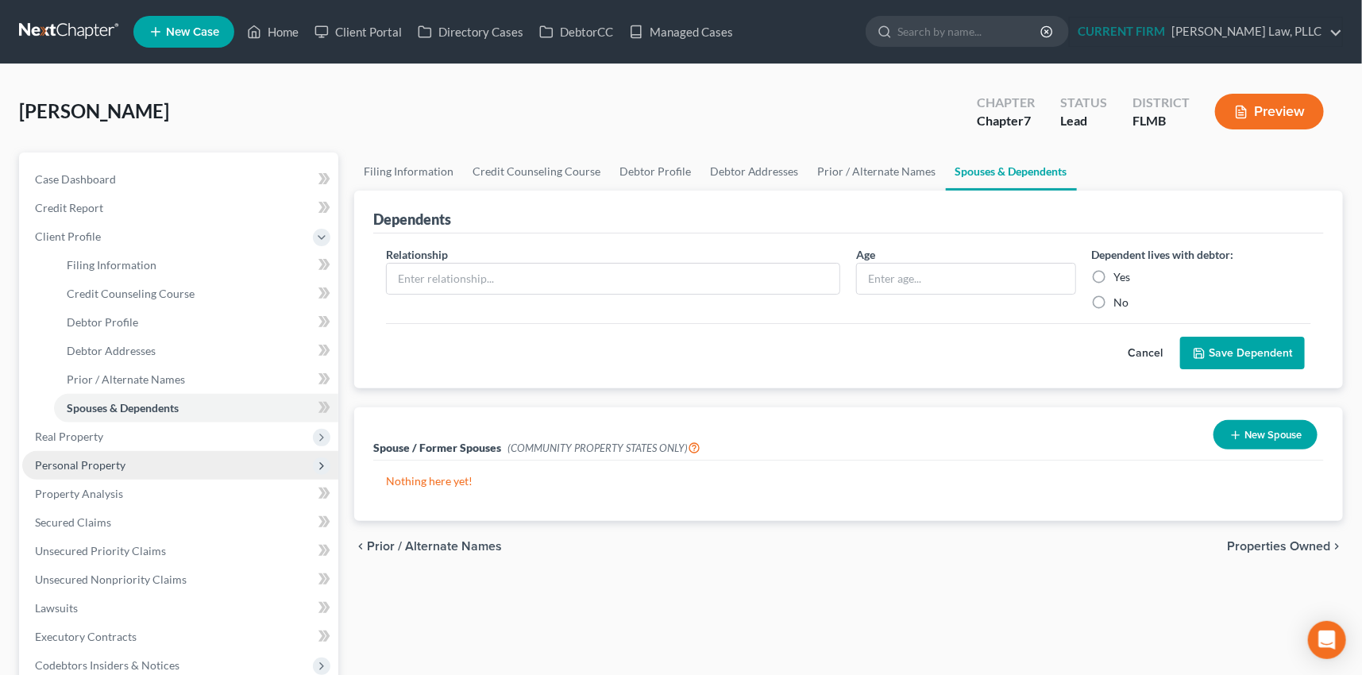
click at [100, 466] on span "Personal Property" at bounding box center [80, 465] width 91 height 14
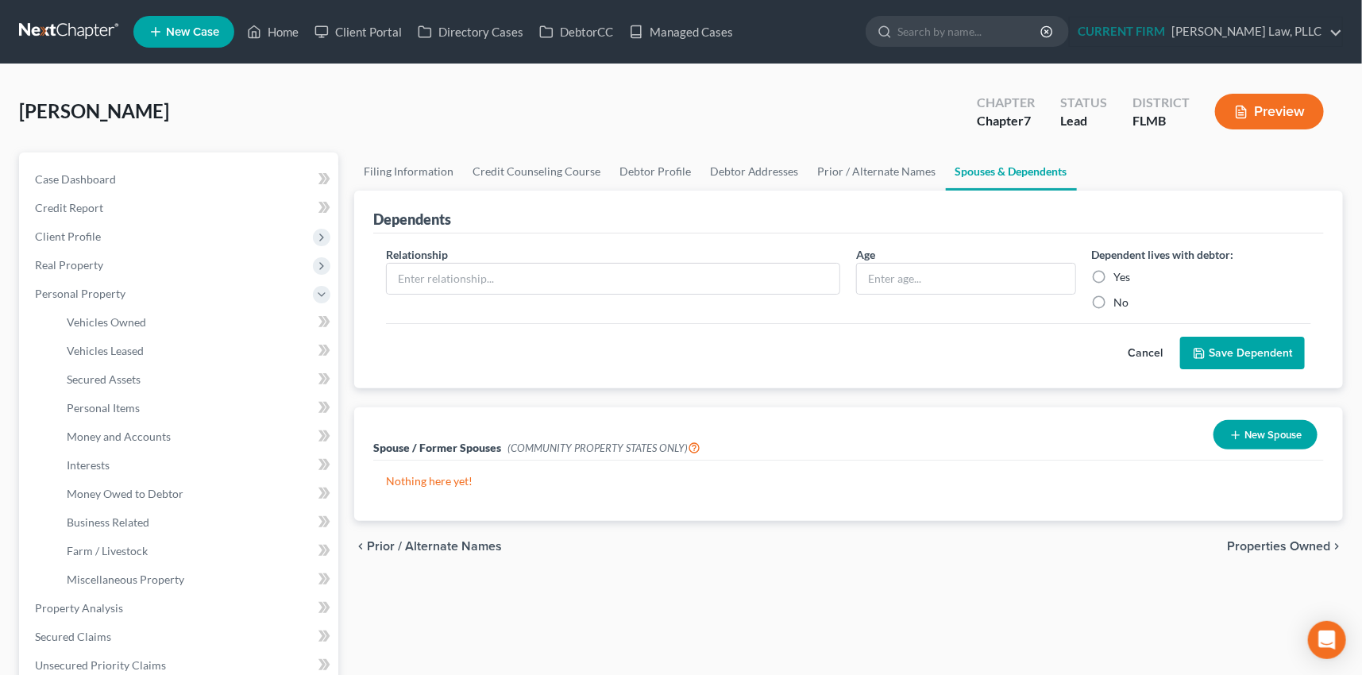
click at [1256, 543] on span "Properties Owned" at bounding box center [1278, 546] width 103 height 13
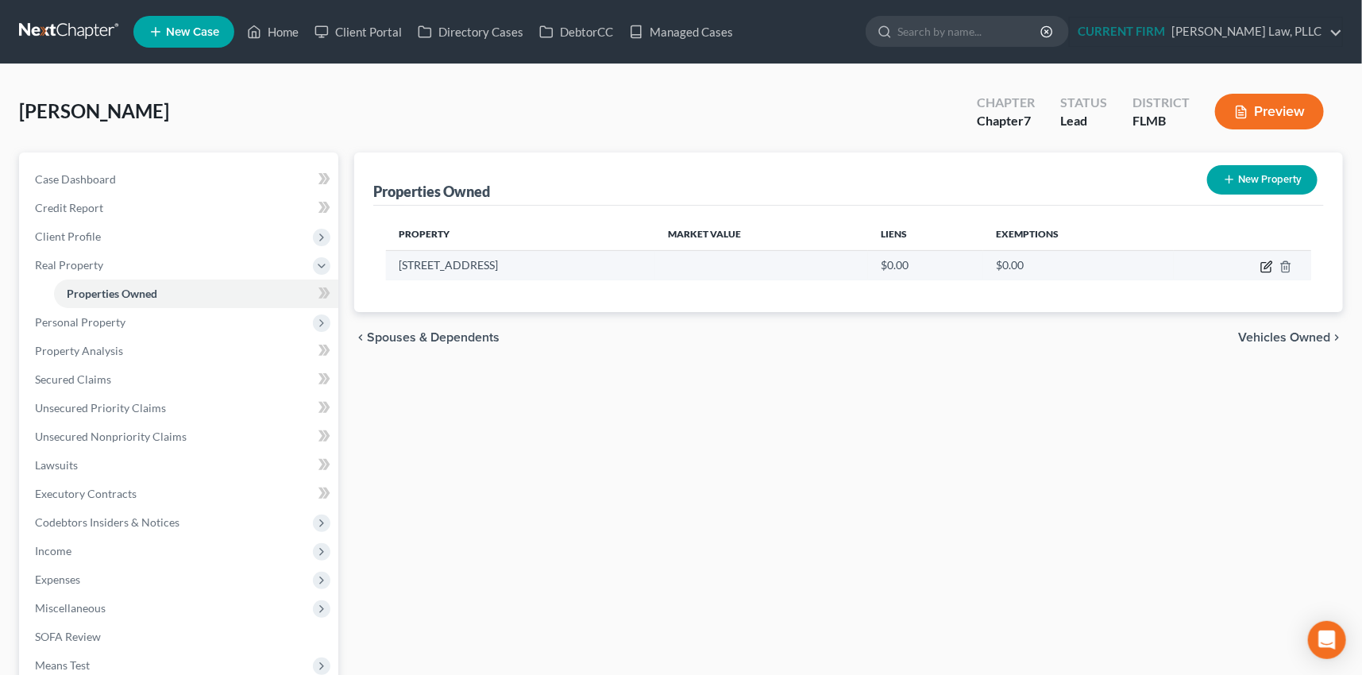
click at [1268, 264] on icon "button" at bounding box center [1266, 266] width 13 height 13
select select "28"
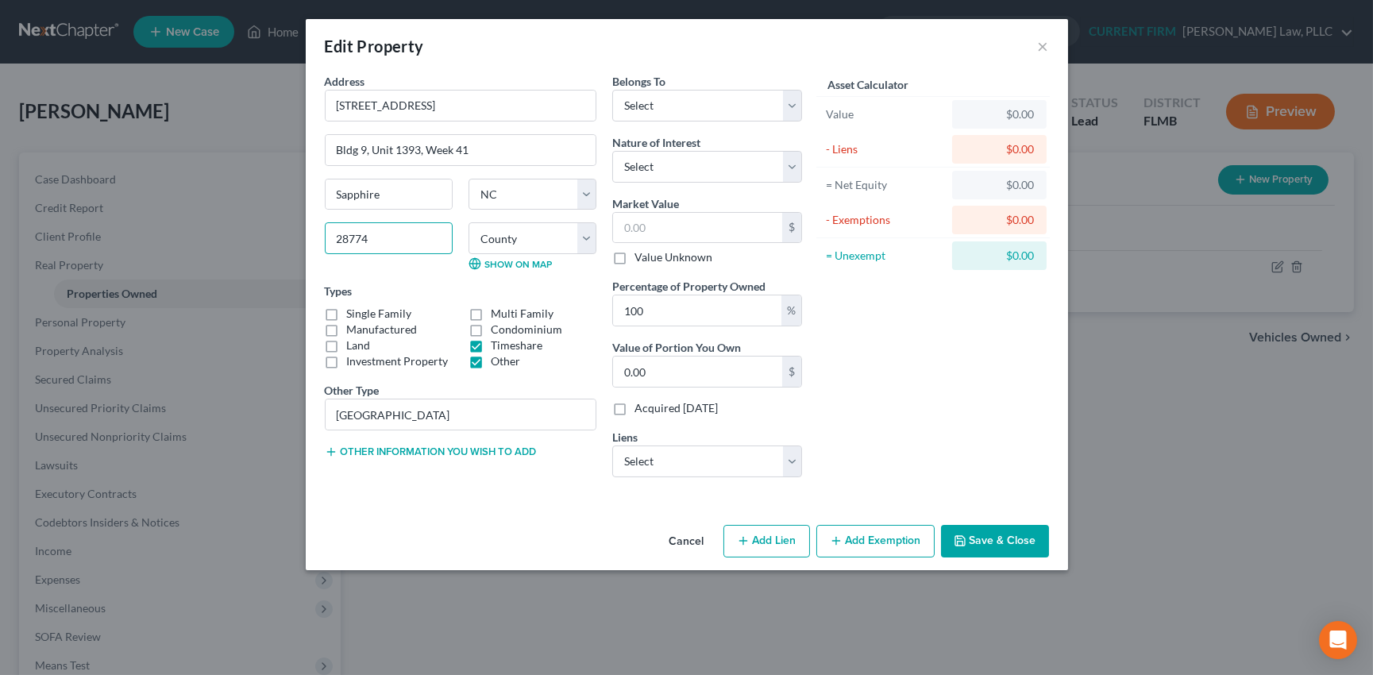
click at [376, 233] on input "28774" at bounding box center [389, 238] width 128 height 32
select select "87"
click at [793, 107] on select "Select Debtor 1 Only Debtor 2 Only Debtor 1 And Debtor 2 Only At Least One Of T…" at bounding box center [707, 106] width 190 height 32
select select "0"
click at [612, 90] on select "Select Debtor 1 Only Debtor 2 Only Debtor 1 And Debtor 2 Only At Least One Of T…" at bounding box center [707, 106] width 190 height 32
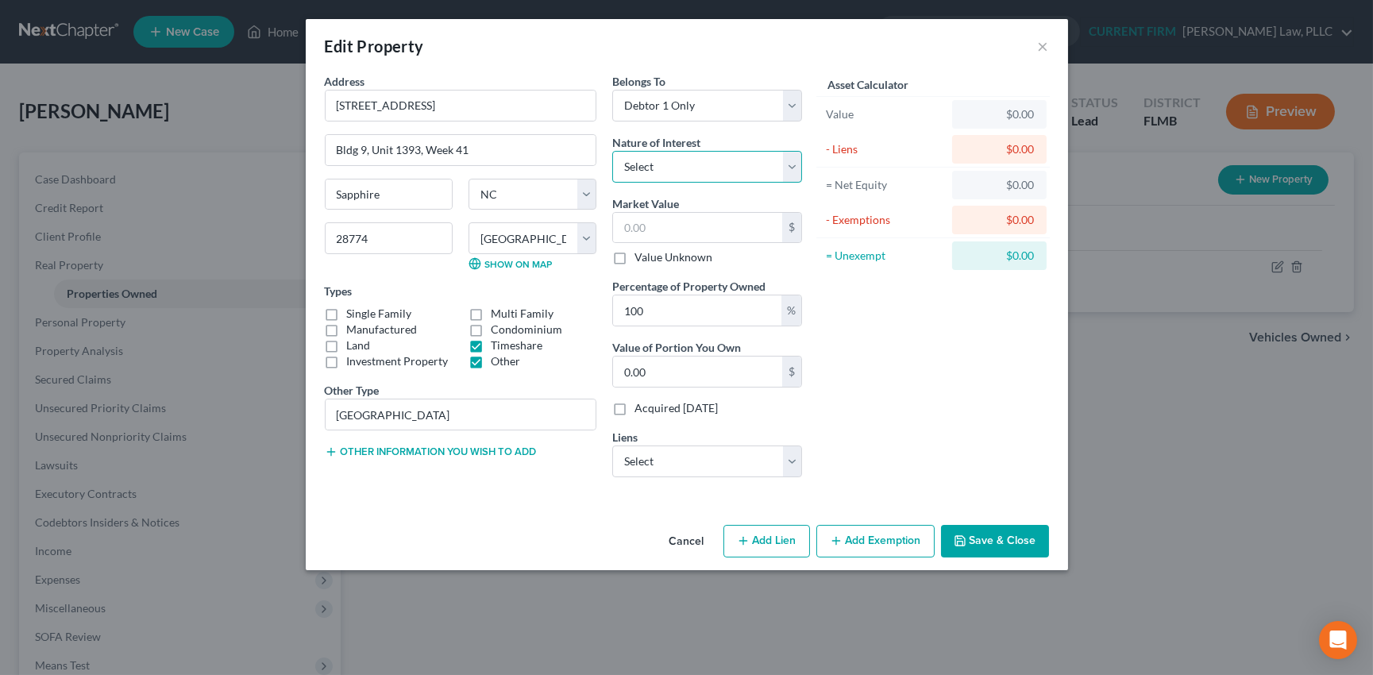
click at [702, 162] on select "Select Fee Simple Joint Tenant Life Estate Equitable Interest Future Interest T…" at bounding box center [707, 167] width 190 height 32
select select "0"
click at [612, 151] on select "Select Fee Simple Joint Tenant Life Estate Equitable Interest Future Interest T…" at bounding box center [707, 167] width 190 height 32
click at [681, 539] on button "Cancel" at bounding box center [687, 543] width 60 height 32
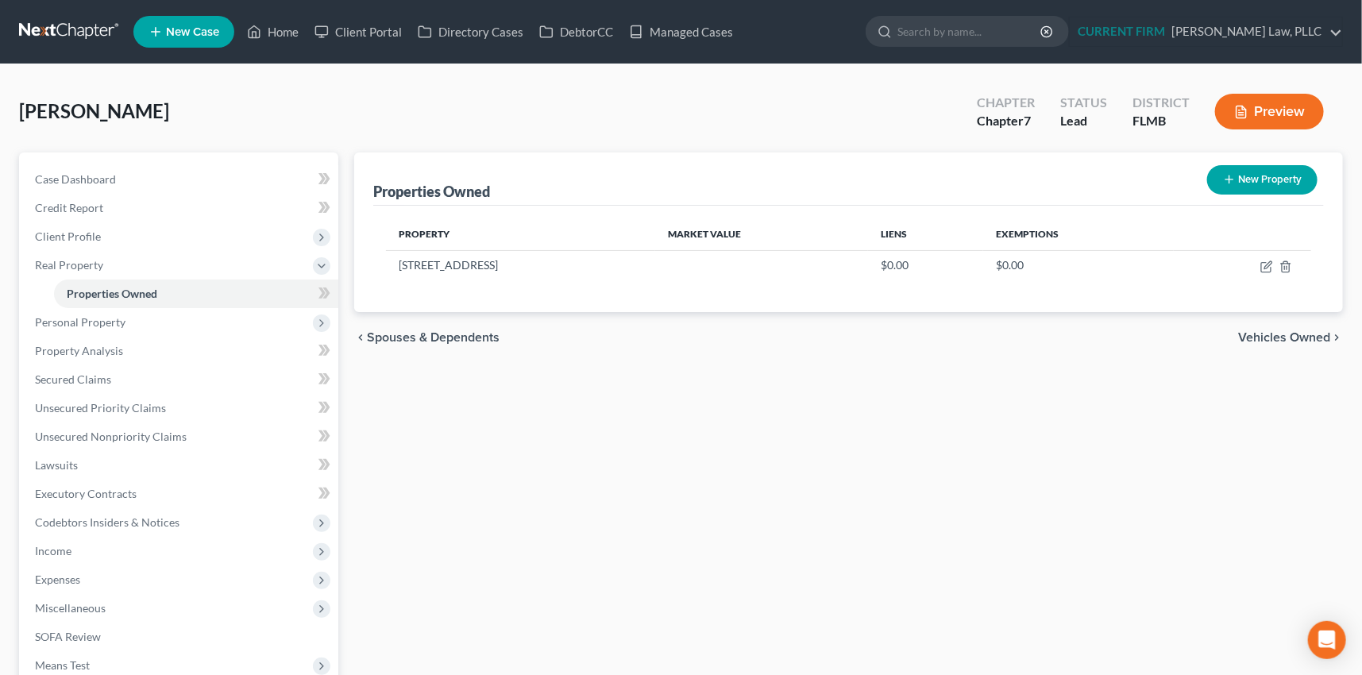
click at [1280, 331] on span "Vehicles Owned" at bounding box center [1284, 337] width 92 height 13
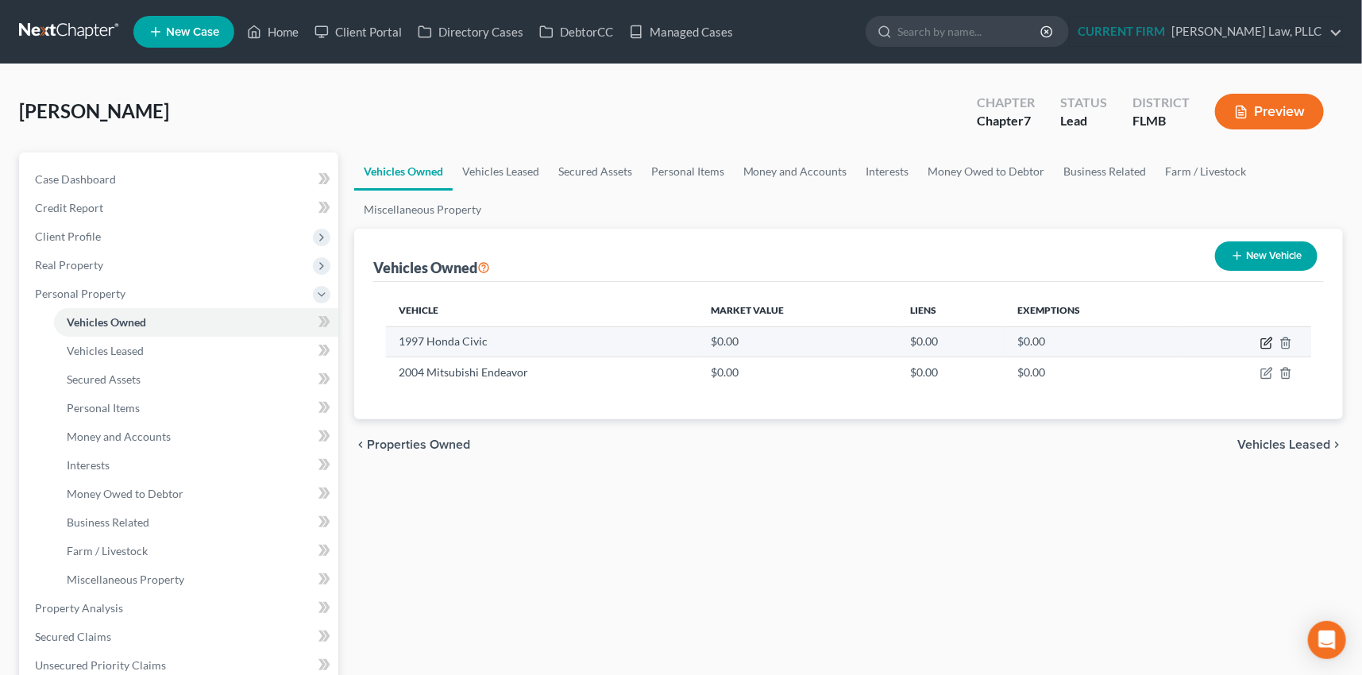
click at [1269, 338] on icon "button" at bounding box center [1267, 341] width 7 height 7
select select "0"
select select "29"
select select "3"
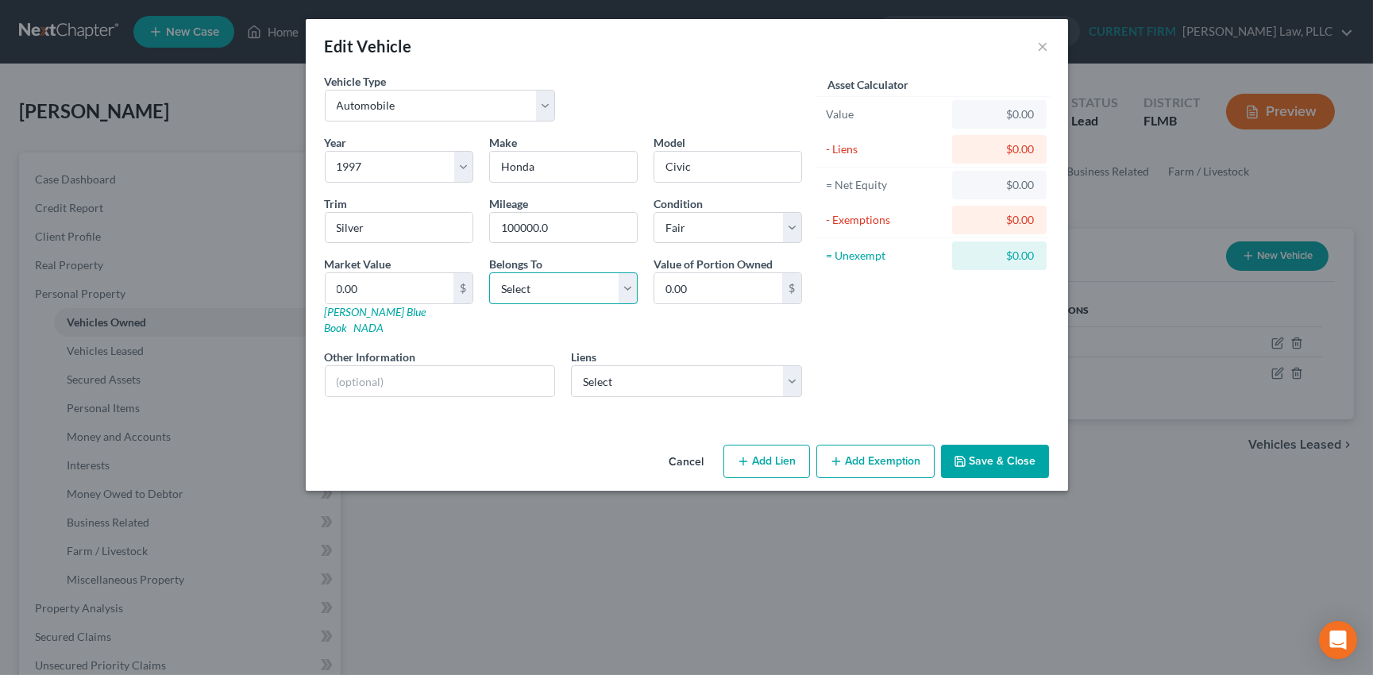
click at [619, 284] on select "Select Debtor 1 Only Debtor 2 Only Debtor 1 And Debtor 2 Only At Least One Of T…" at bounding box center [563, 288] width 149 height 32
select select "0"
click at [489, 272] on select "Select Debtor 1 Only Debtor 2 Only Debtor 1 And Debtor 2 Only At Least One Of T…" at bounding box center [563, 288] width 149 height 32
click at [366, 310] on link "[PERSON_NAME] Blue Book" at bounding box center [376, 319] width 102 height 29
click at [345, 285] on input "0.00" at bounding box center [390, 288] width 128 height 30
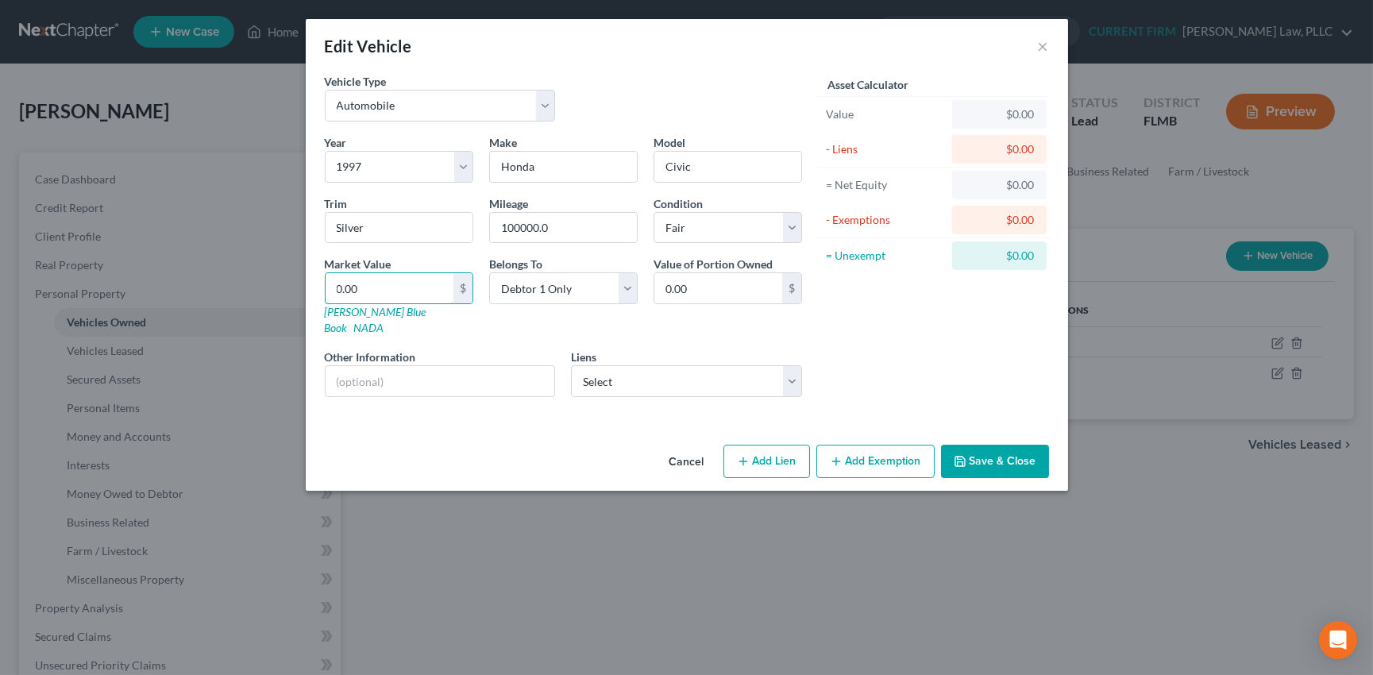
type input "1"
type input "1.00"
type input "12"
type input "12.00"
type input "128"
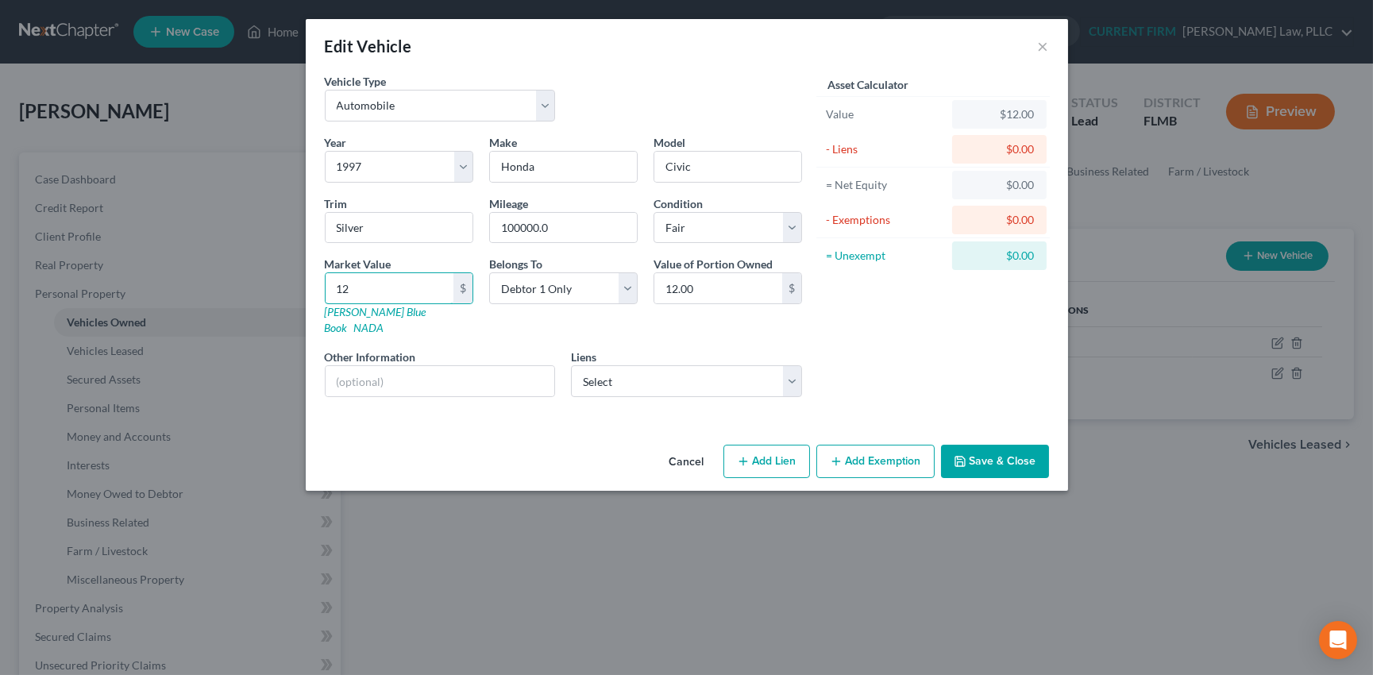
type input "128.00"
type input "1284"
type input "1,284.00"
type input "1,284"
click at [876, 445] on button "Add Exemption" at bounding box center [875, 461] width 118 height 33
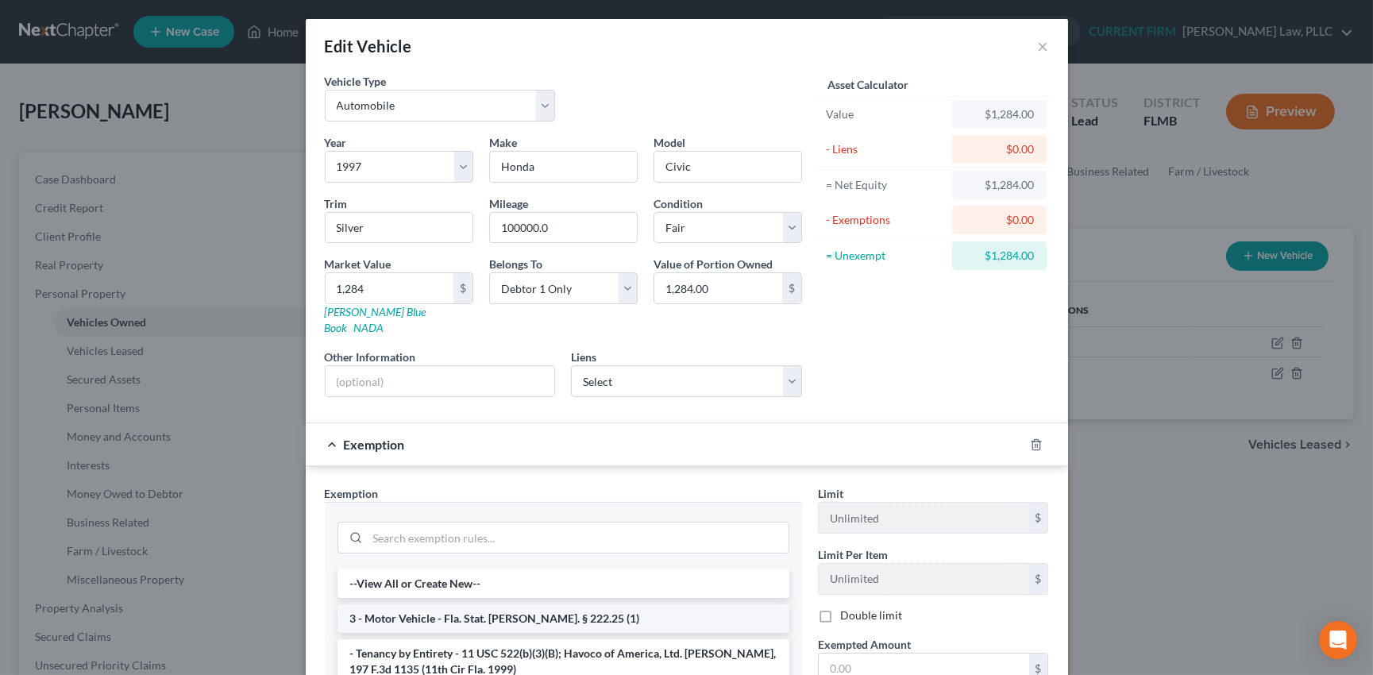
click at [675, 604] on li "3 - Motor Vehicle - Fla. Stat. [PERSON_NAME]. § 222.25 (1)" at bounding box center [564, 618] width 452 height 29
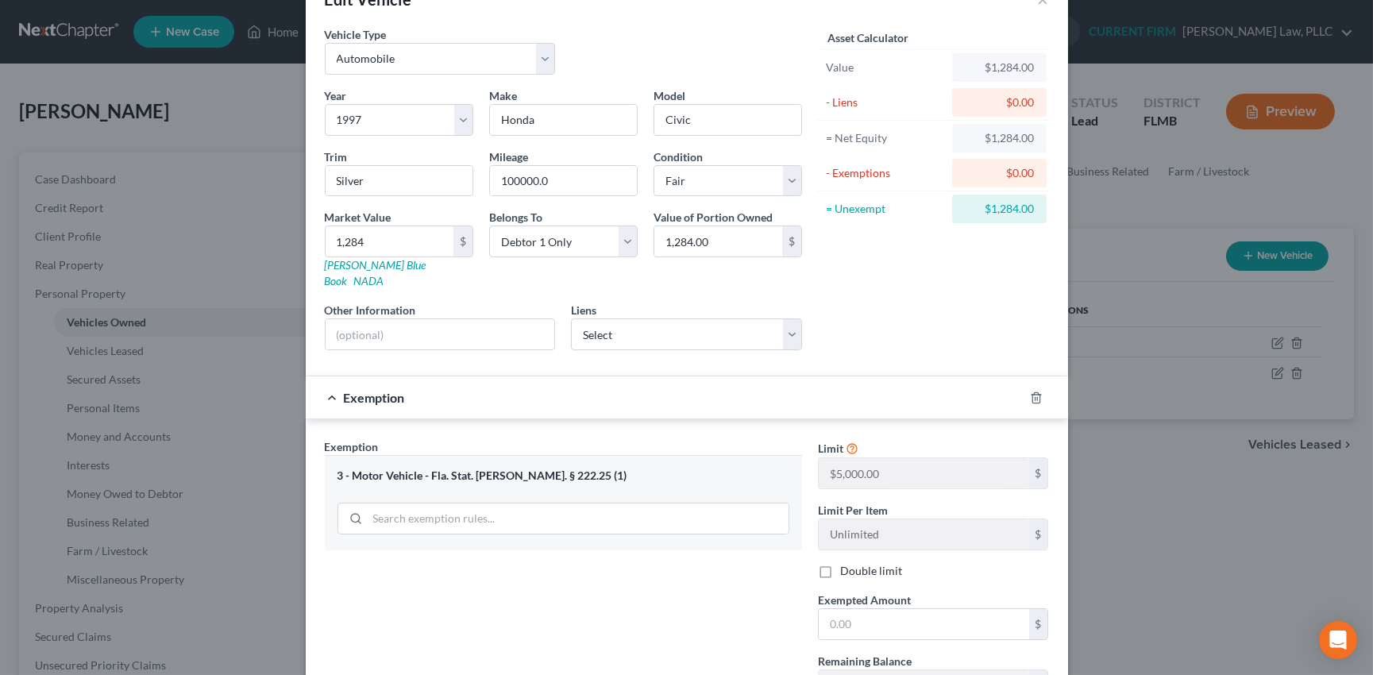
scroll to position [71, 0]
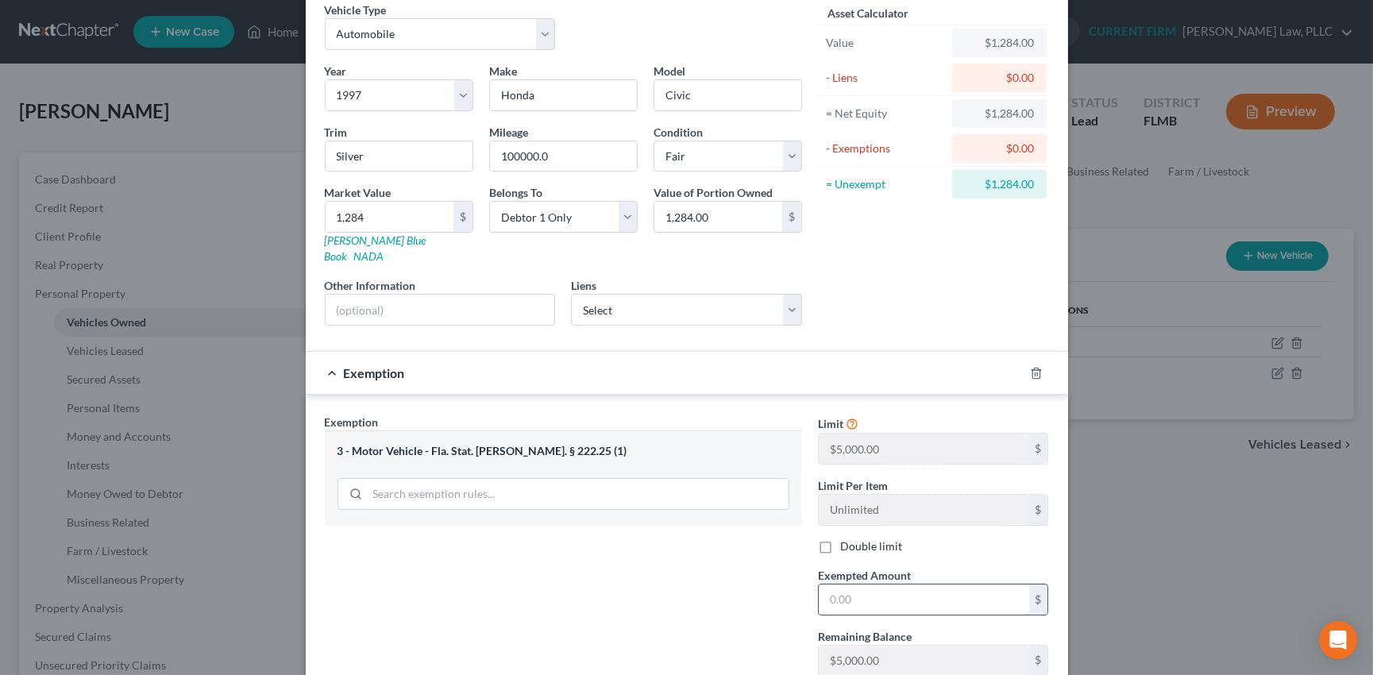
click at [922, 585] on input "text" at bounding box center [924, 600] width 210 height 30
type input "1,284"
click at [906, 352] on div "Exemption $1,284.00" at bounding box center [665, 373] width 718 height 42
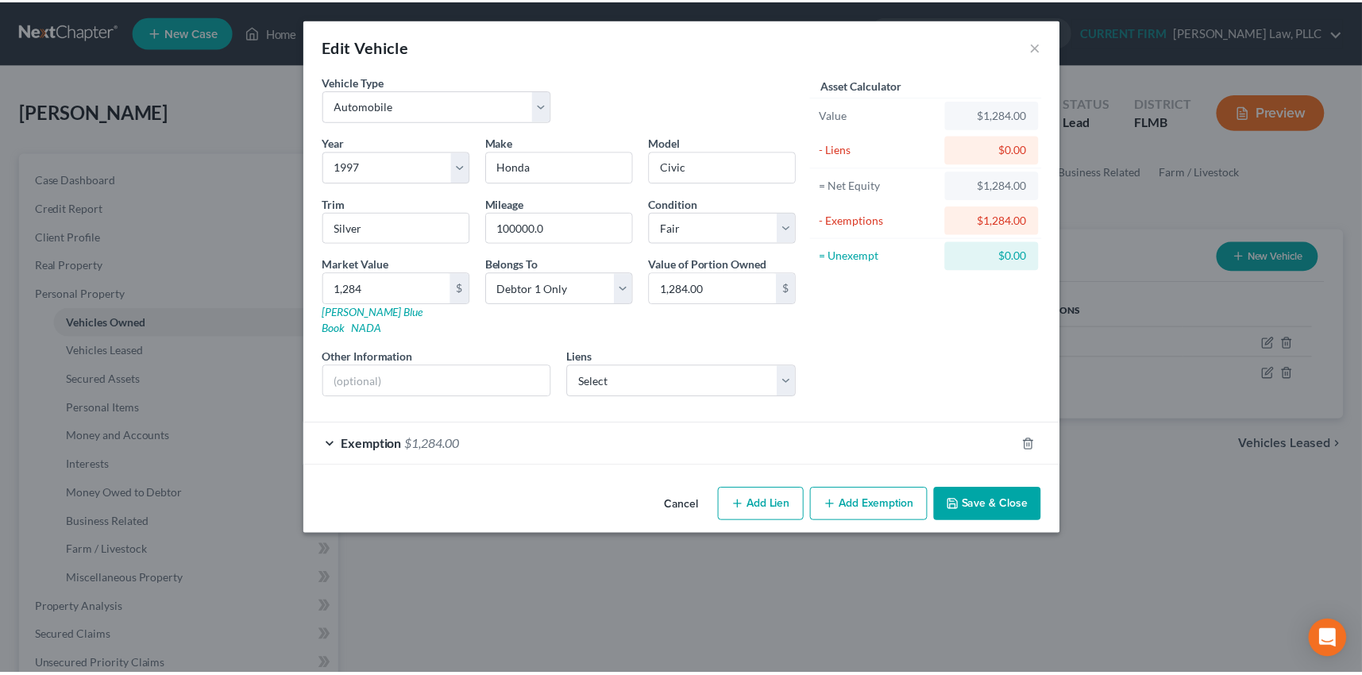
scroll to position [0, 0]
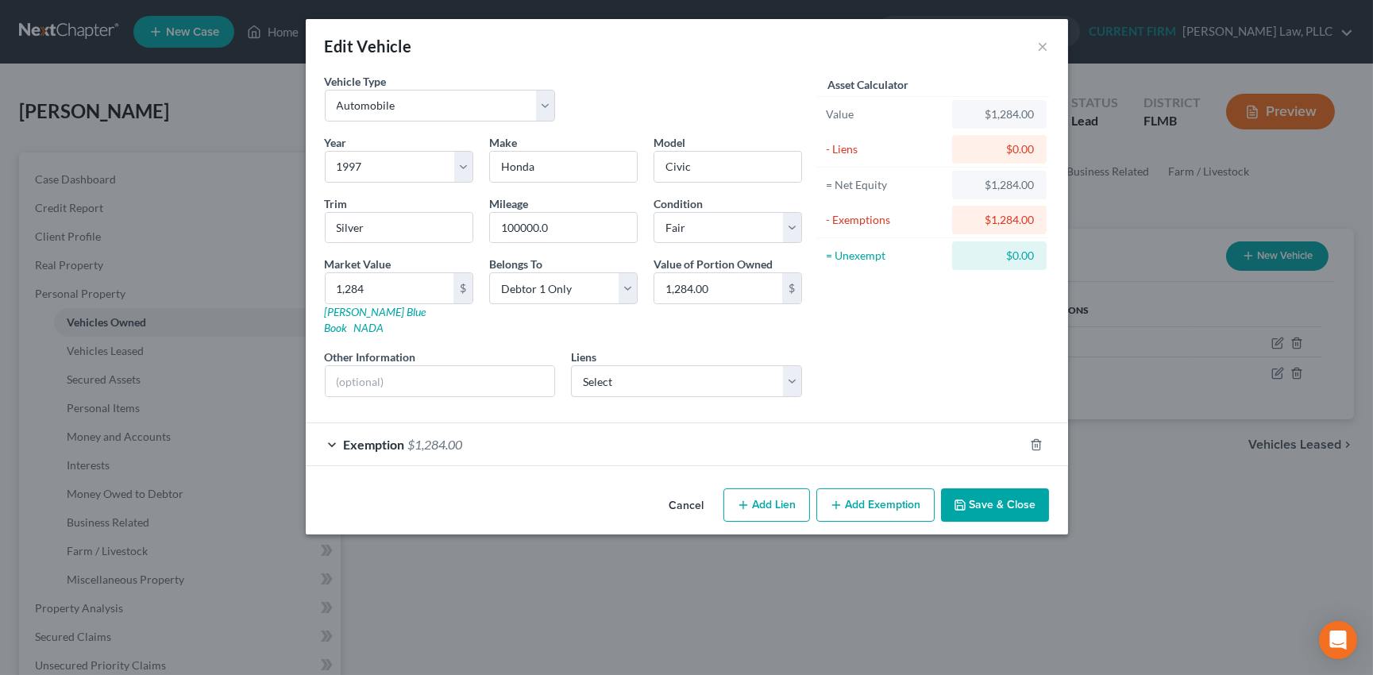
click at [988, 496] on button "Save & Close" at bounding box center [995, 504] width 108 height 33
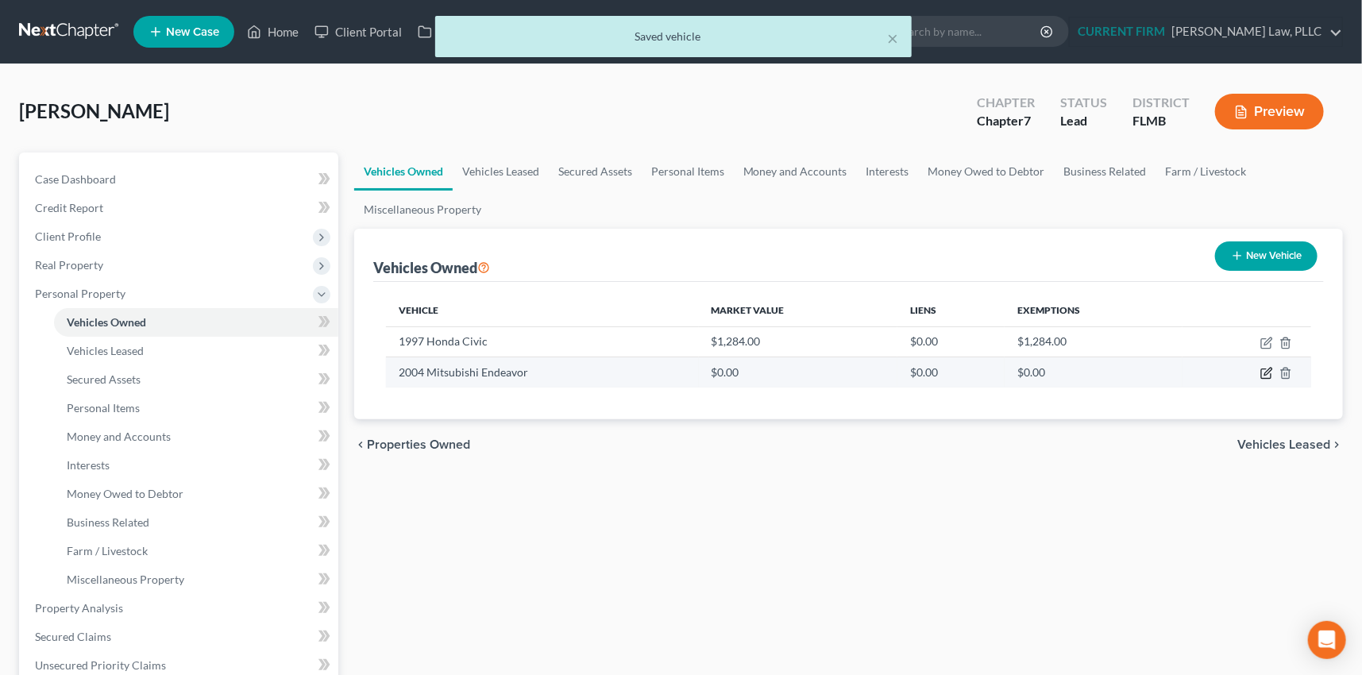
click at [1265, 370] on icon "button" at bounding box center [1266, 373] width 13 height 13
select select "0"
select select "22"
select select "3"
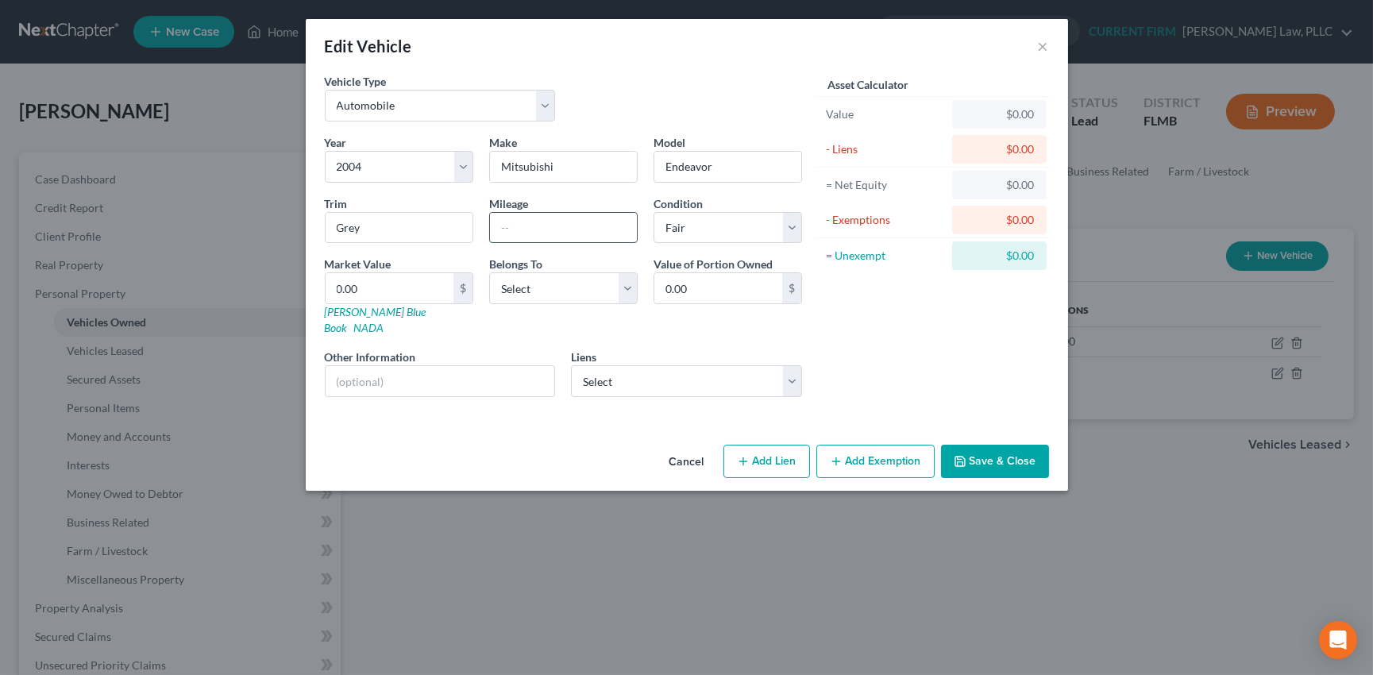
click at [539, 225] on input "text" at bounding box center [563, 228] width 147 height 30
drag, startPoint x: 551, startPoint y: 224, endPoint x: 492, endPoint y: 230, distance: 59.0
click at [492, 230] on input "165000" at bounding box center [563, 228] width 147 height 30
type input "2"
type input "270000"
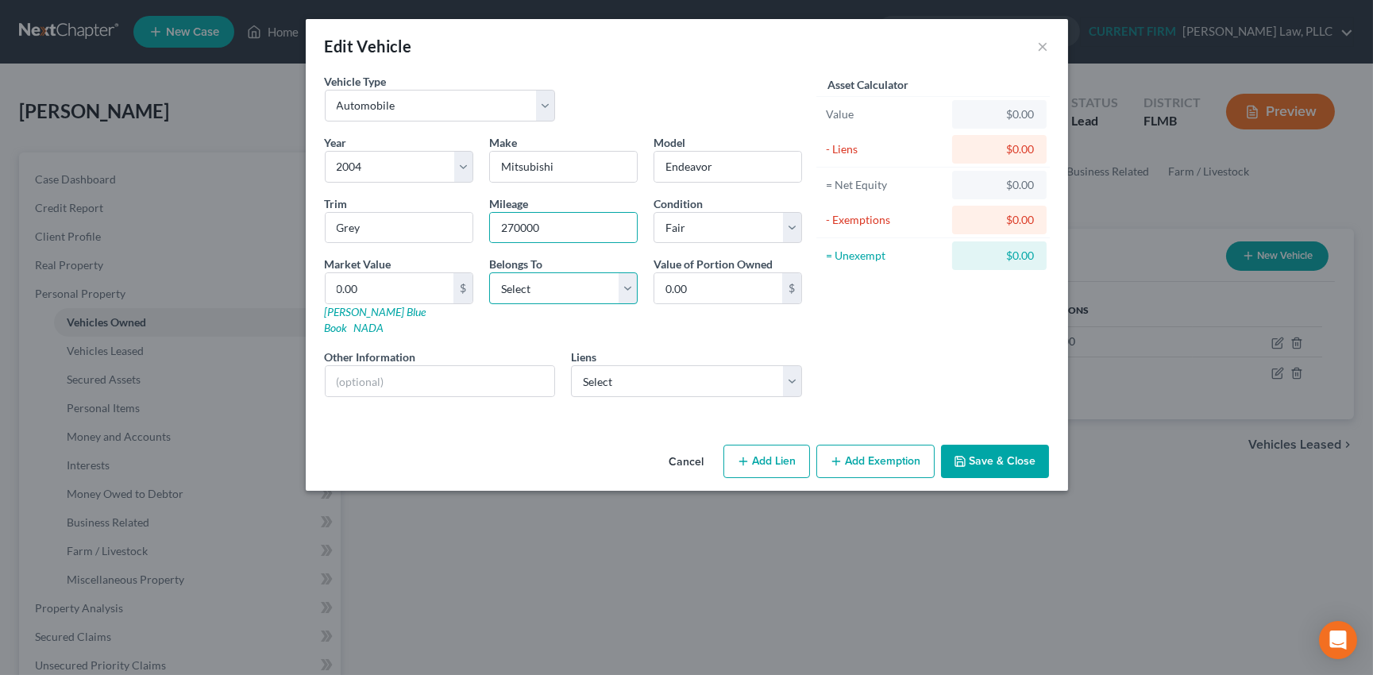
click at [631, 288] on select "Select Debtor 1 Only Debtor 2 Only Debtor 1 And Debtor 2 Only At Least One Of T…" at bounding box center [563, 288] width 149 height 32
select select "0"
click at [489, 272] on select "Select Debtor 1 Only Debtor 2 Only Debtor 1 And Debtor 2 Only At Least One Of T…" at bounding box center [563, 288] width 149 height 32
drag, startPoint x: 575, startPoint y: 233, endPoint x: 484, endPoint y: 240, distance: 90.8
click at [484, 240] on div "Mileage 270000" at bounding box center [563, 219] width 164 height 48
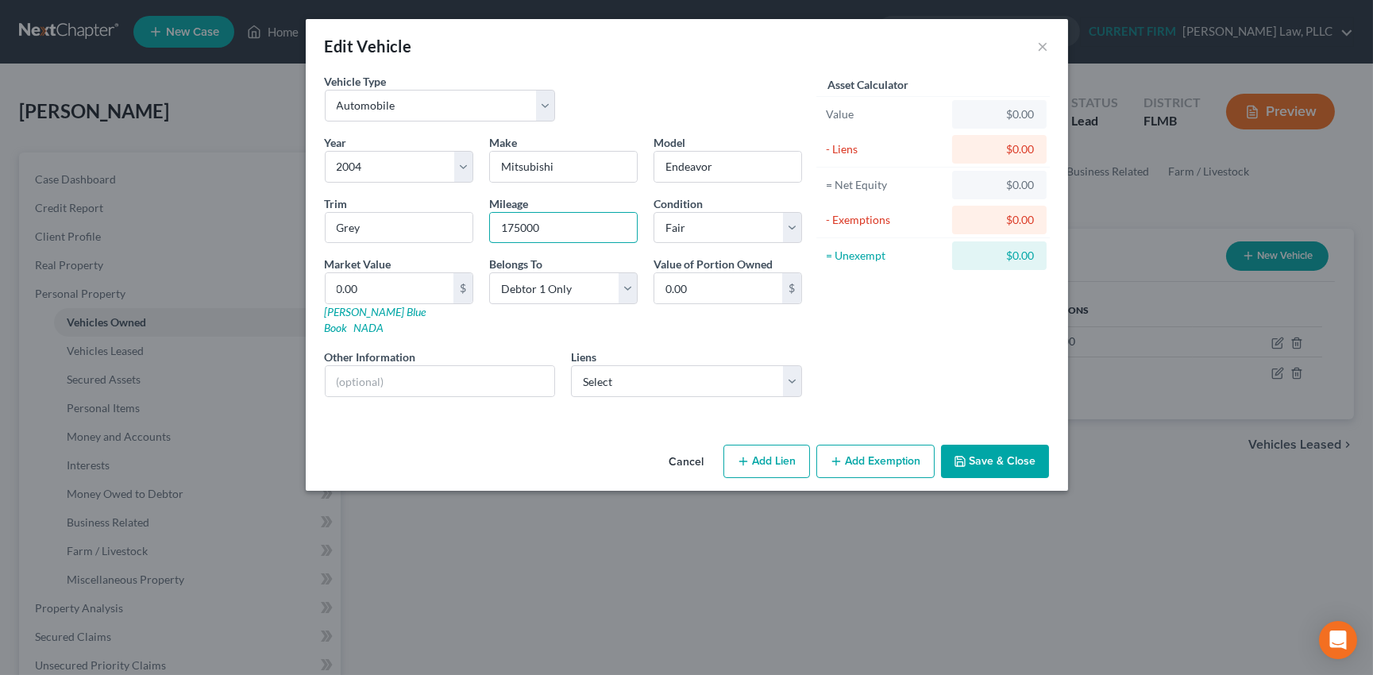
type input "175000"
click at [876, 447] on button "Add Exemption" at bounding box center [875, 461] width 118 height 33
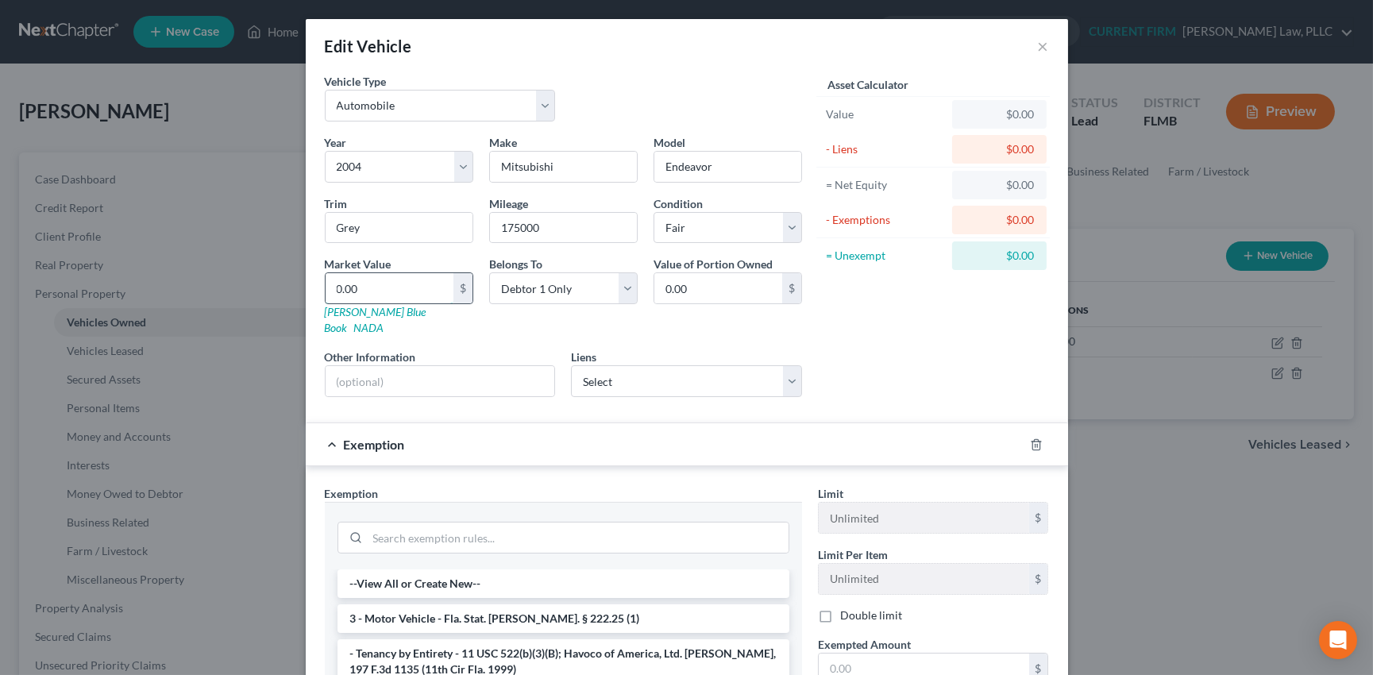
click at [380, 283] on input "0.00" at bounding box center [390, 288] width 128 height 30
type input "1"
type input "1.00"
type input "12"
type input "12.00"
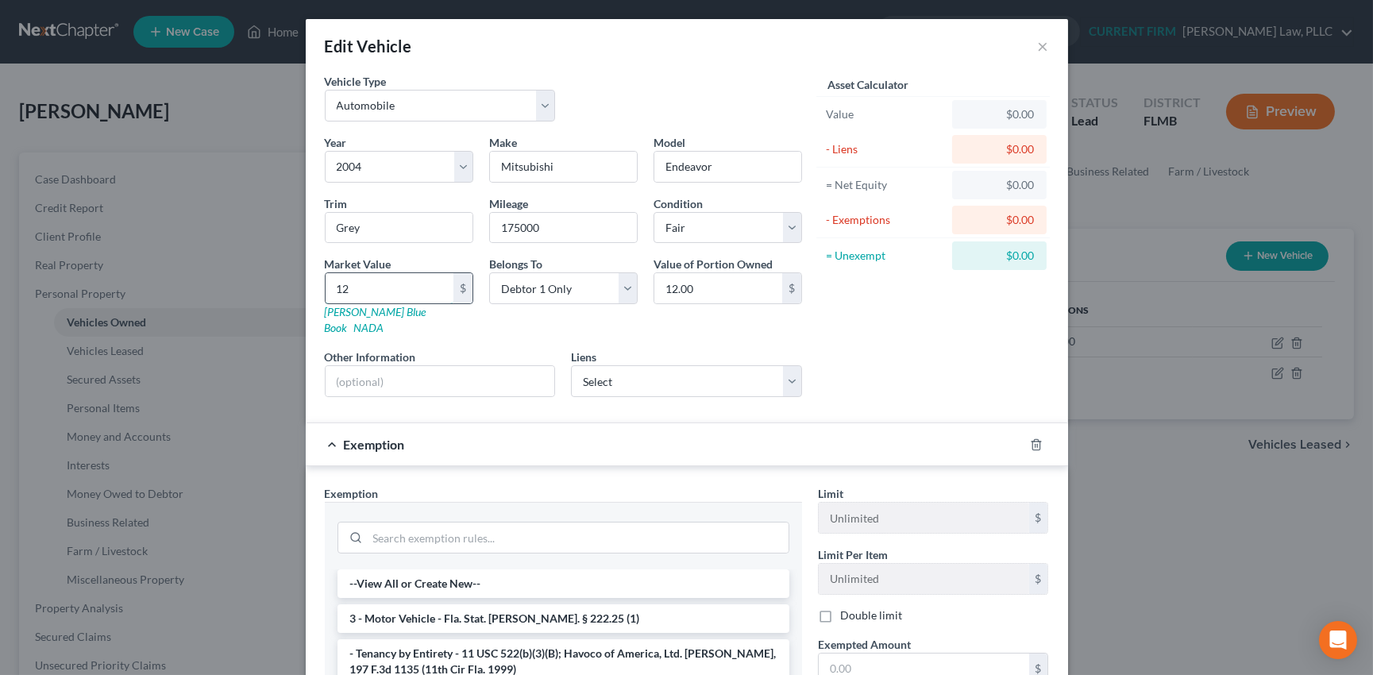
type input "120"
type input "120.00"
type input "1200"
type input "1,200.00"
type input "1,200"
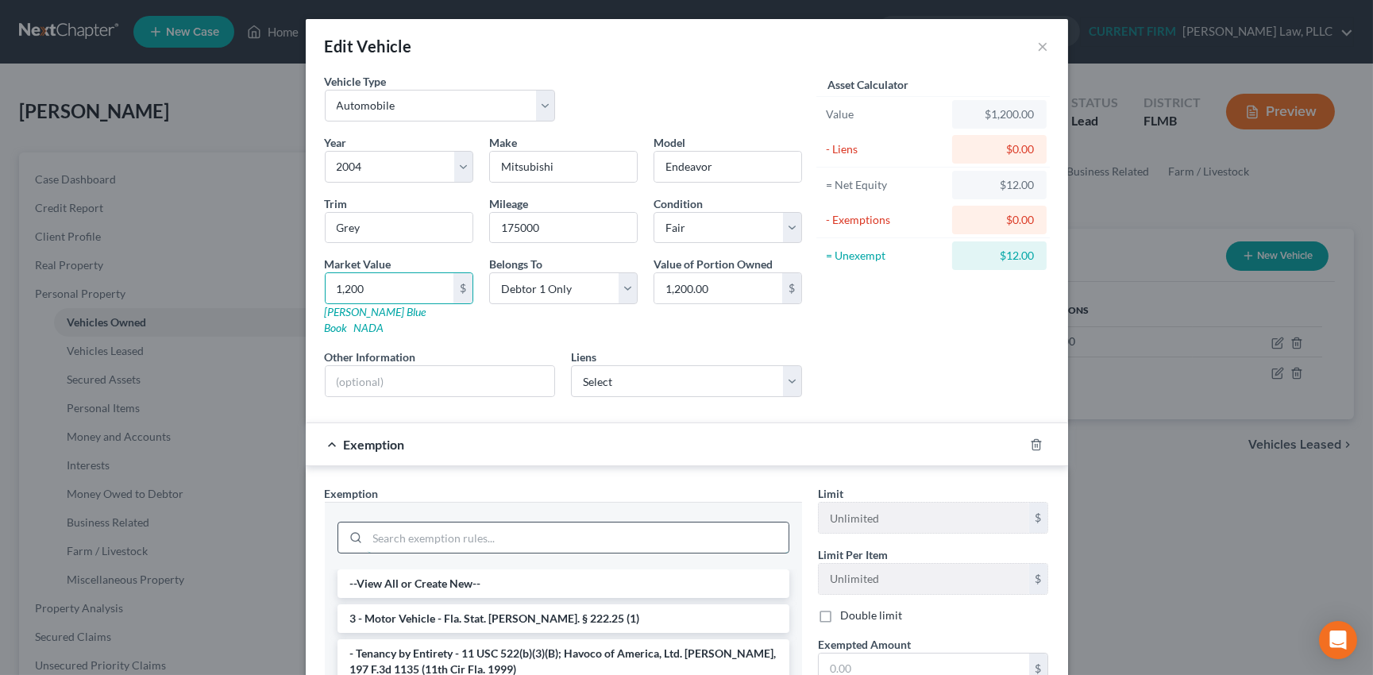
click at [536, 523] on input "search" at bounding box center [578, 538] width 421 height 30
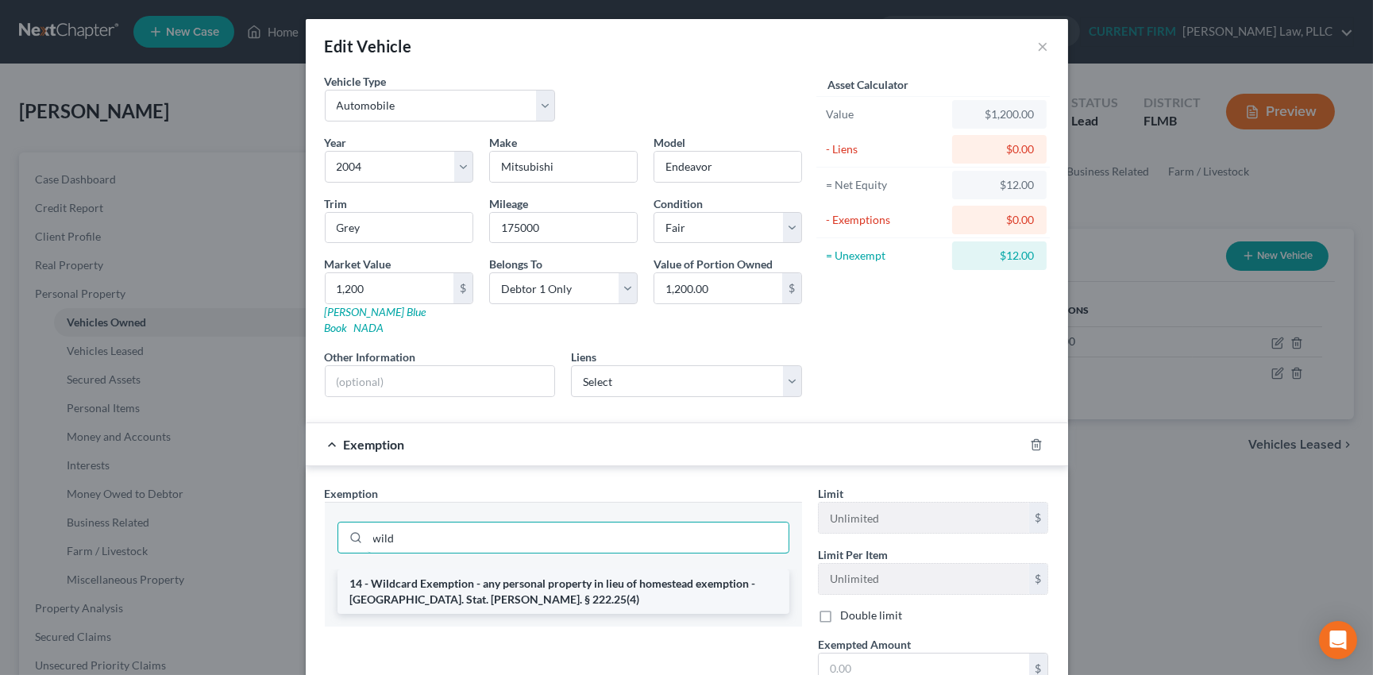
type input "wild"
click at [540, 574] on li "14 - Wildcard Exemption - any personal property in lieu of homestead exemption …" at bounding box center [564, 591] width 452 height 44
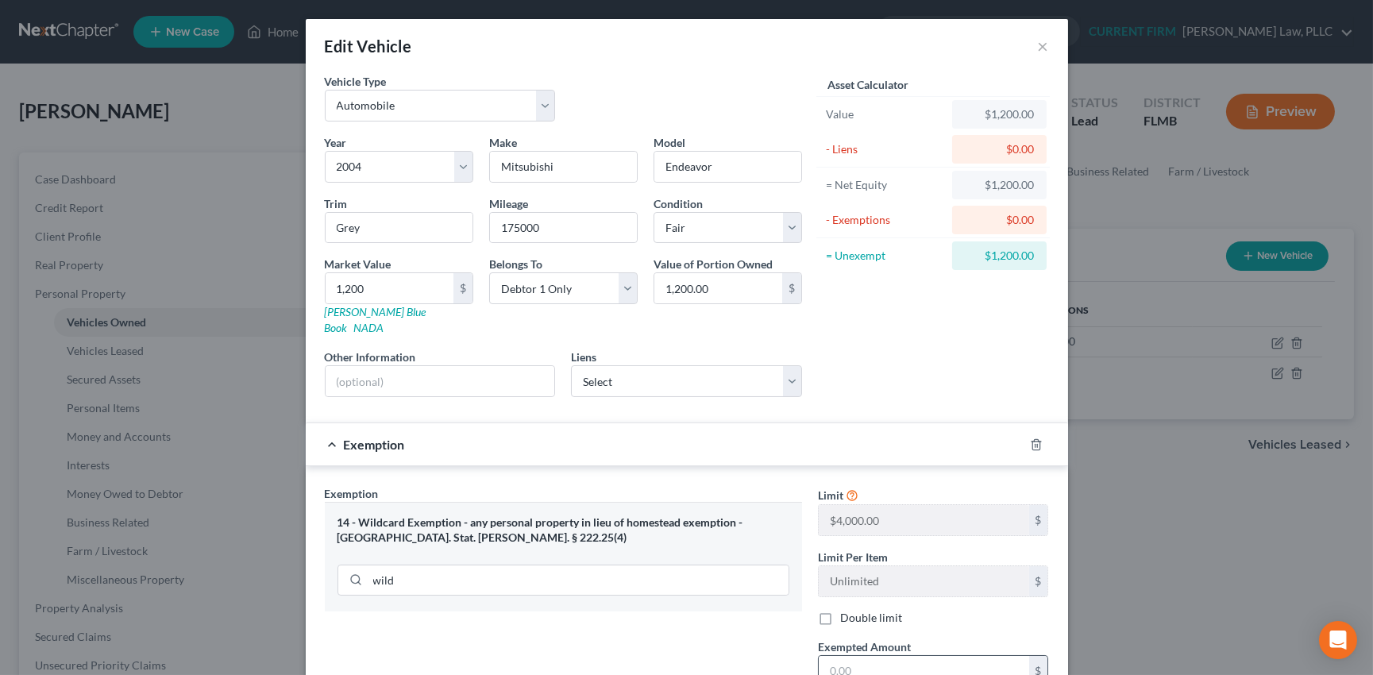
click at [835, 656] on input "text" at bounding box center [924, 671] width 210 height 30
type input "1,200"
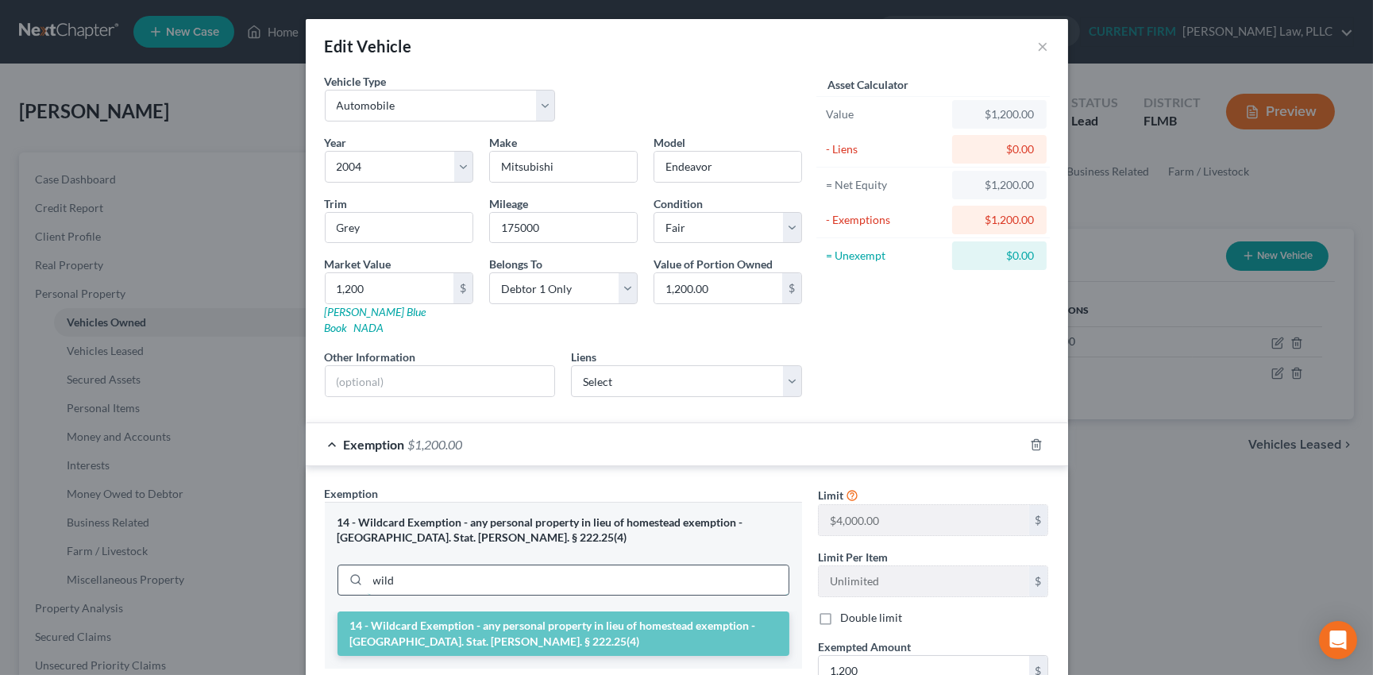
click at [557, 565] on input "wild" at bounding box center [578, 580] width 421 height 30
click at [766, 429] on div "Exemption $1,200.00" at bounding box center [665, 444] width 718 height 42
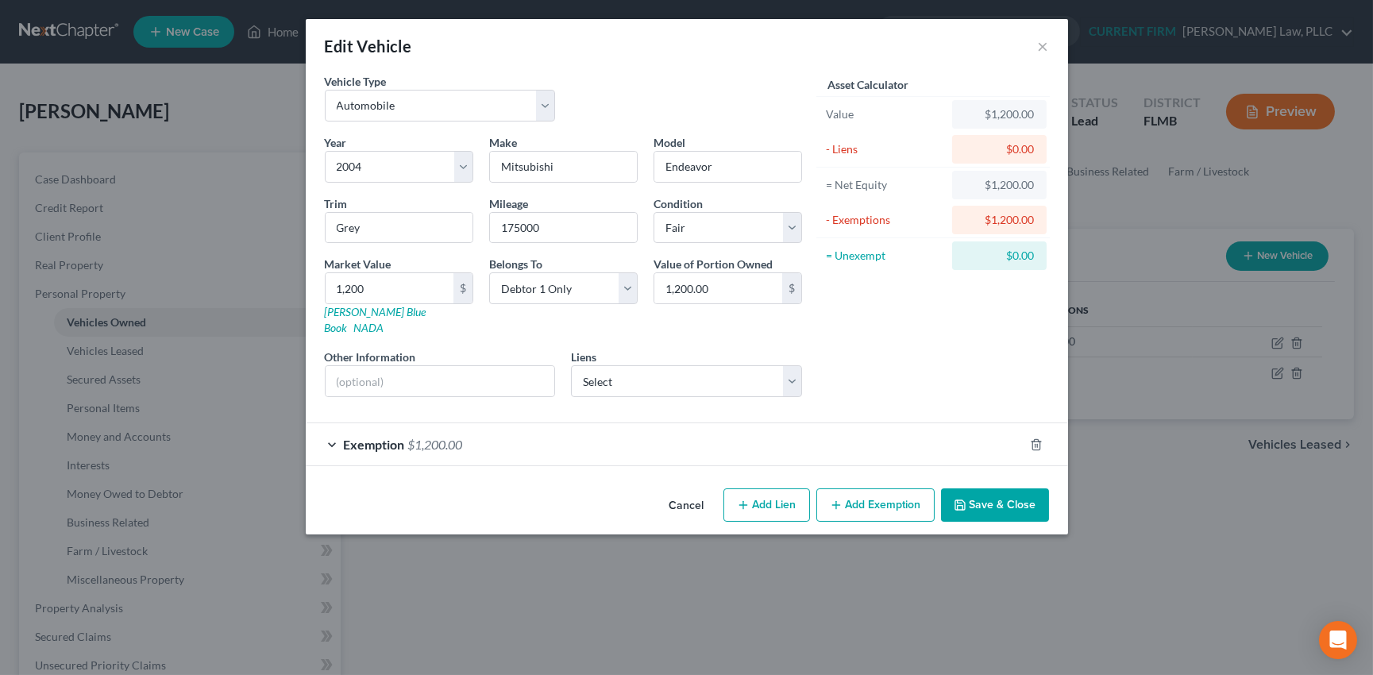
click at [993, 488] on button "Save & Close" at bounding box center [995, 504] width 108 height 33
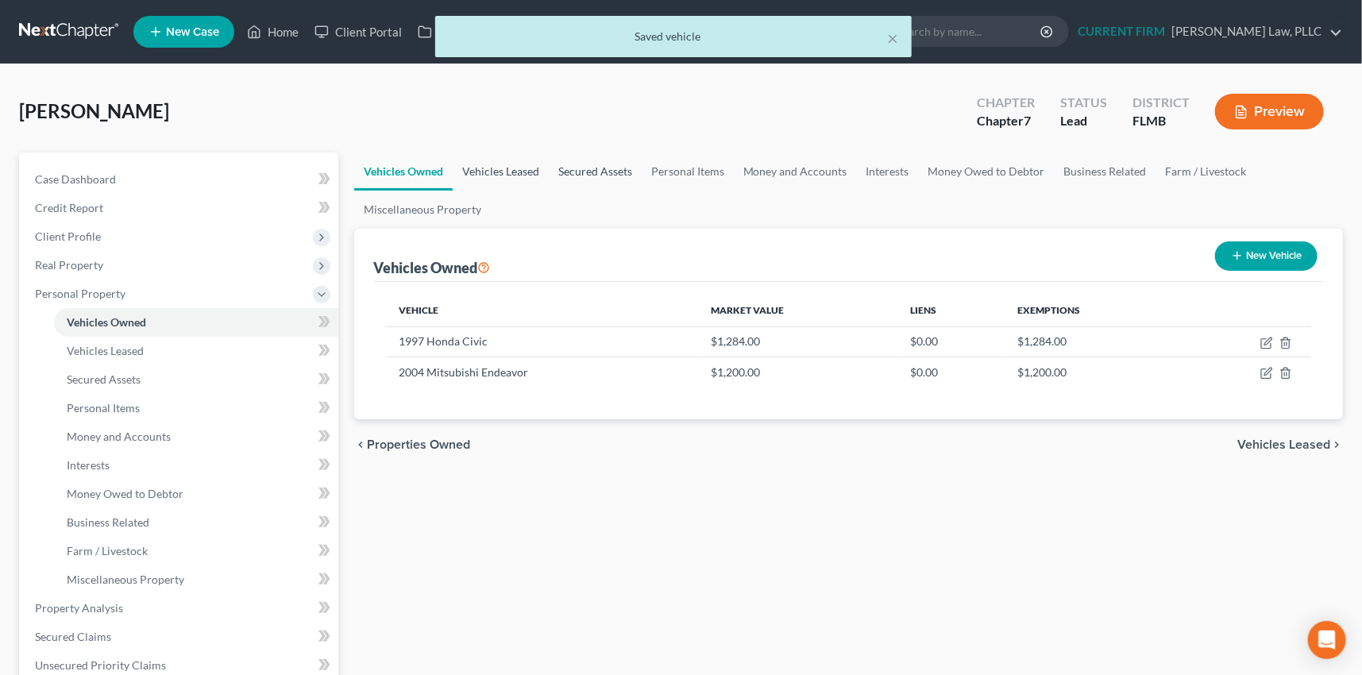
drag, startPoint x: 518, startPoint y: 170, endPoint x: 550, endPoint y: 169, distance: 31.8
click at [518, 170] on link "Vehicles Leased" at bounding box center [501, 171] width 96 height 38
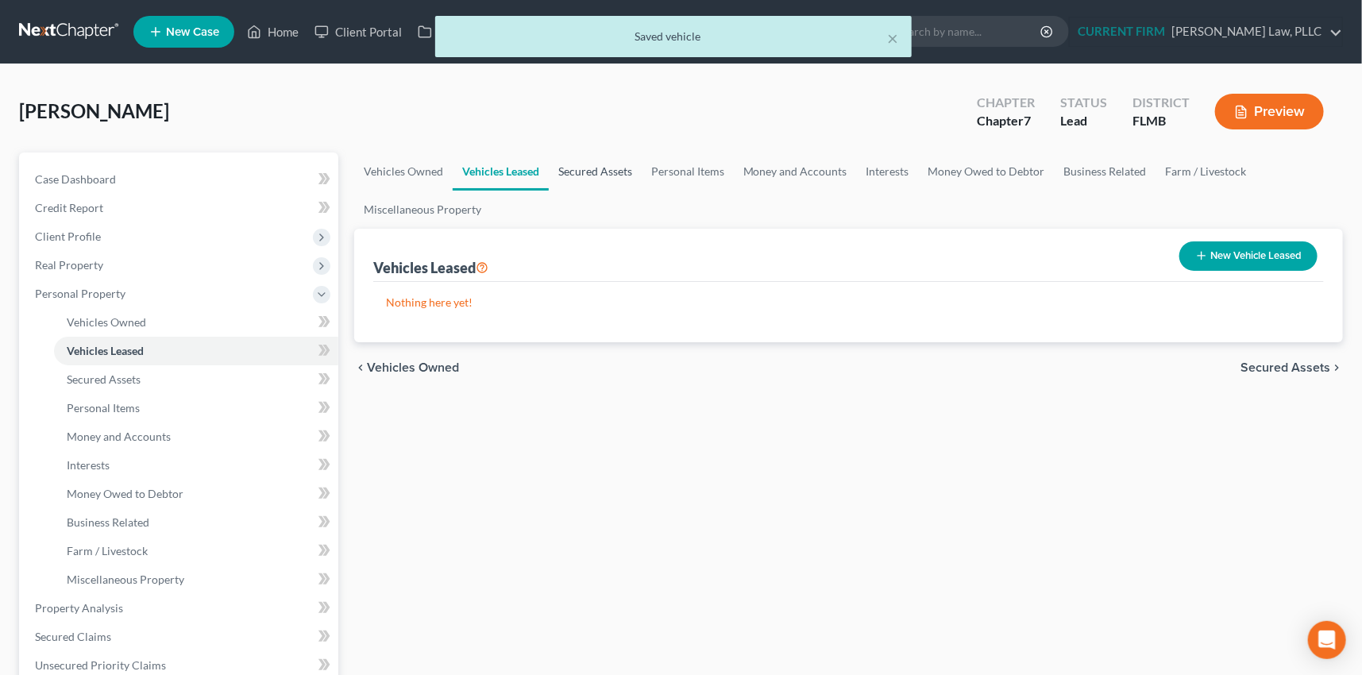
click at [604, 168] on link "Secured Assets" at bounding box center [595, 171] width 93 height 38
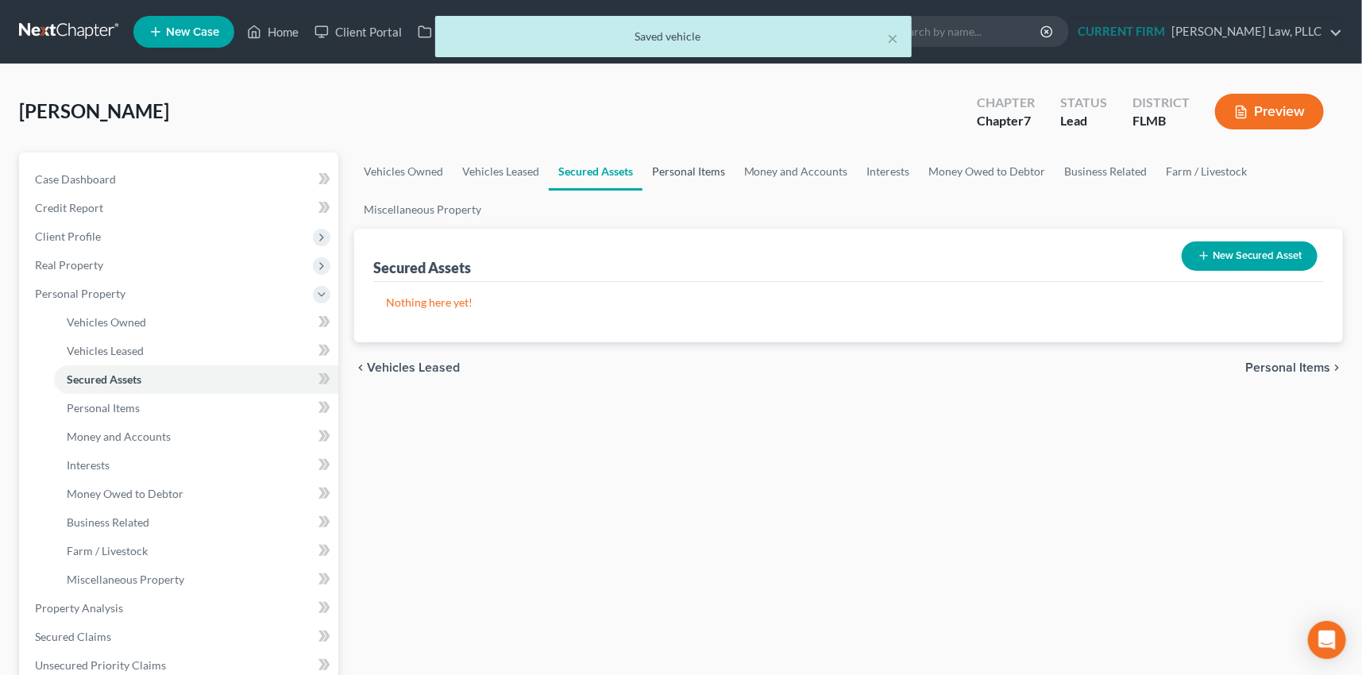
click at [691, 169] on link "Personal Items" at bounding box center [689, 171] width 92 height 38
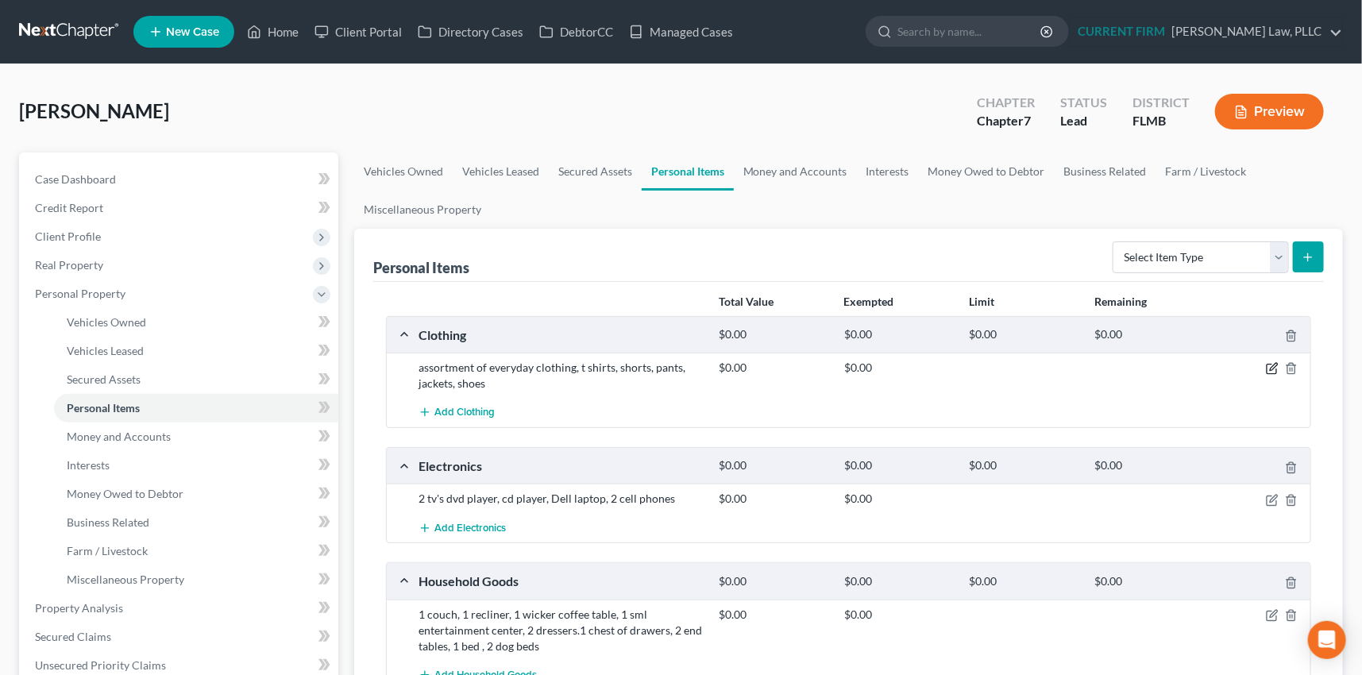
click at [1270, 365] on icon "button" at bounding box center [1272, 368] width 13 height 13
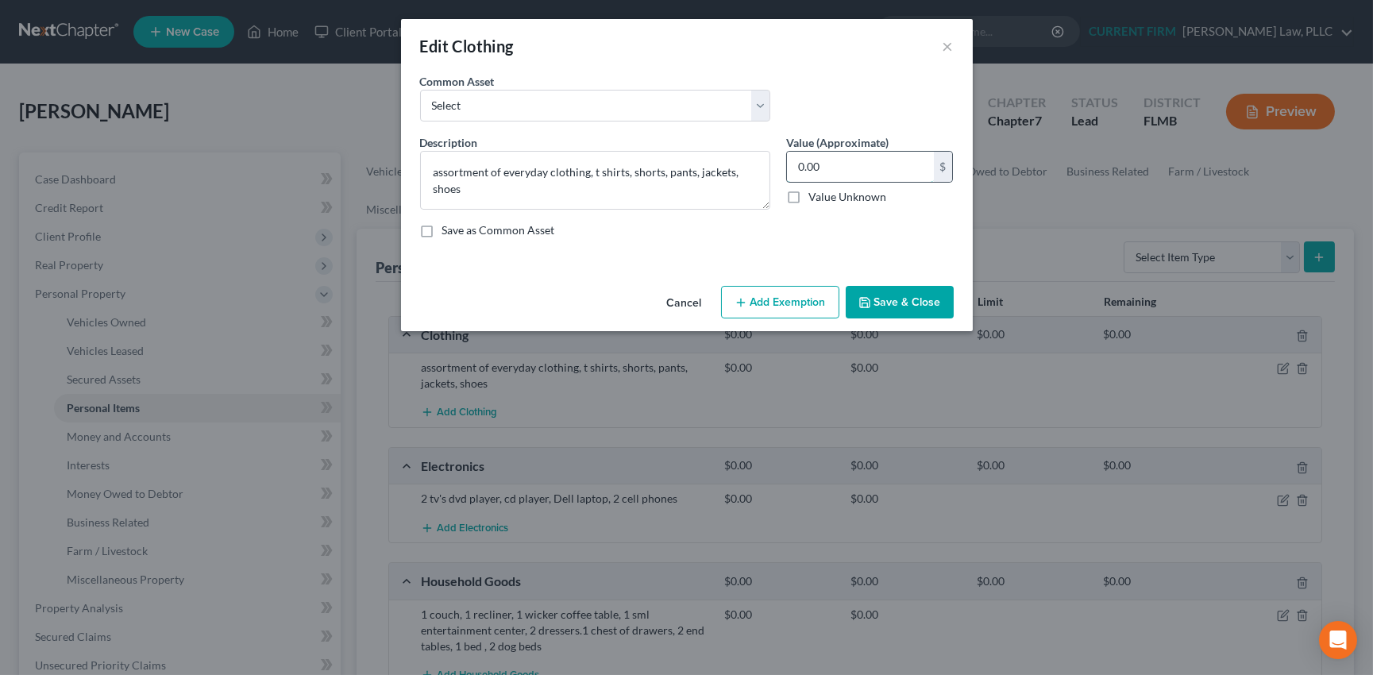
click at [826, 168] on input "0.00" at bounding box center [860, 167] width 147 height 30
type input "200"
click at [776, 308] on button "Add Exemption" at bounding box center [780, 302] width 118 height 33
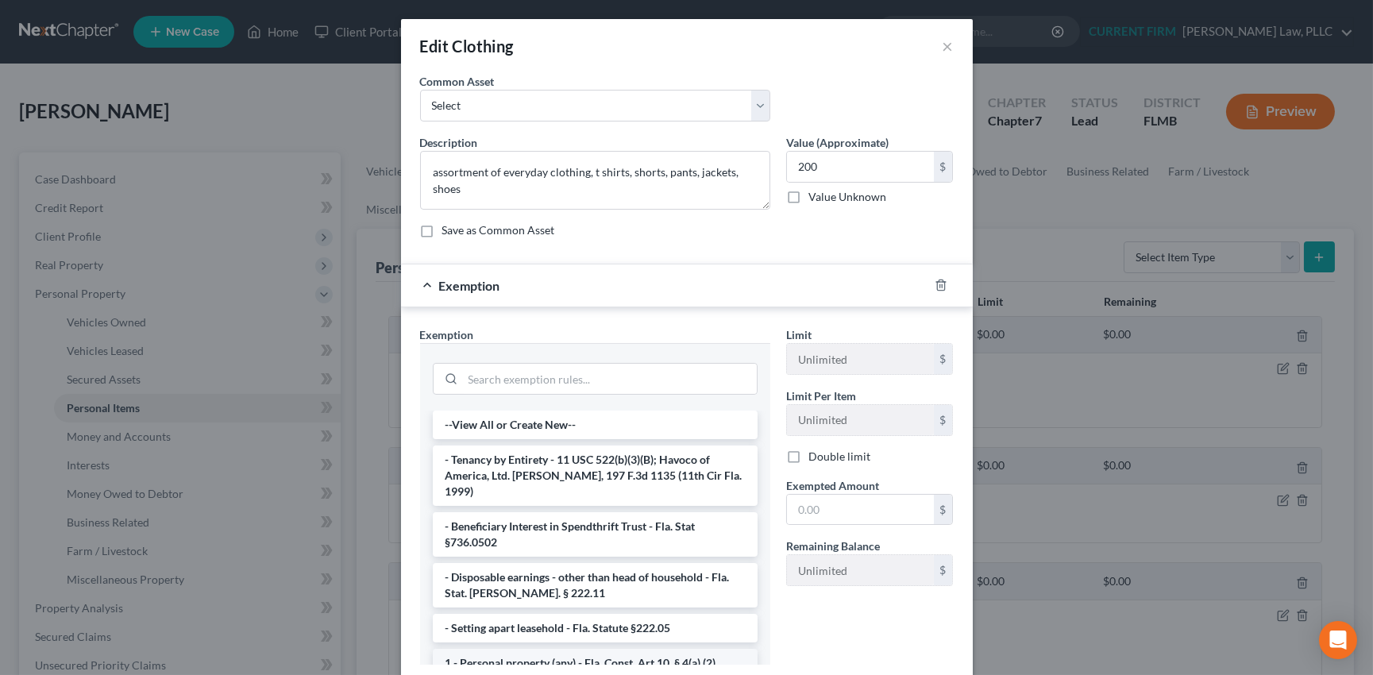
click at [619, 649] on li "1 - Personal property (any) - Fla. Const. Art.10, § 4(a) (2)" at bounding box center [595, 663] width 325 height 29
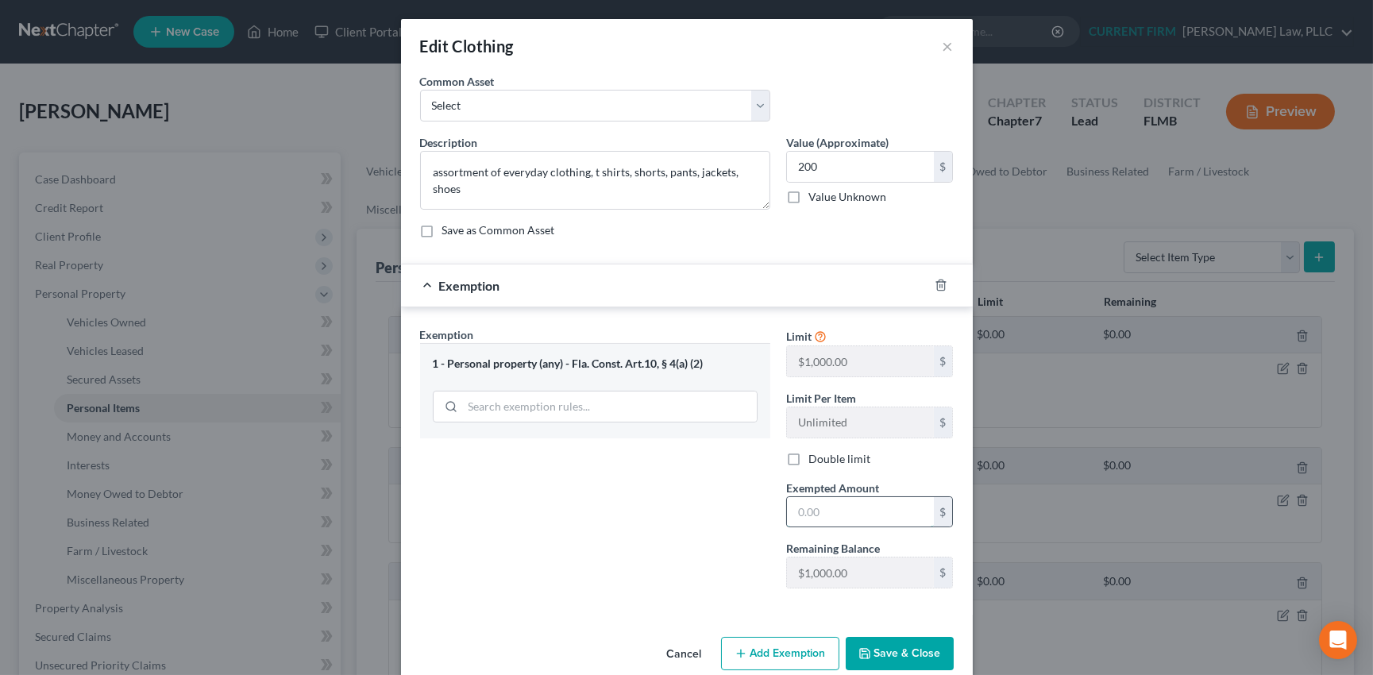
click at [832, 508] on input "text" at bounding box center [860, 512] width 147 height 30
type input "200"
click at [881, 643] on button "Save & Close" at bounding box center [900, 653] width 108 height 33
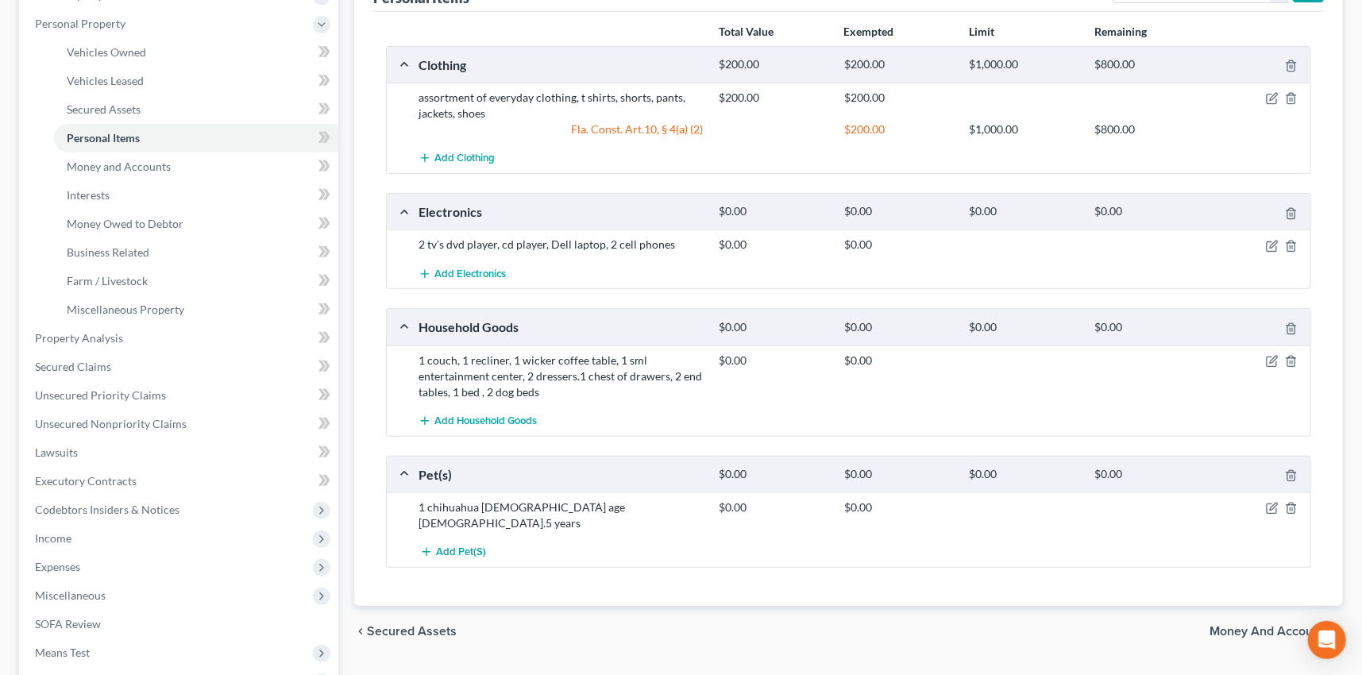
scroll to position [288, 0]
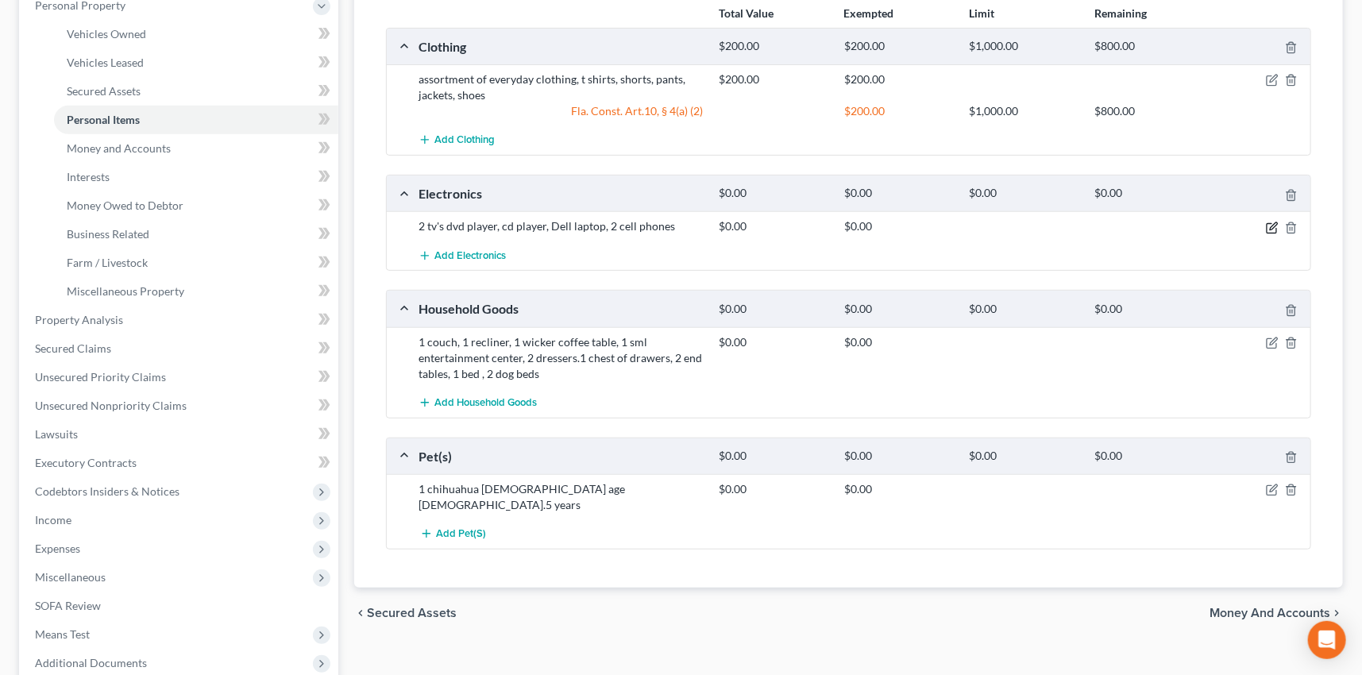
click at [1272, 222] on icon "button" at bounding box center [1272, 228] width 13 height 13
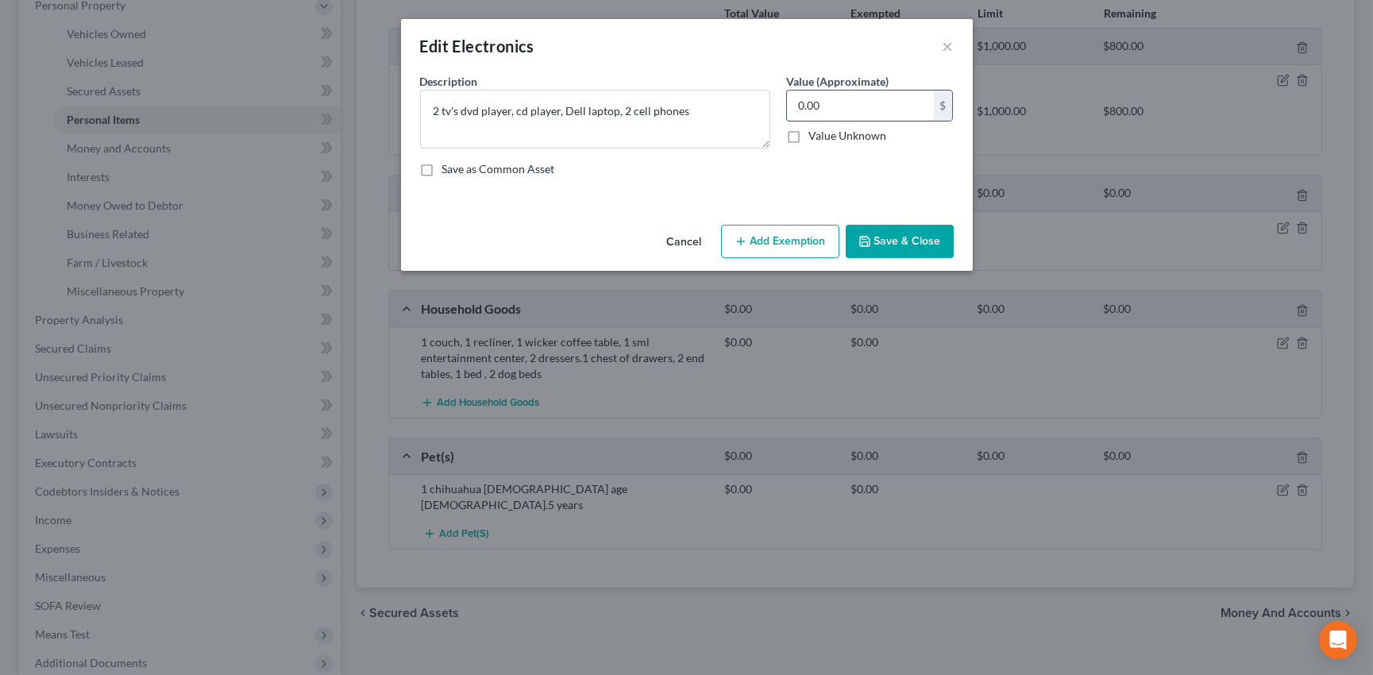
click at [842, 102] on input "0.00" at bounding box center [860, 106] width 147 height 30
type input "300"
click at [780, 248] on button "Add Exemption" at bounding box center [780, 241] width 118 height 33
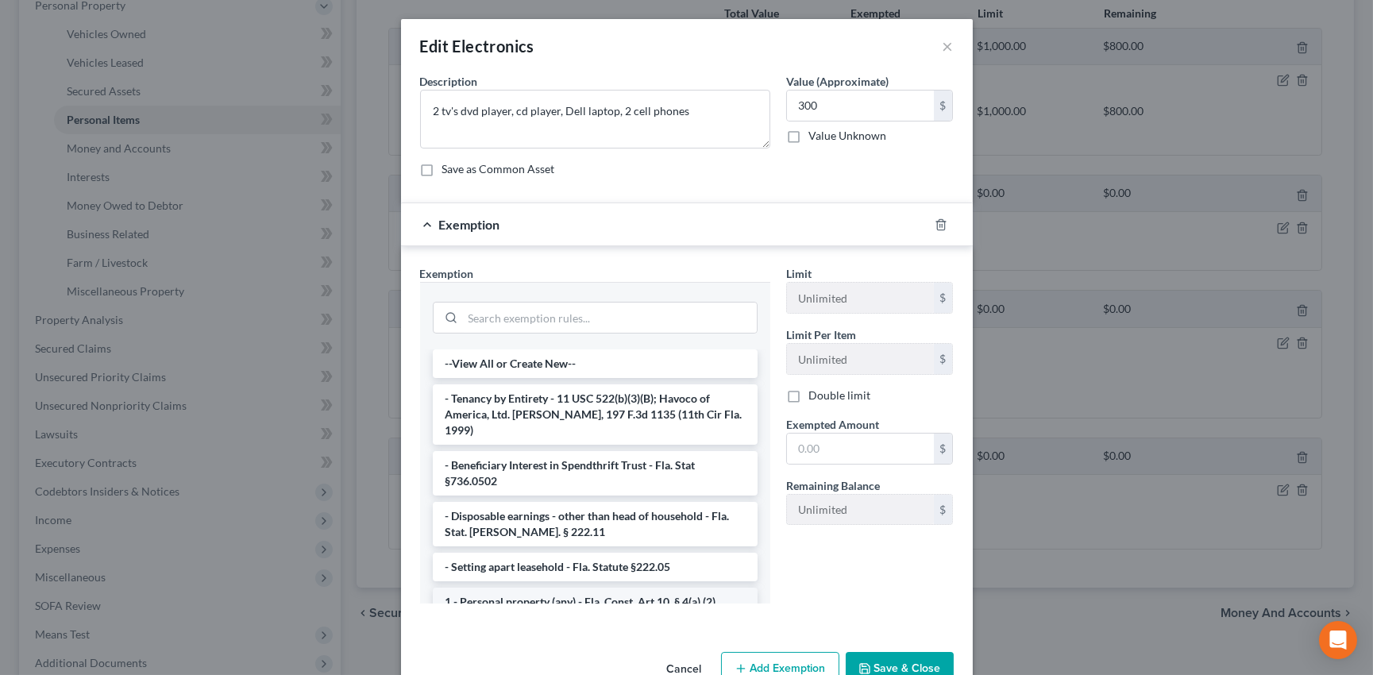
click at [635, 588] on li "1 - Personal property (any) - Fla. Const. Art.10, § 4(a) (2)" at bounding box center [595, 602] width 325 height 29
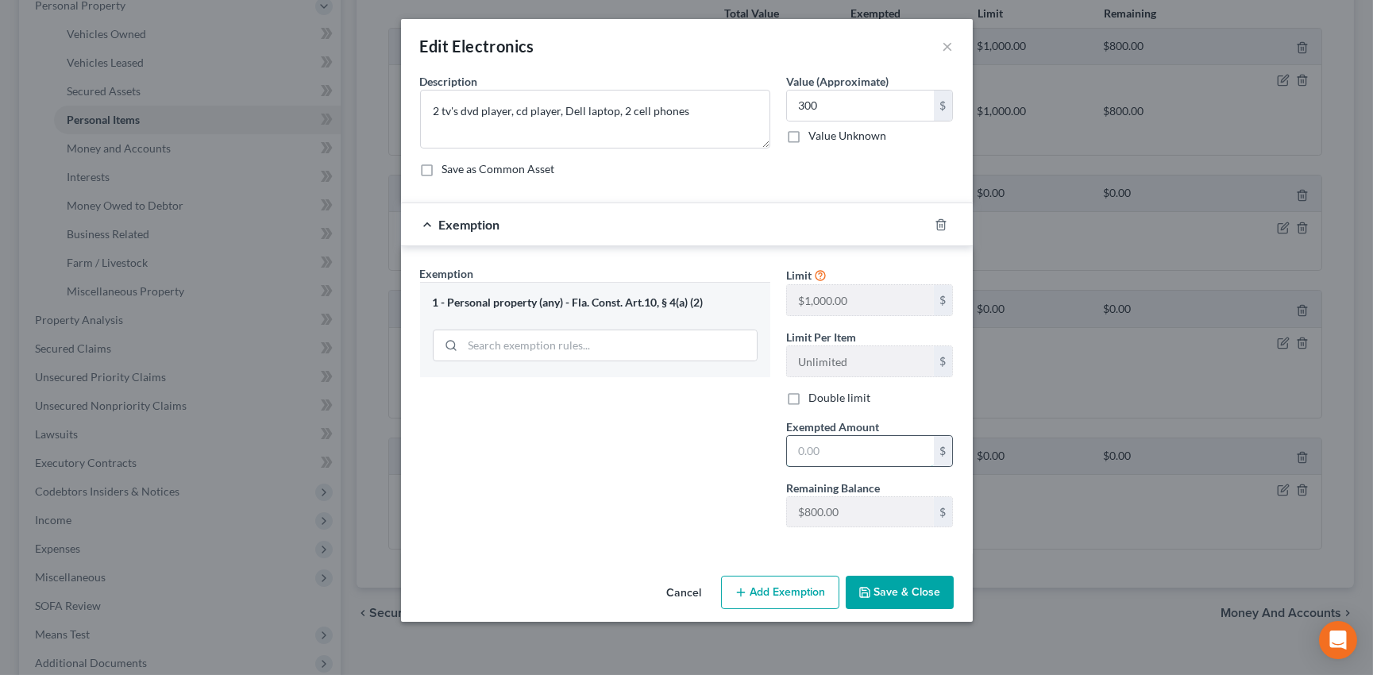
click at [865, 436] on input "text" at bounding box center [860, 451] width 147 height 30
type input "300"
click at [900, 589] on button "Save & Close" at bounding box center [900, 592] width 108 height 33
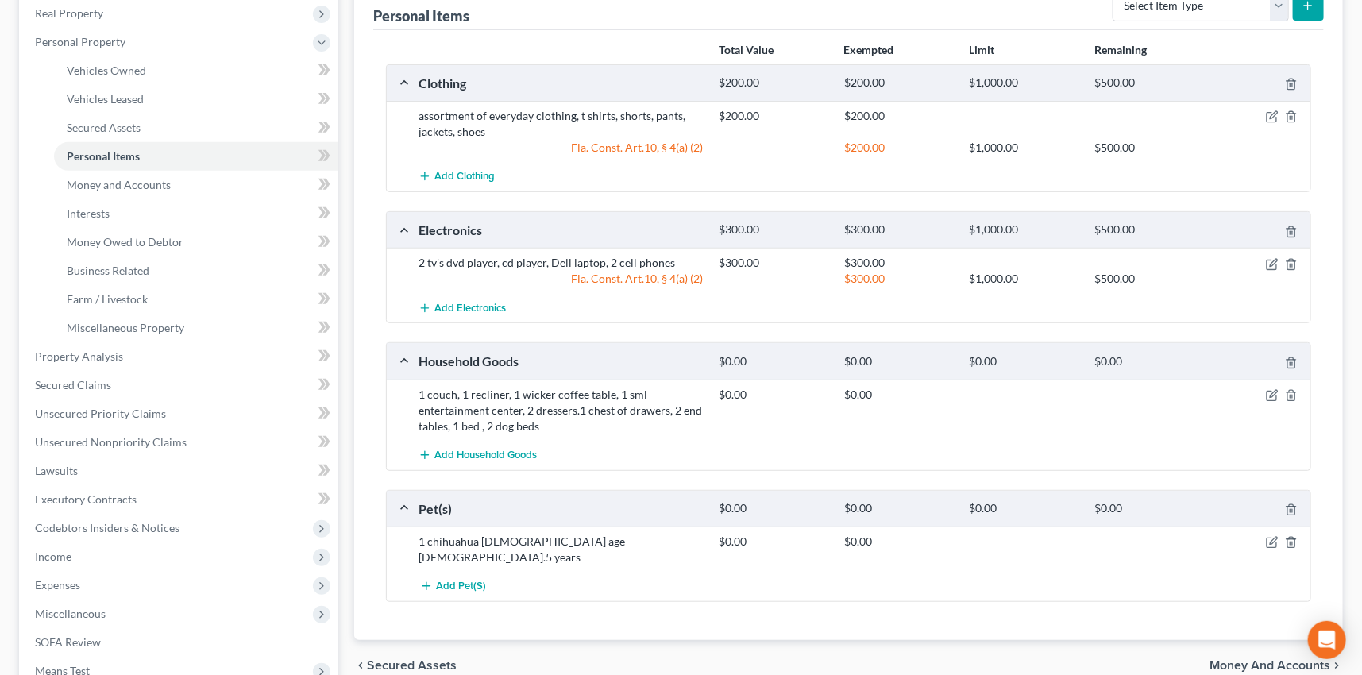
scroll to position [216, 0]
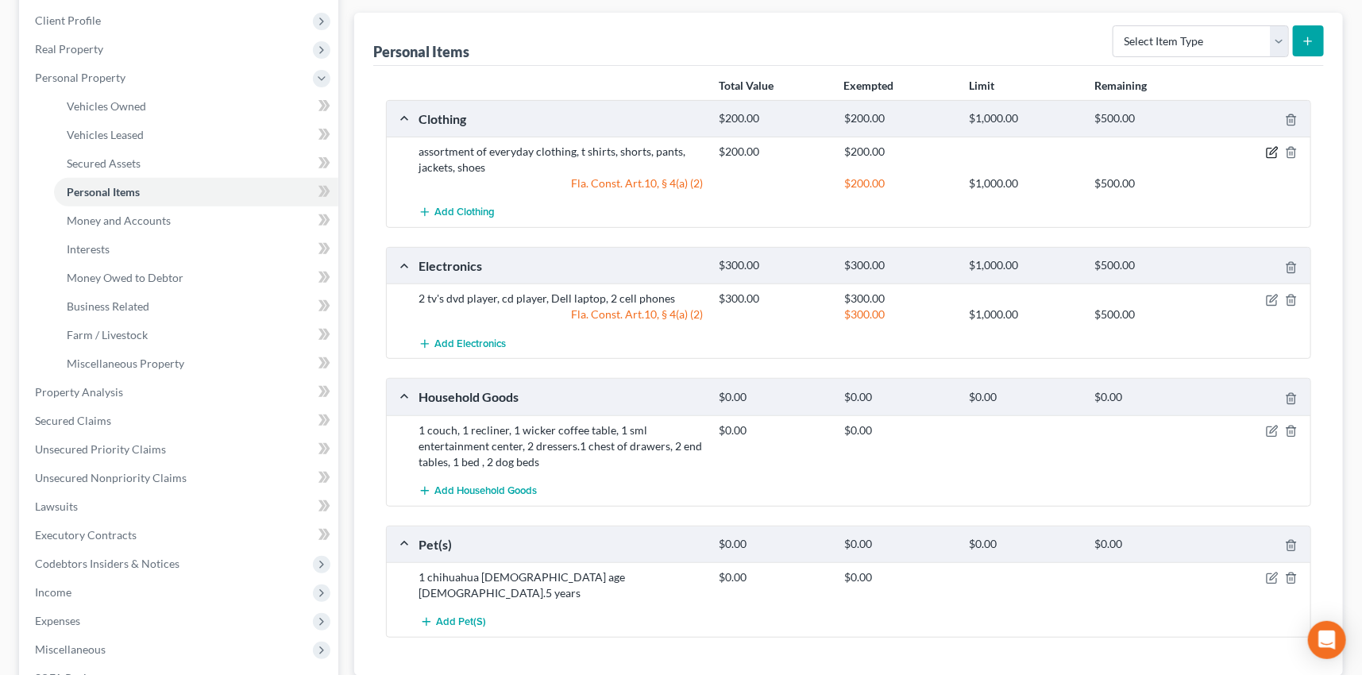
click at [1275, 150] on icon "button" at bounding box center [1273, 151] width 7 height 7
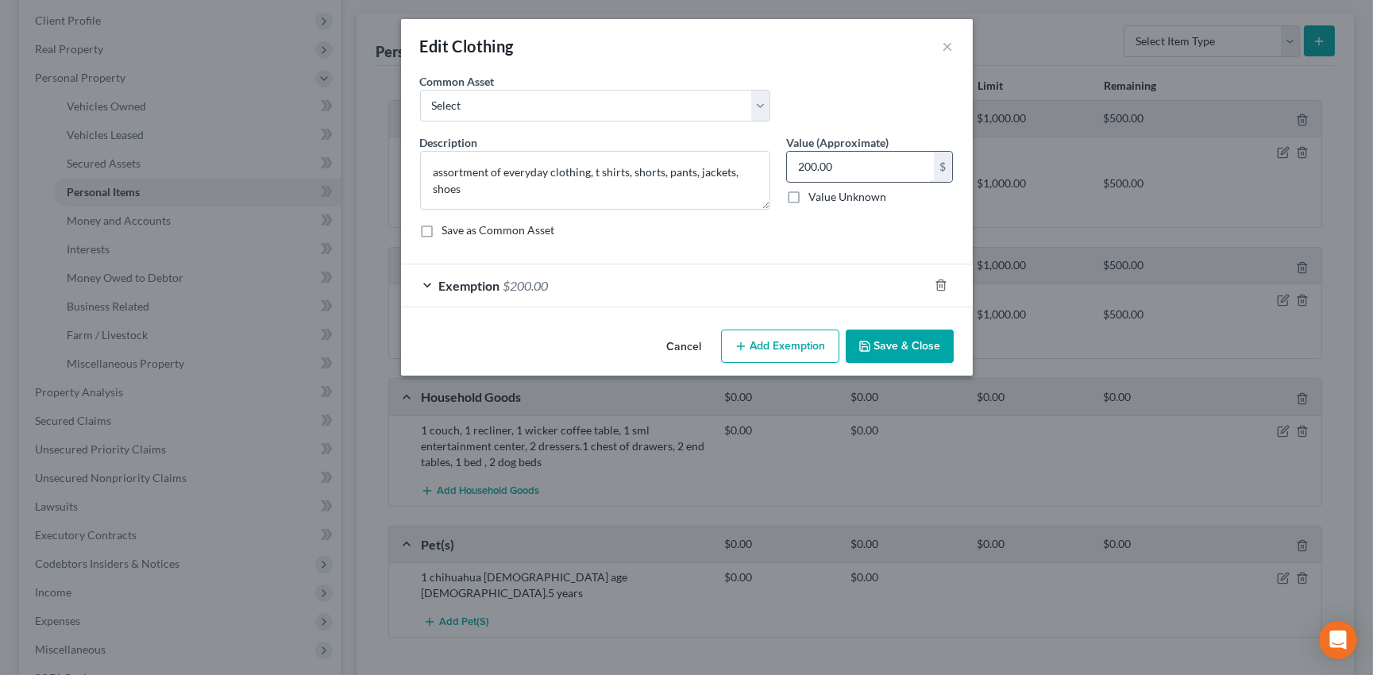
click at [830, 173] on input "200.00" at bounding box center [860, 167] width 147 height 30
type input "100"
click at [816, 276] on div "Exemption $200.00" at bounding box center [664, 285] width 527 height 42
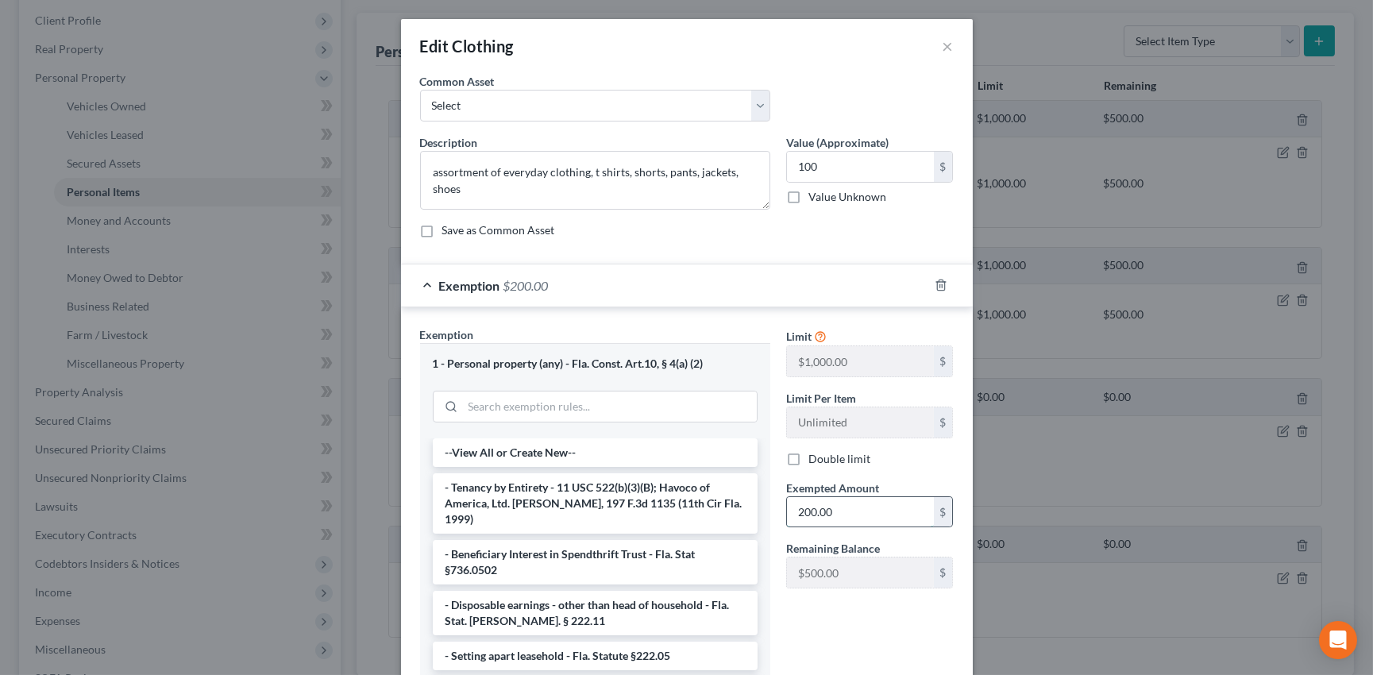
click at [808, 509] on input "200.00" at bounding box center [860, 512] width 147 height 30
type input "100"
click at [829, 284] on div "Exemption $100.00" at bounding box center [664, 285] width 527 height 42
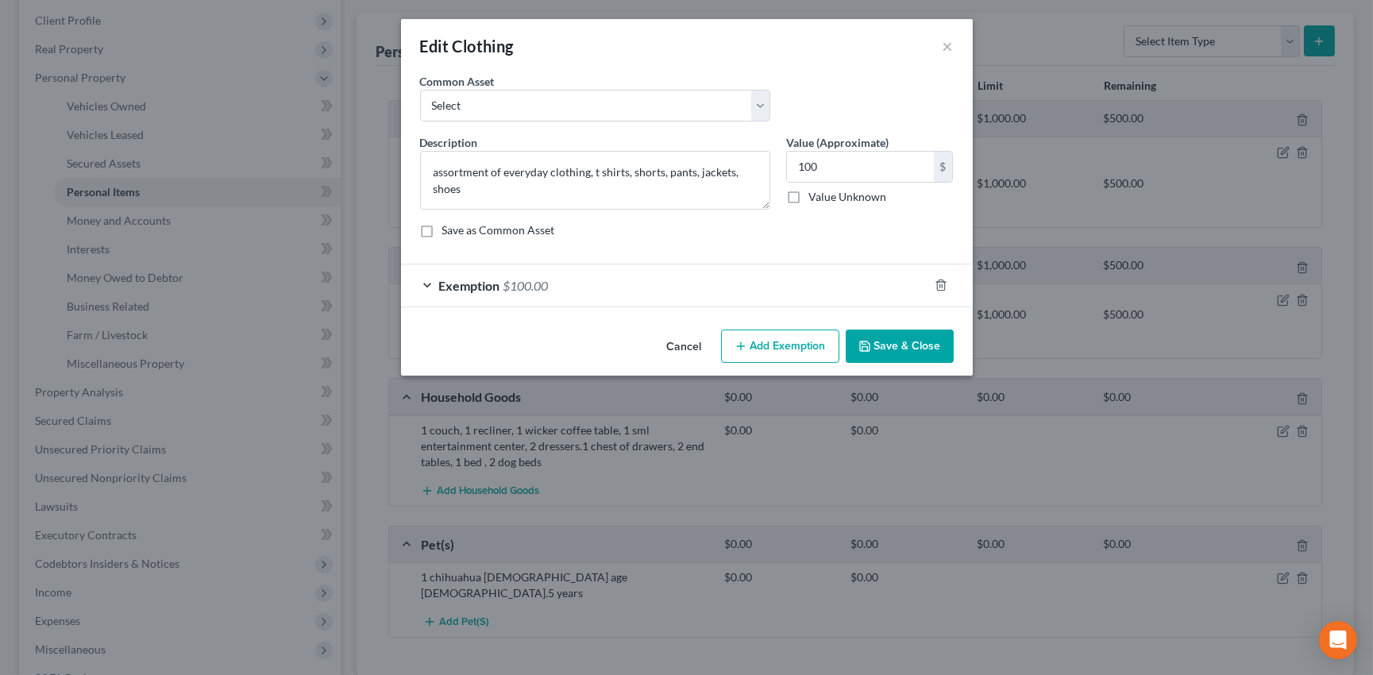
click at [924, 345] on button "Save & Close" at bounding box center [900, 346] width 108 height 33
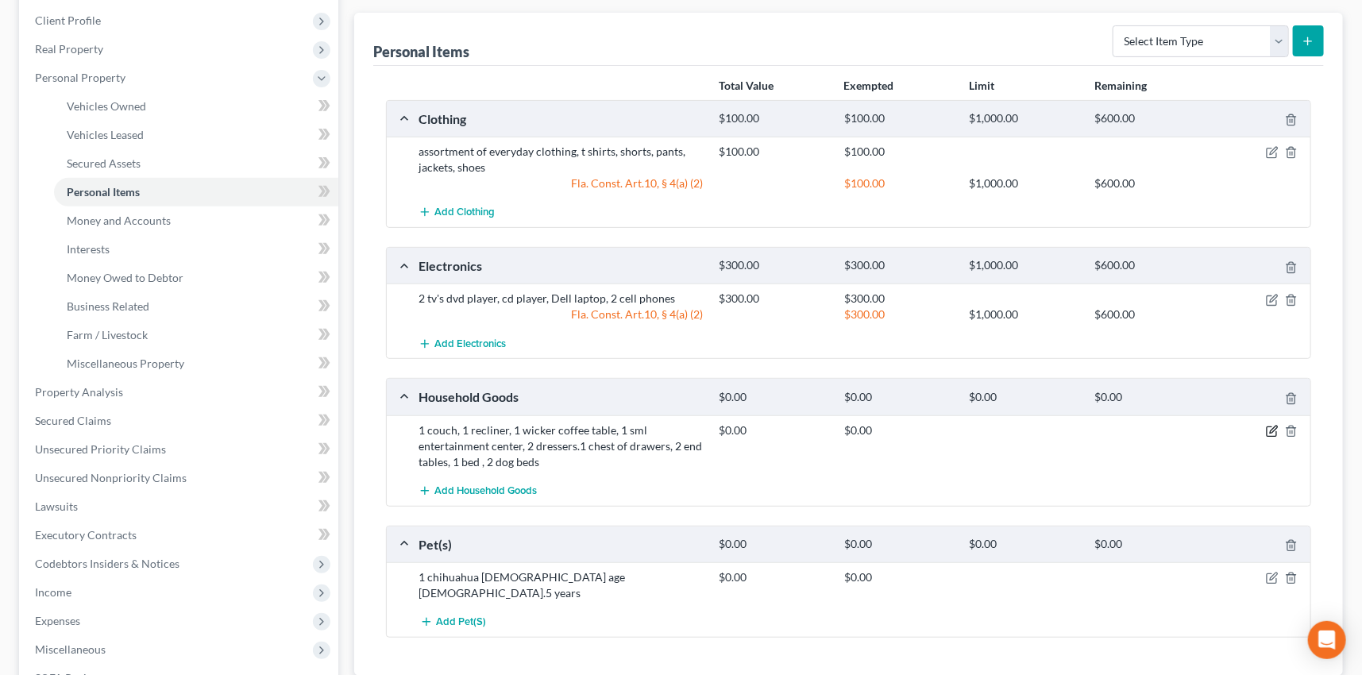
click at [1272, 427] on icon "button" at bounding box center [1273, 429] width 7 height 7
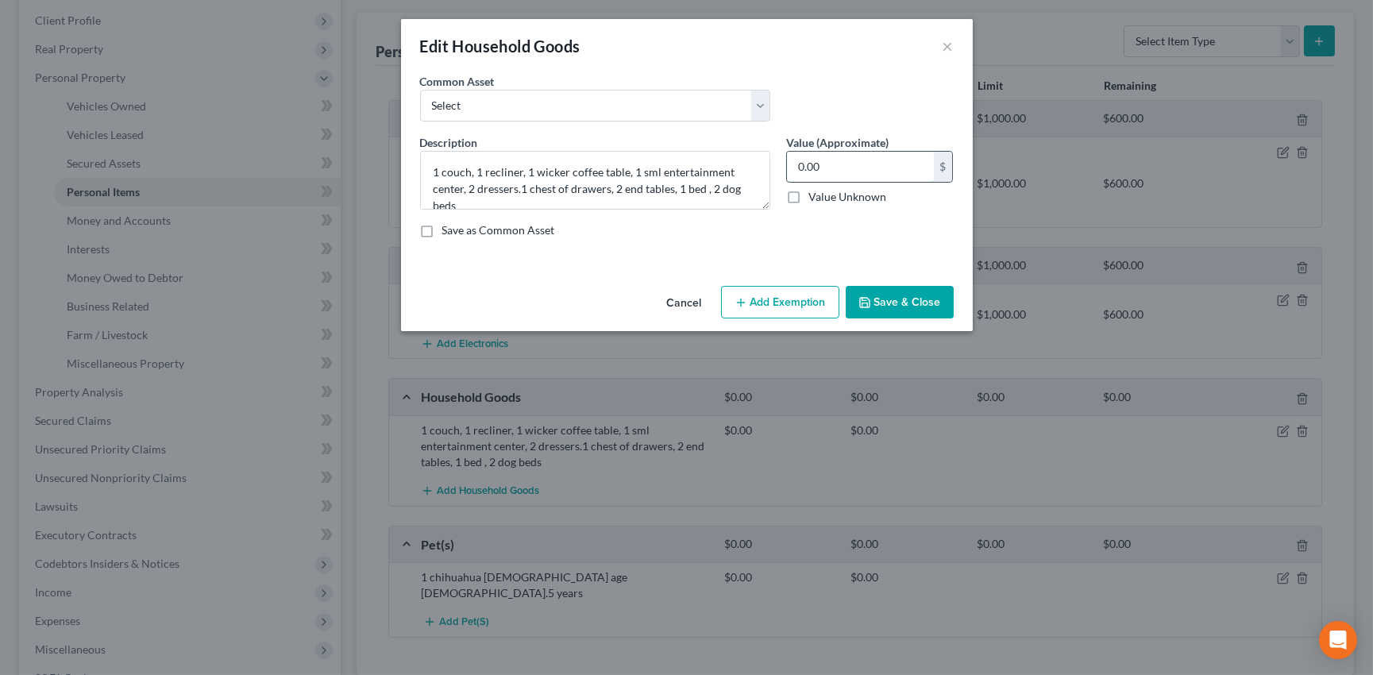
click at [834, 171] on input "0.00" at bounding box center [860, 167] width 147 height 30
type input "300"
click at [769, 294] on button "Add Exemption" at bounding box center [780, 302] width 118 height 33
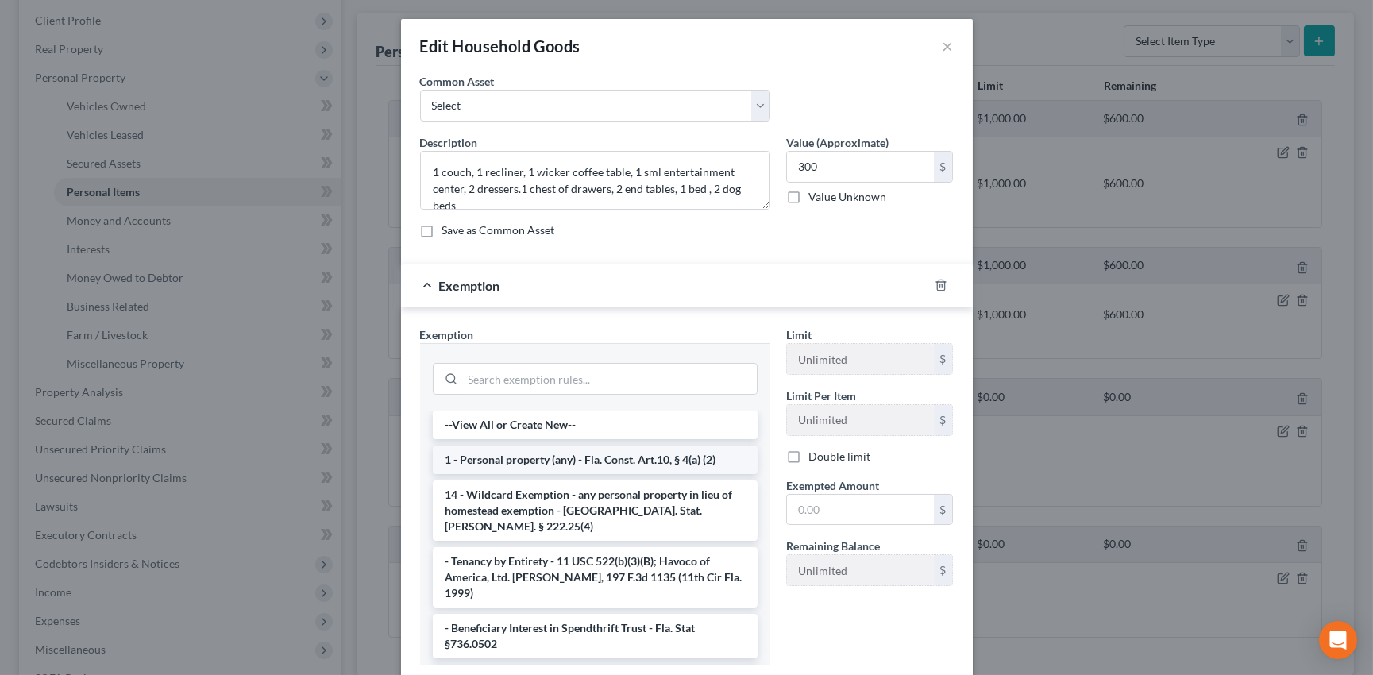
click at [623, 454] on li "1 - Personal property (any) - Fla. Const. Art.10, § 4(a) (2)" at bounding box center [595, 460] width 325 height 29
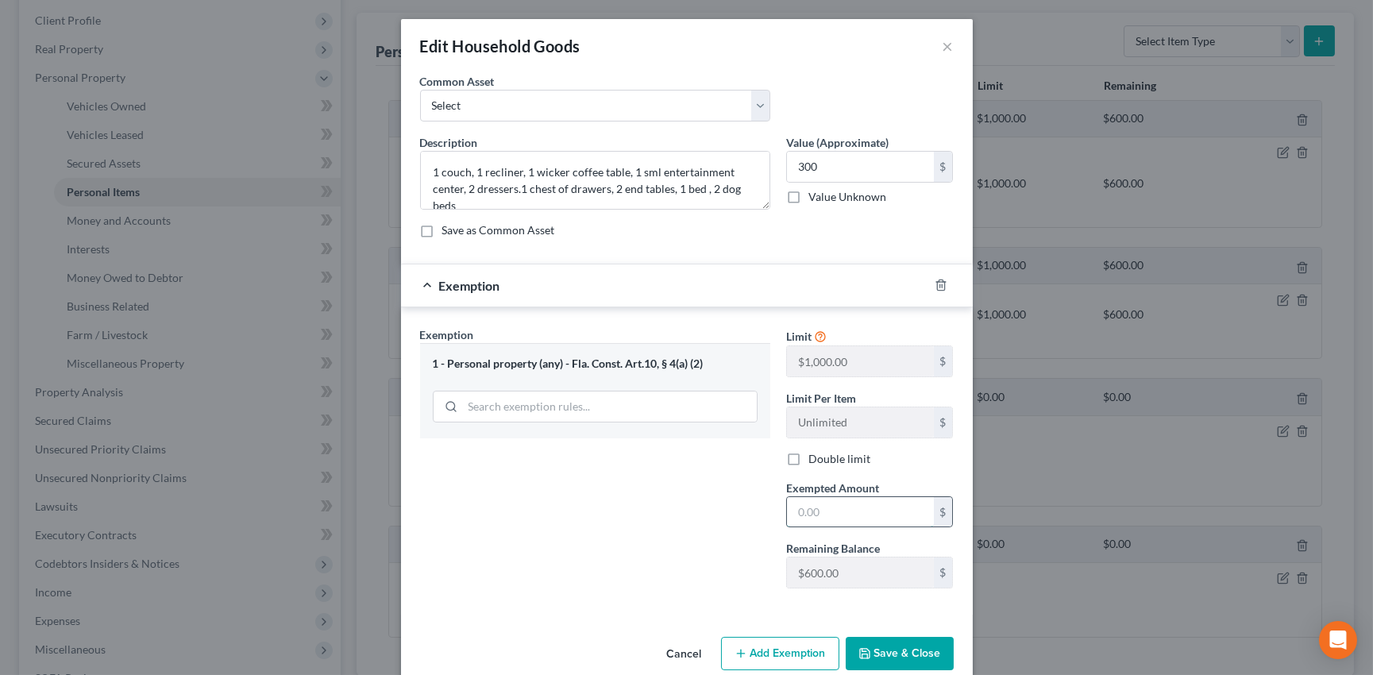
click at [839, 516] on input "text" at bounding box center [860, 512] width 147 height 30
type input "300"
click at [874, 646] on button "Save & Close" at bounding box center [900, 653] width 108 height 33
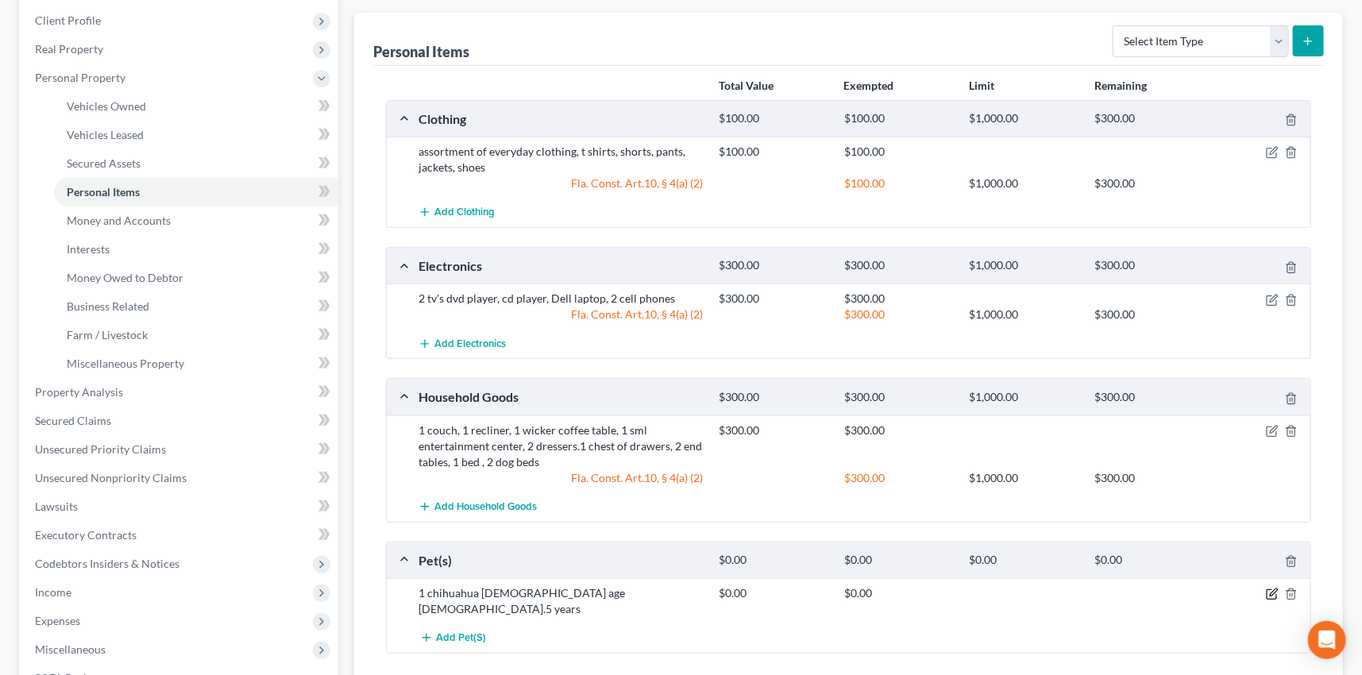
click at [1274, 589] on icon "button" at bounding box center [1272, 594] width 13 height 13
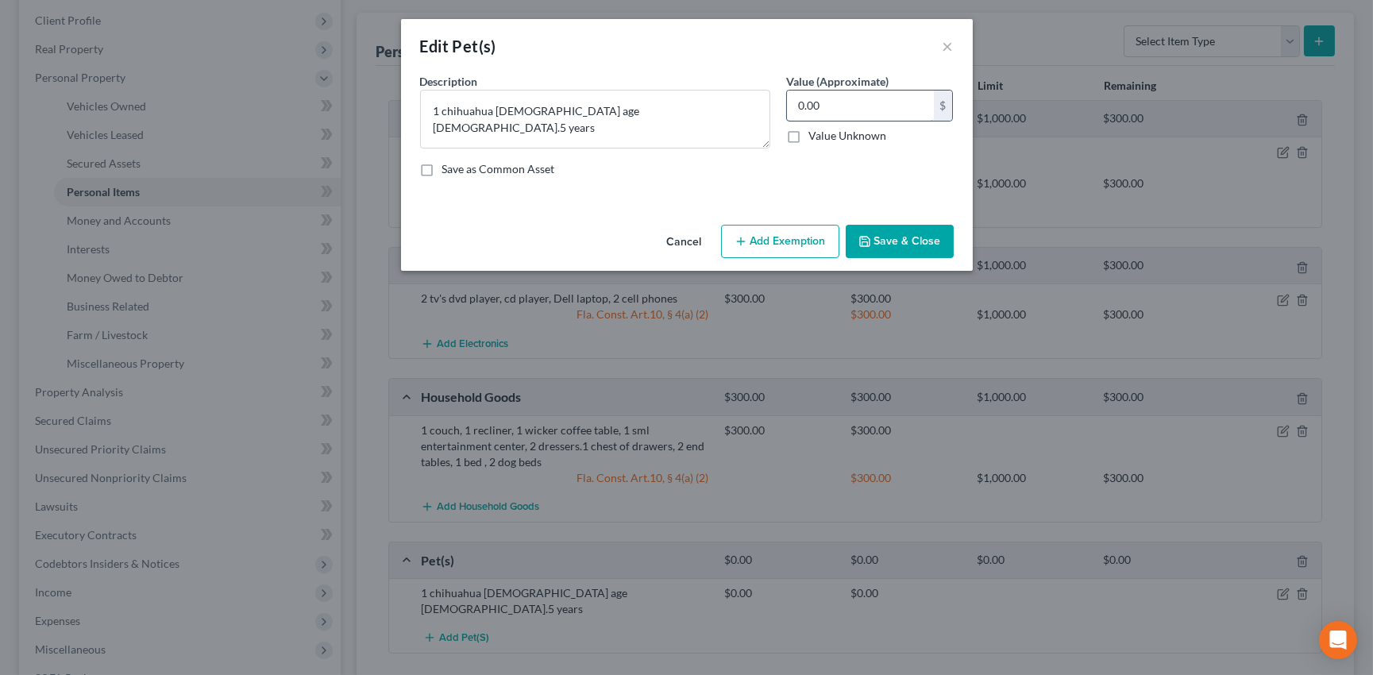
click at [838, 100] on input "0.00" at bounding box center [860, 106] width 147 height 30
type input "50"
click at [776, 238] on button "Add Exemption" at bounding box center [780, 241] width 118 height 33
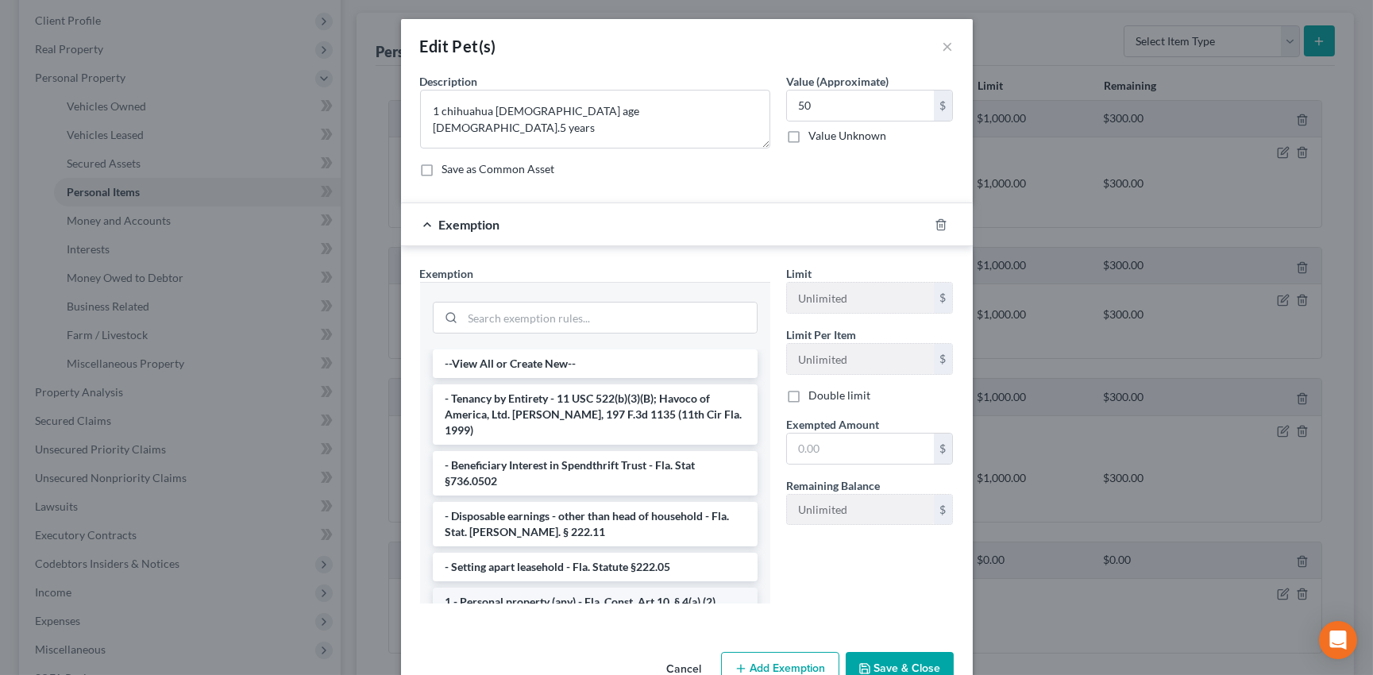
click at [651, 592] on li "1 - Personal property (any) - Fla. Const. Art.10, § 4(a) (2)" at bounding box center [595, 602] width 325 height 29
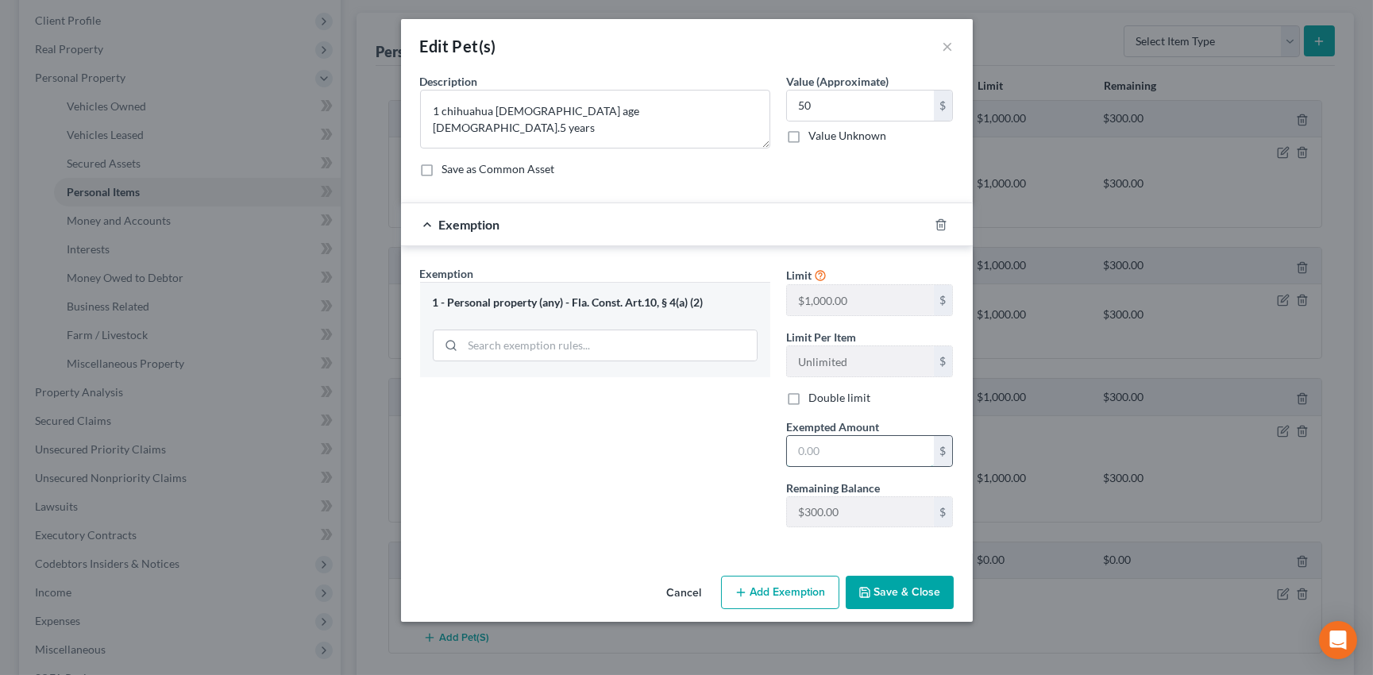
click at [850, 444] on input "text" at bounding box center [860, 451] width 147 height 30
type input "50"
click at [891, 591] on button "Save & Close" at bounding box center [900, 592] width 108 height 33
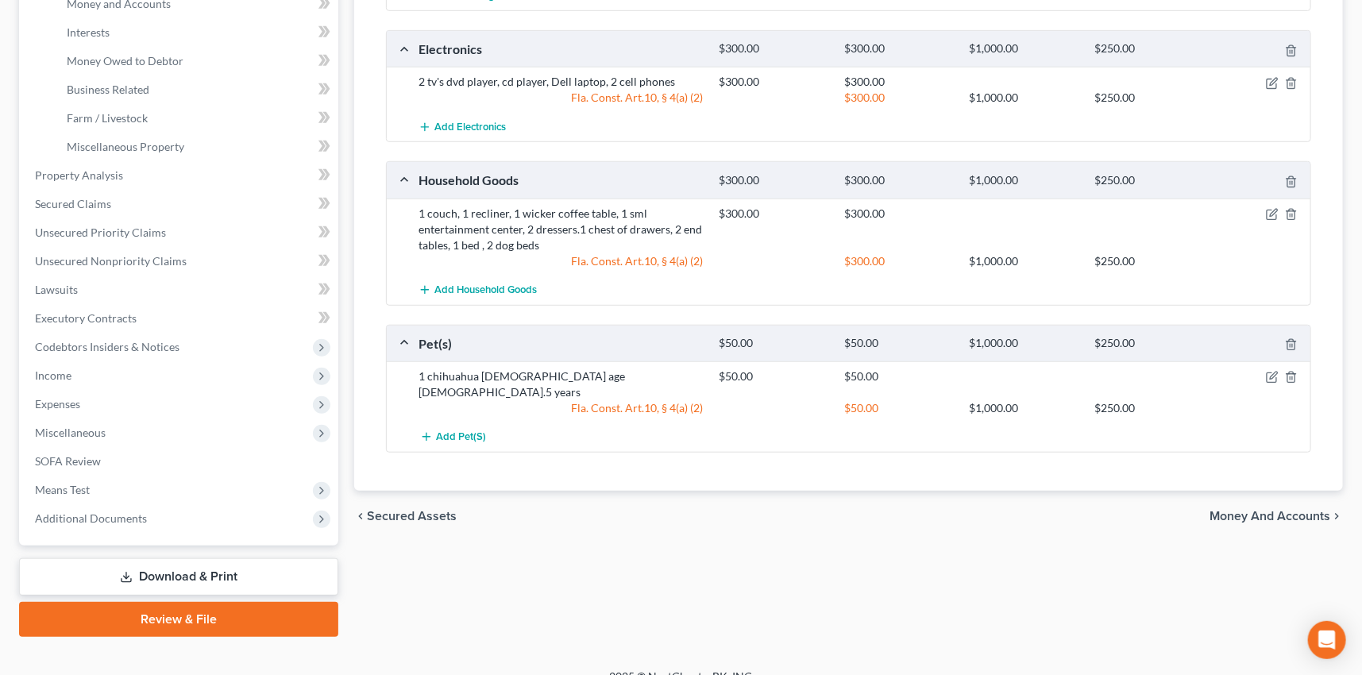
click at [1291, 510] on span "Money and Accounts" at bounding box center [1270, 516] width 121 height 13
